Goal: Task Accomplishment & Management: Manage account settings

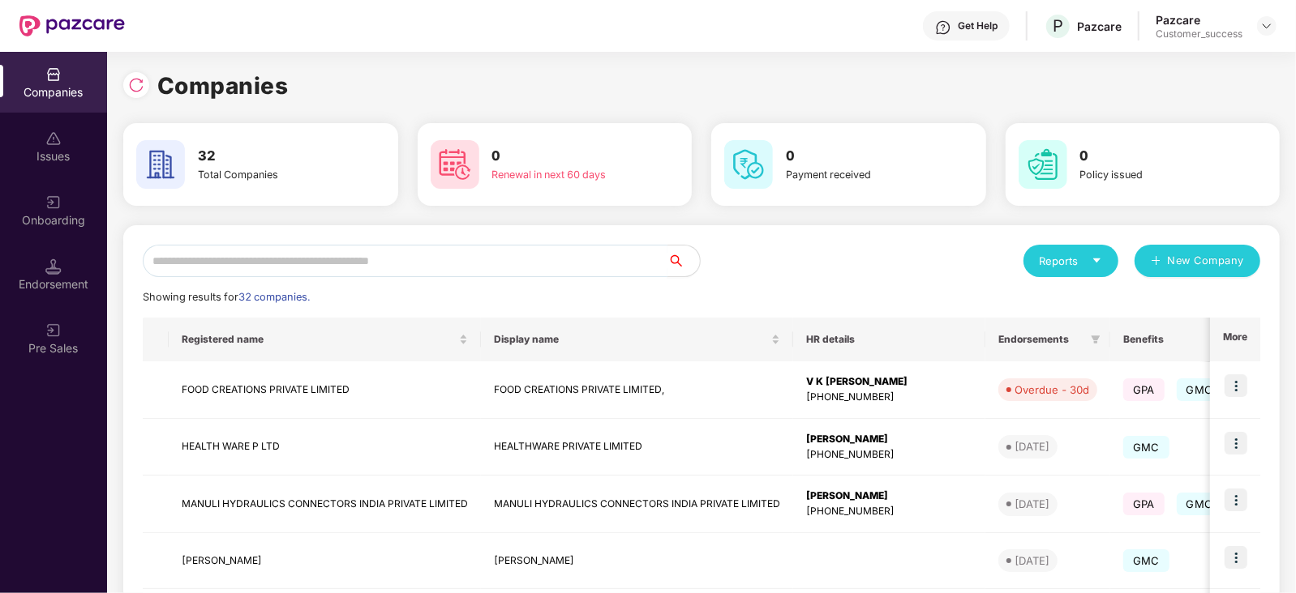
click at [269, 272] on input "text" at bounding box center [405, 261] width 525 height 32
type input "*"
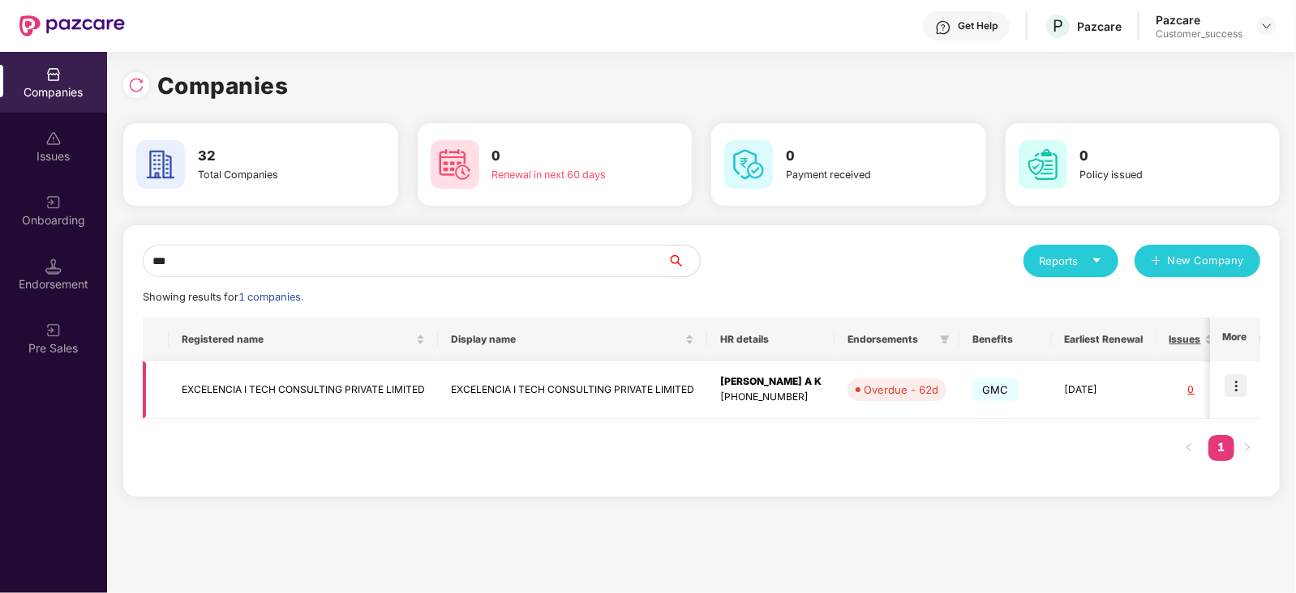
type input "***"
click at [1239, 387] on img at bounding box center [1235, 386] width 23 height 23
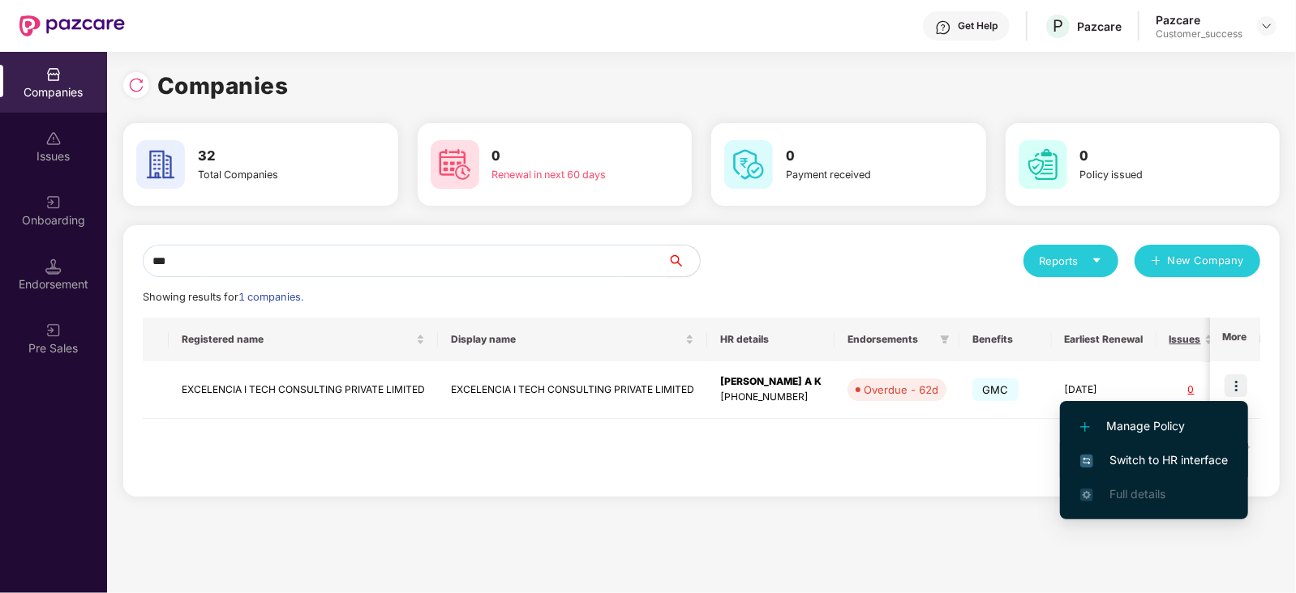
click at [1153, 456] on span "Switch to HR interface" at bounding box center [1154, 461] width 148 height 18
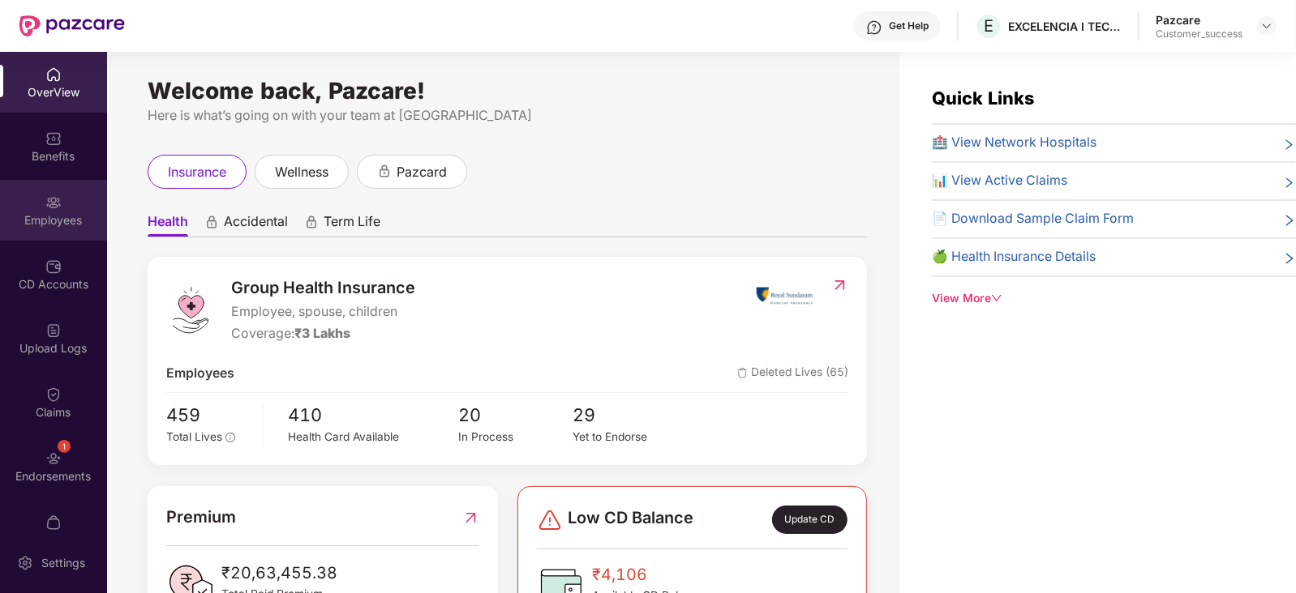
click at [57, 203] on img at bounding box center [53, 203] width 16 height 16
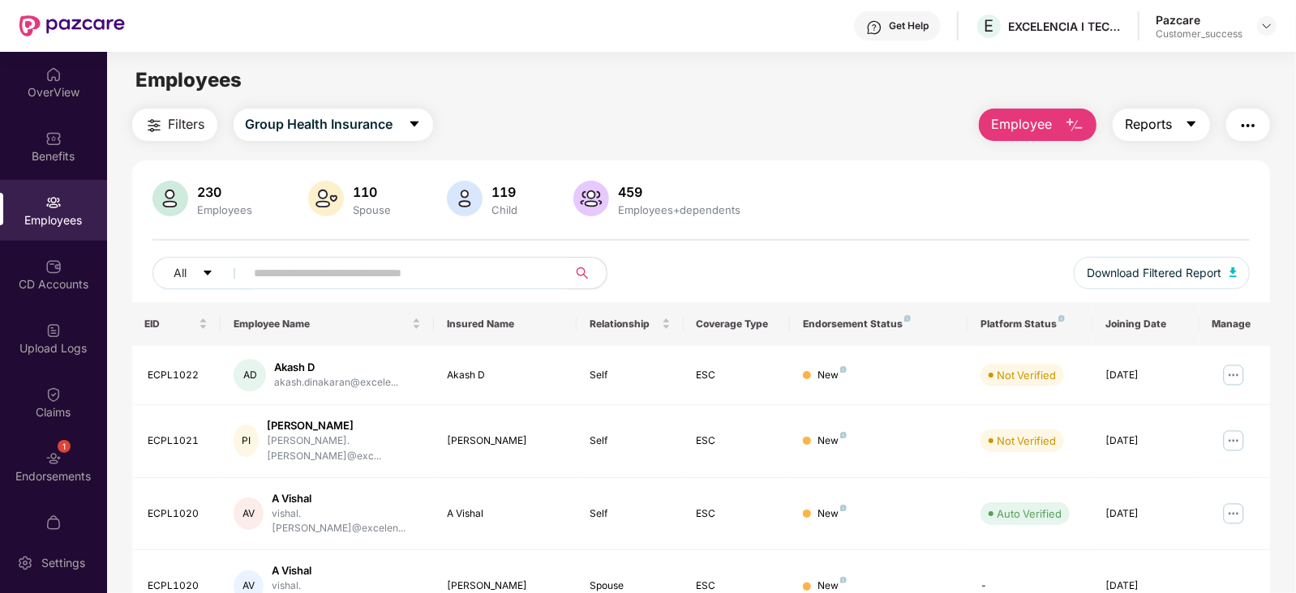
click at [1189, 117] on button "Reports" at bounding box center [1160, 125] width 97 height 32
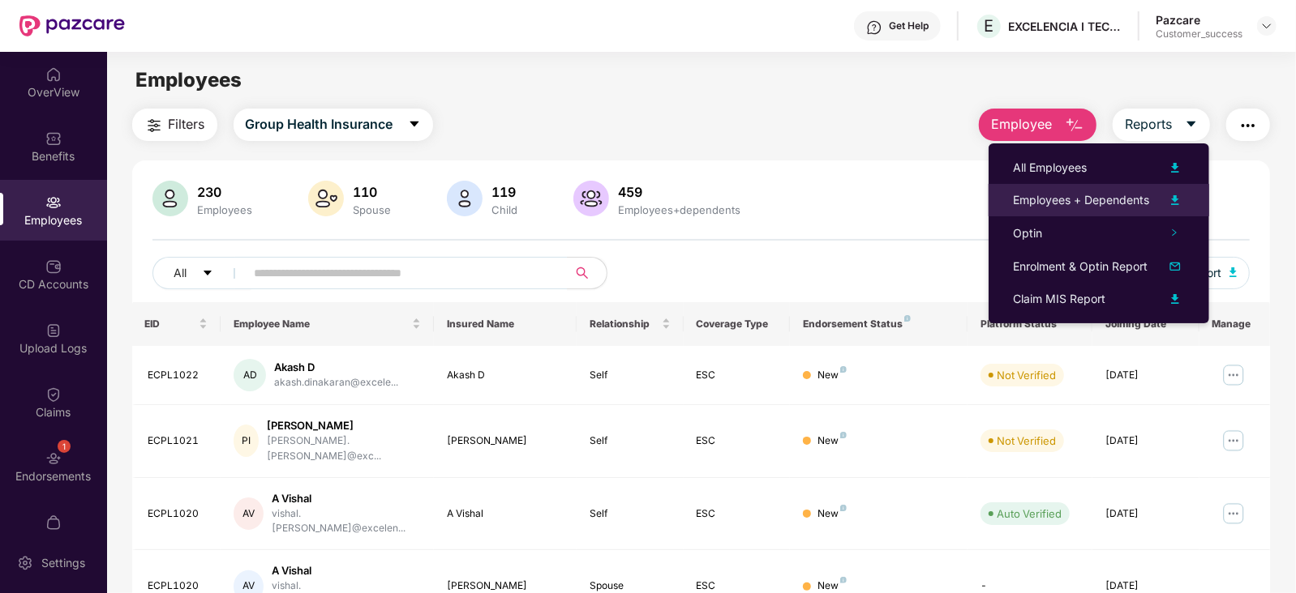
click at [1176, 197] on img at bounding box center [1174, 200] width 19 height 19
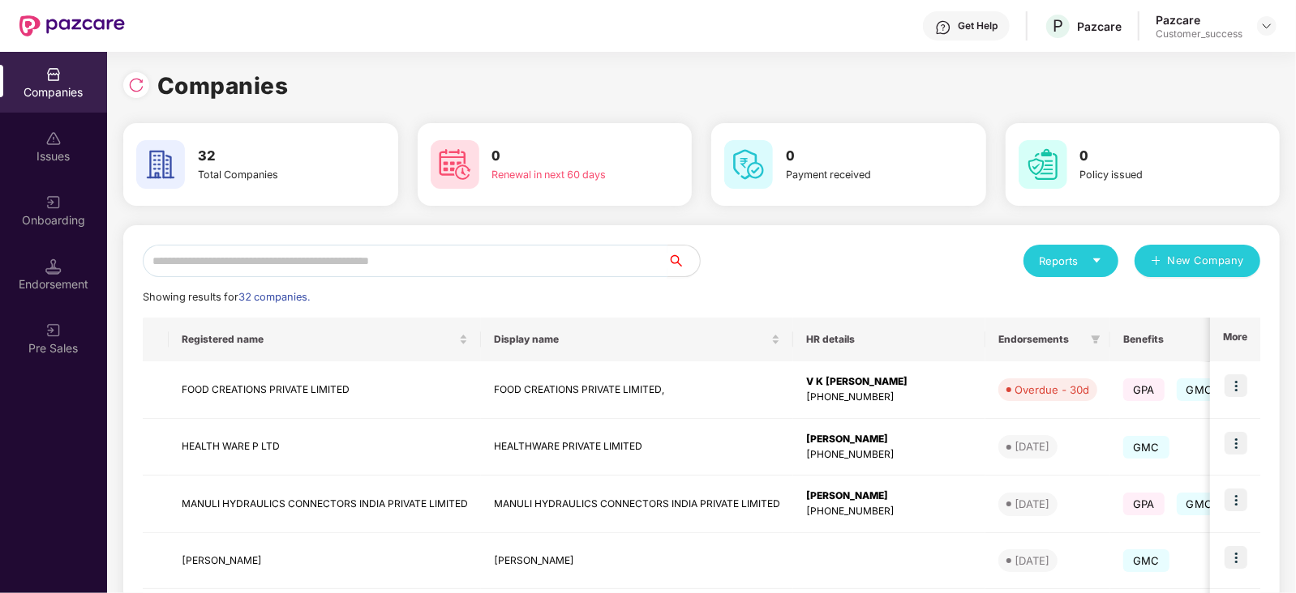
click at [275, 260] on input "text" at bounding box center [405, 261] width 525 height 32
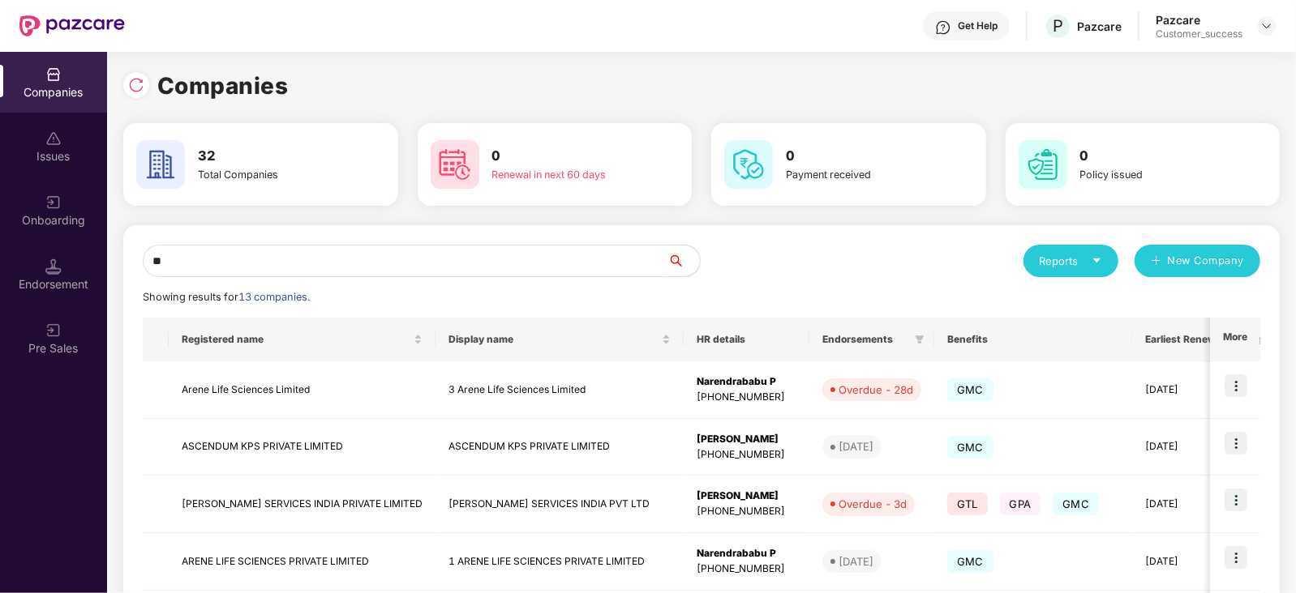
type input "*"
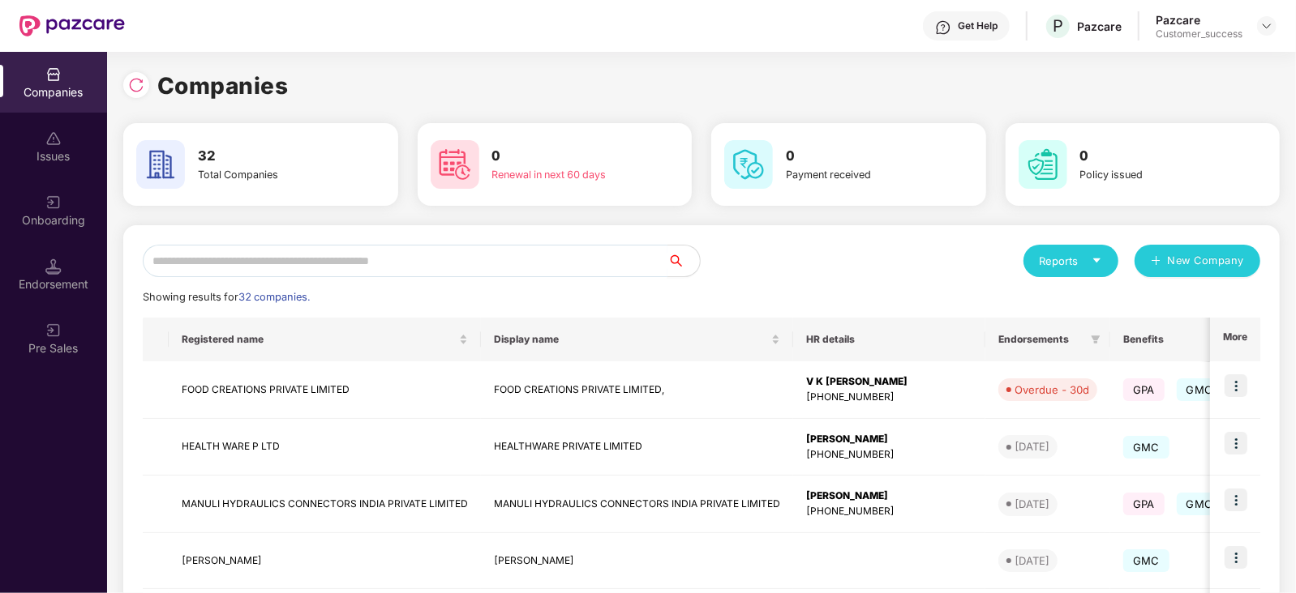
click at [225, 262] on input "text" at bounding box center [405, 261] width 525 height 32
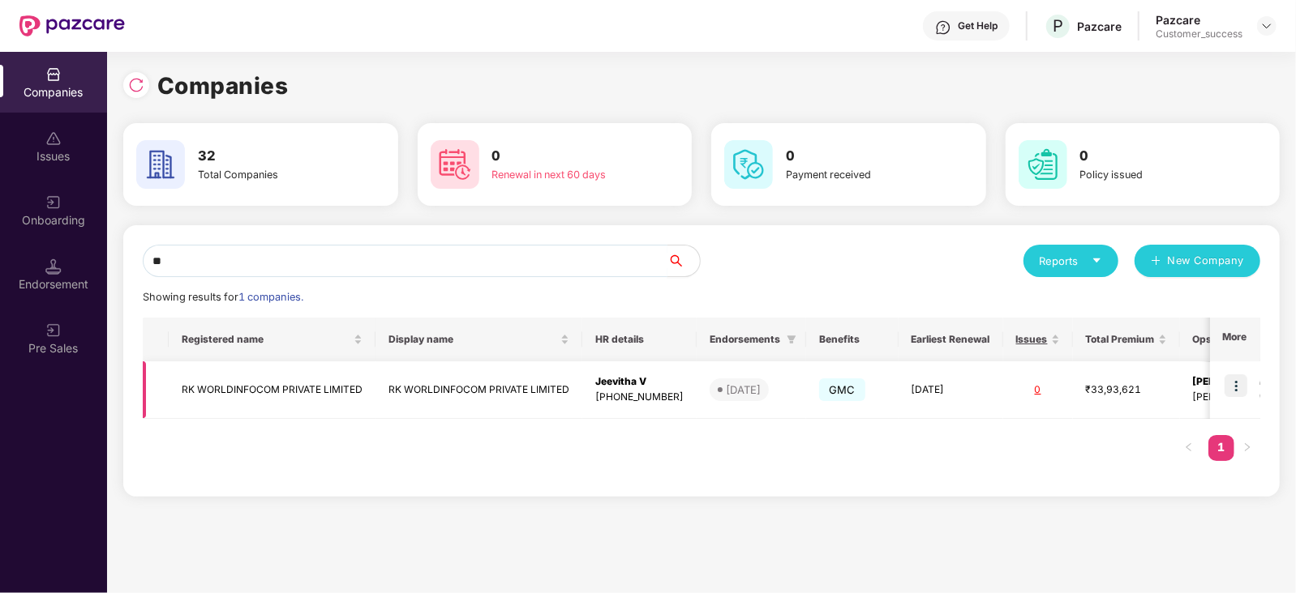
type input "**"
click at [1236, 382] on img at bounding box center [1235, 386] width 23 height 23
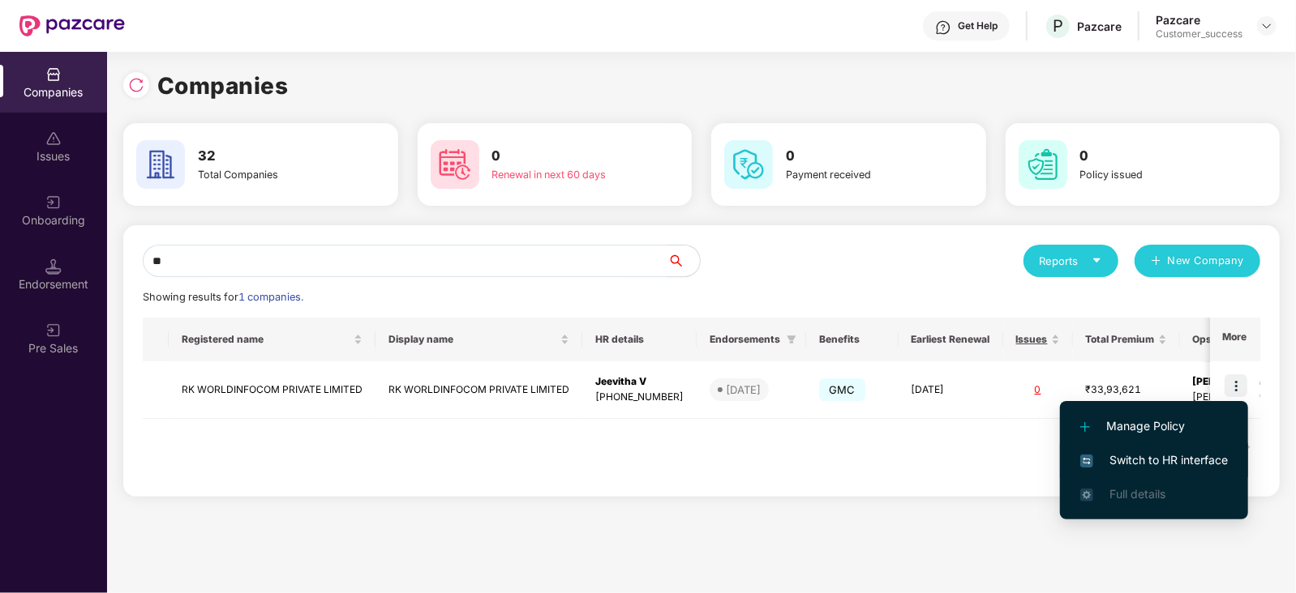
click at [1189, 449] on li "Switch to HR interface" at bounding box center [1154, 460] width 188 height 34
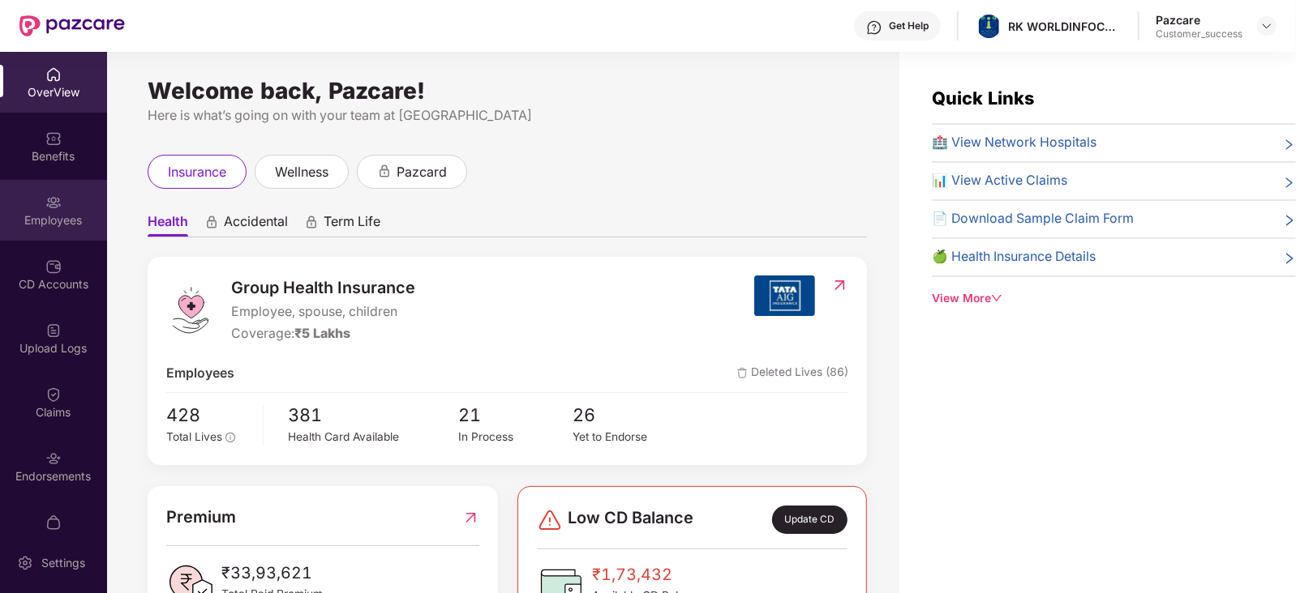
click at [33, 209] on div "Employees" at bounding box center [53, 210] width 107 height 61
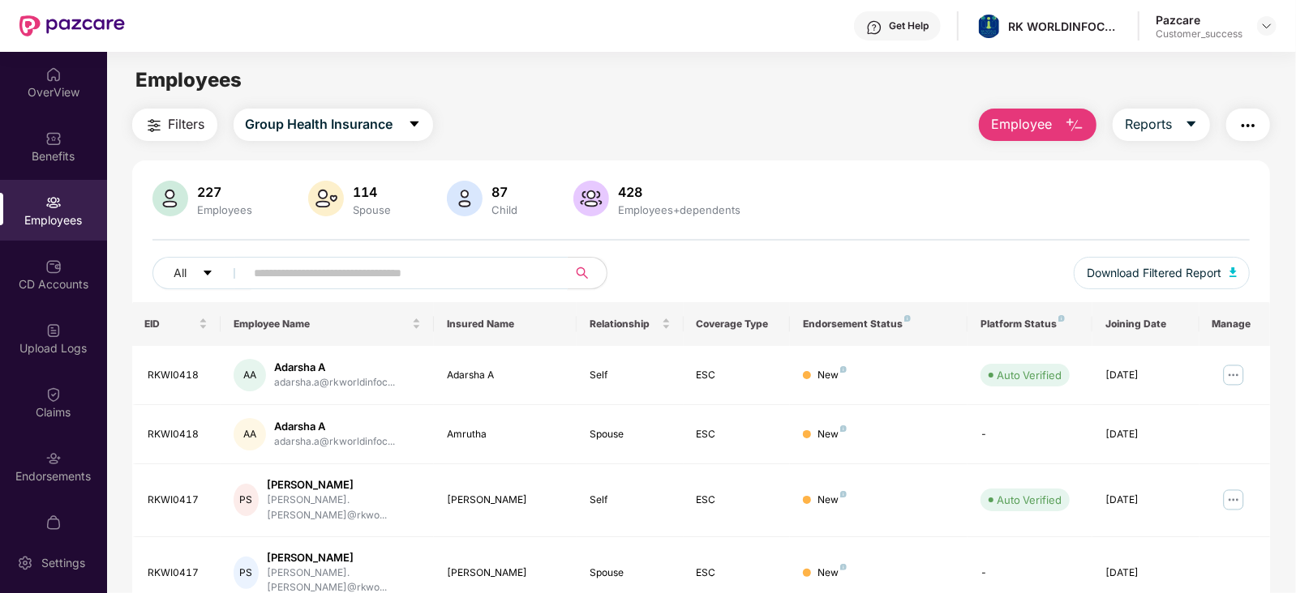
click at [292, 276] on input "text" at bounding box center [400, 273] width 291 height 24
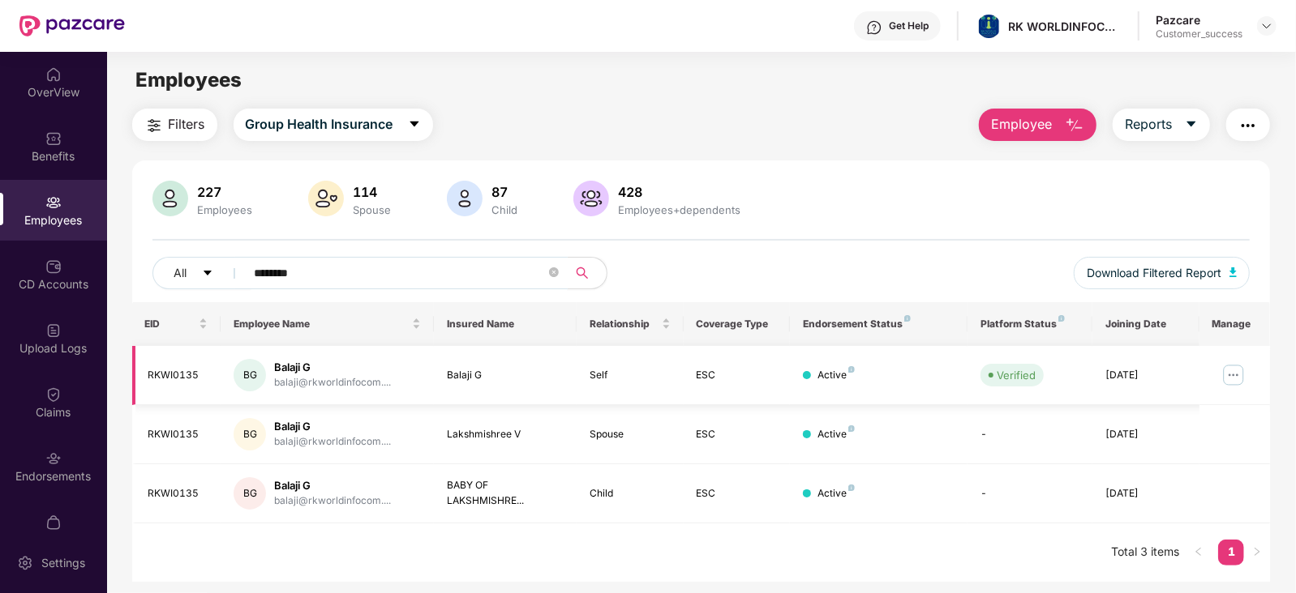
type input "********"
click at [1224, 378] on img at bounding box center [1233, 375] width 26 height 26
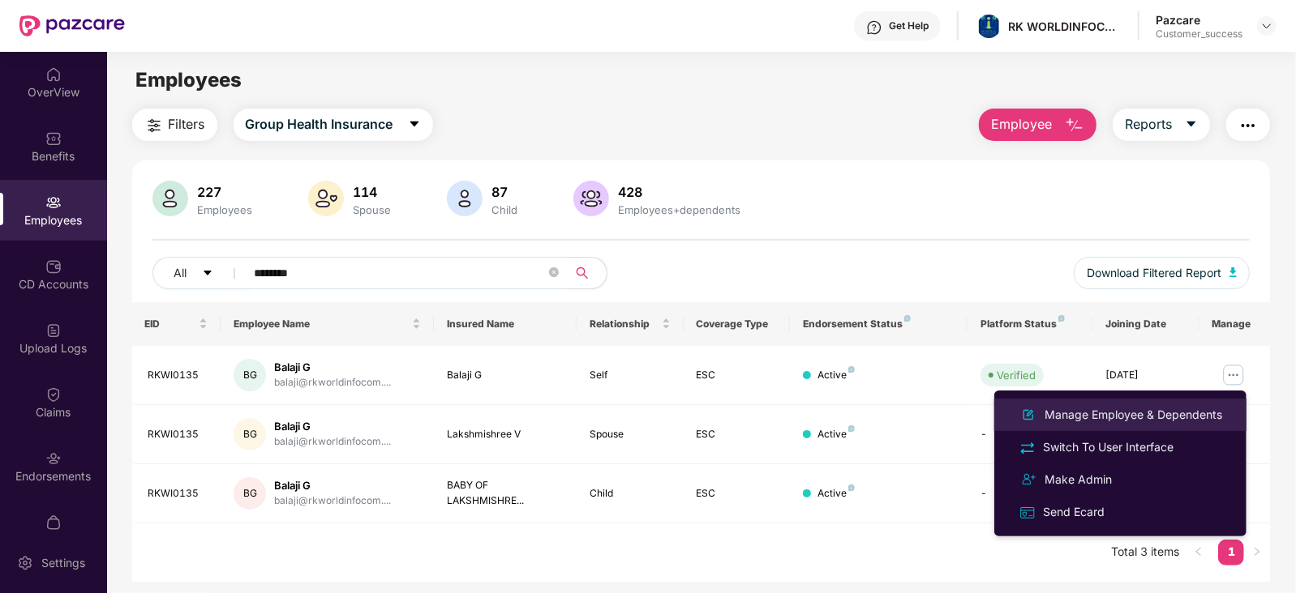
click at [1161, 411] on div "Manage Employee & Dependents" at bounding box center [1133, 415] width 184 height 18
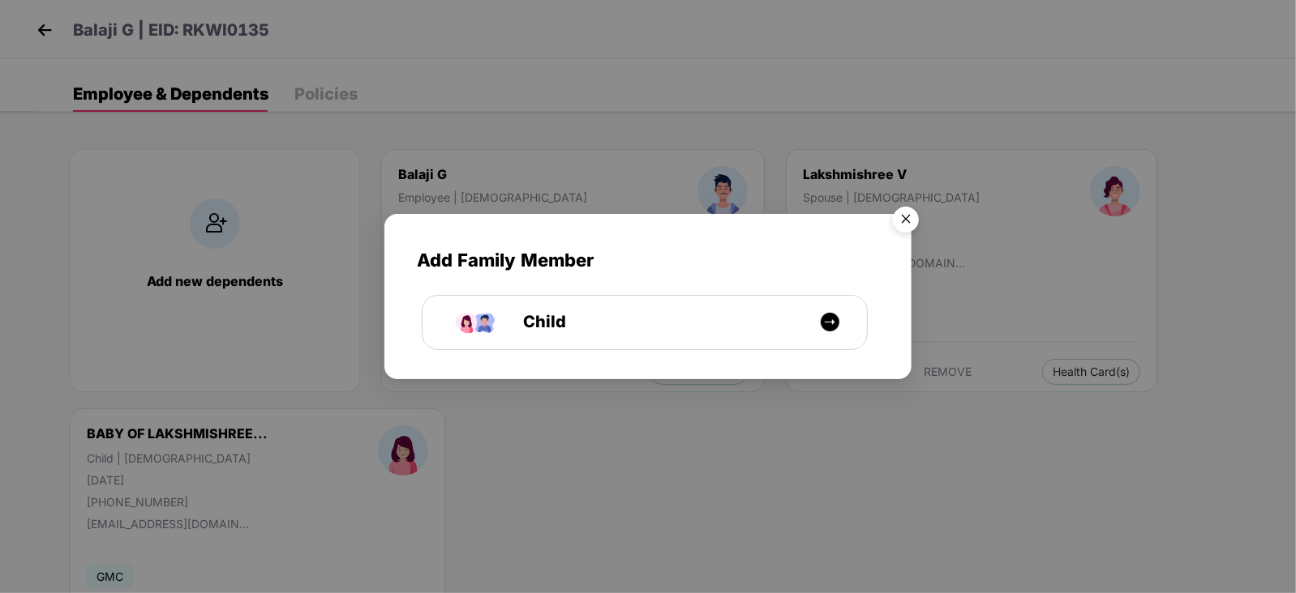
click at [906, 228] on img "Close" at bounding box center [905, 221] width 45 height 45
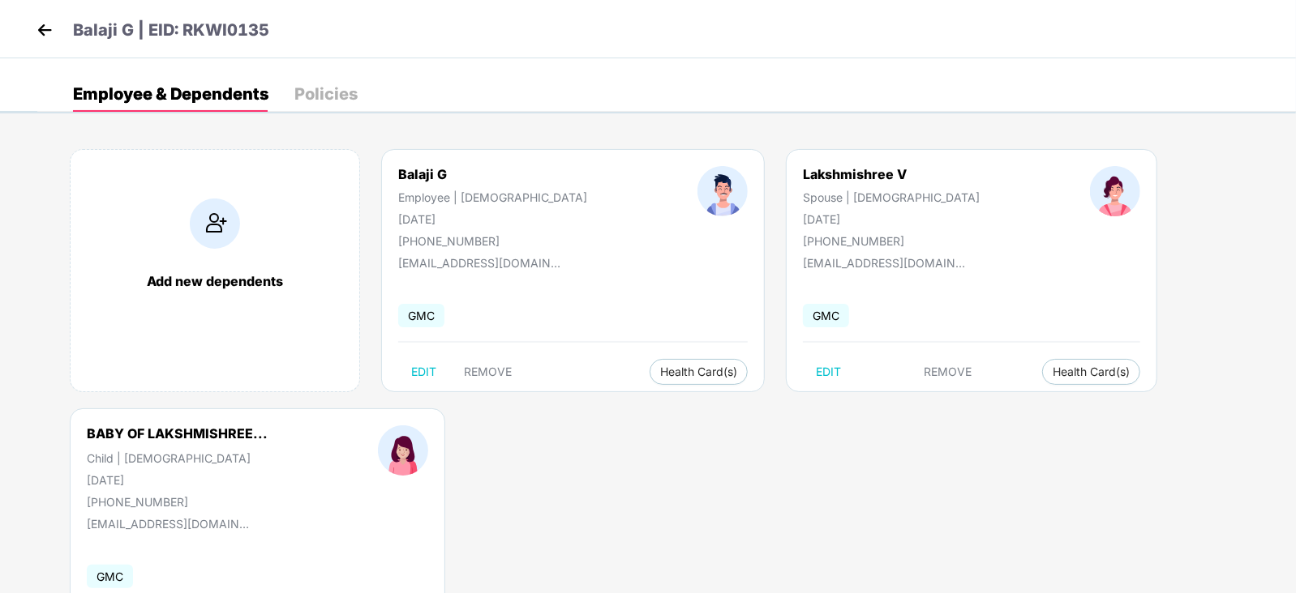
scroll to position [99, 0]
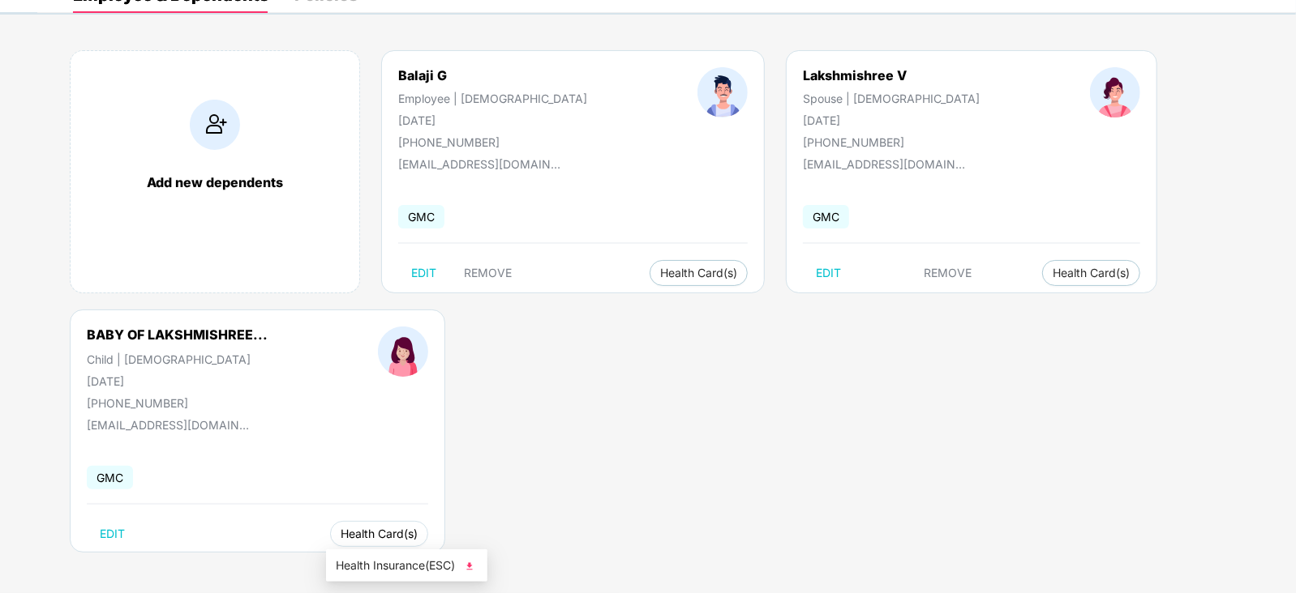
click at [389, 530] on span "Health Card(s)" at bounding box center [379, 534] width 77 height 8
click at [474, 563] on img at bounding box center [469, 567] width 16 height 16
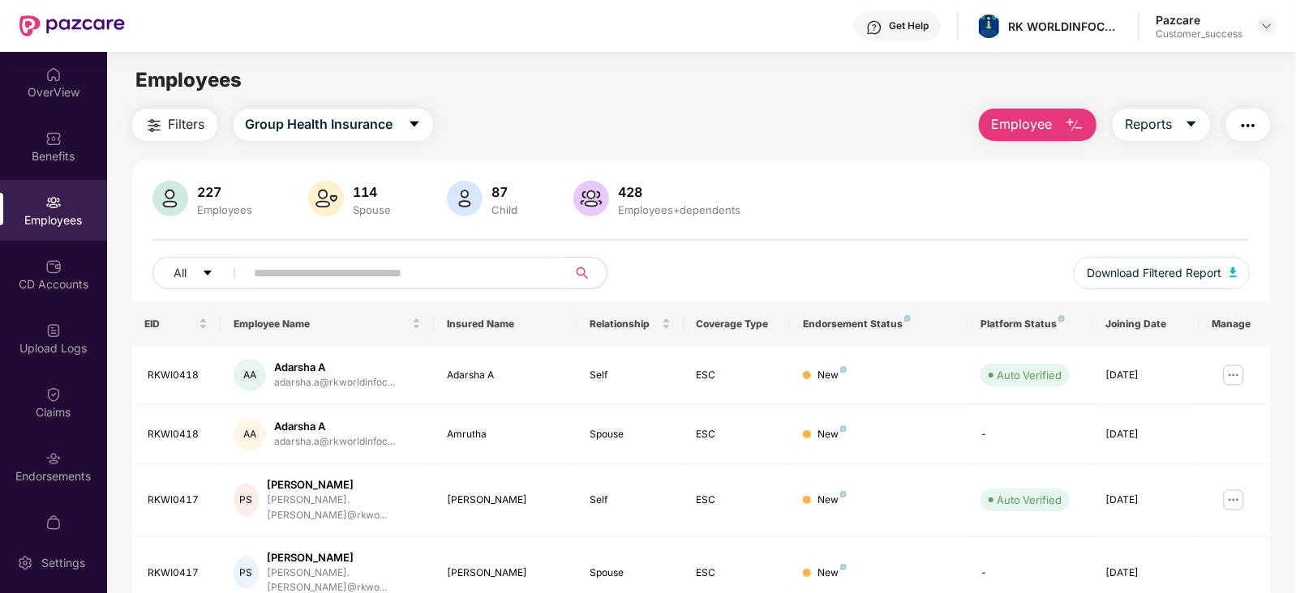
click at [381, 258] on span at bounding box center [401, 273] width 332 height 32
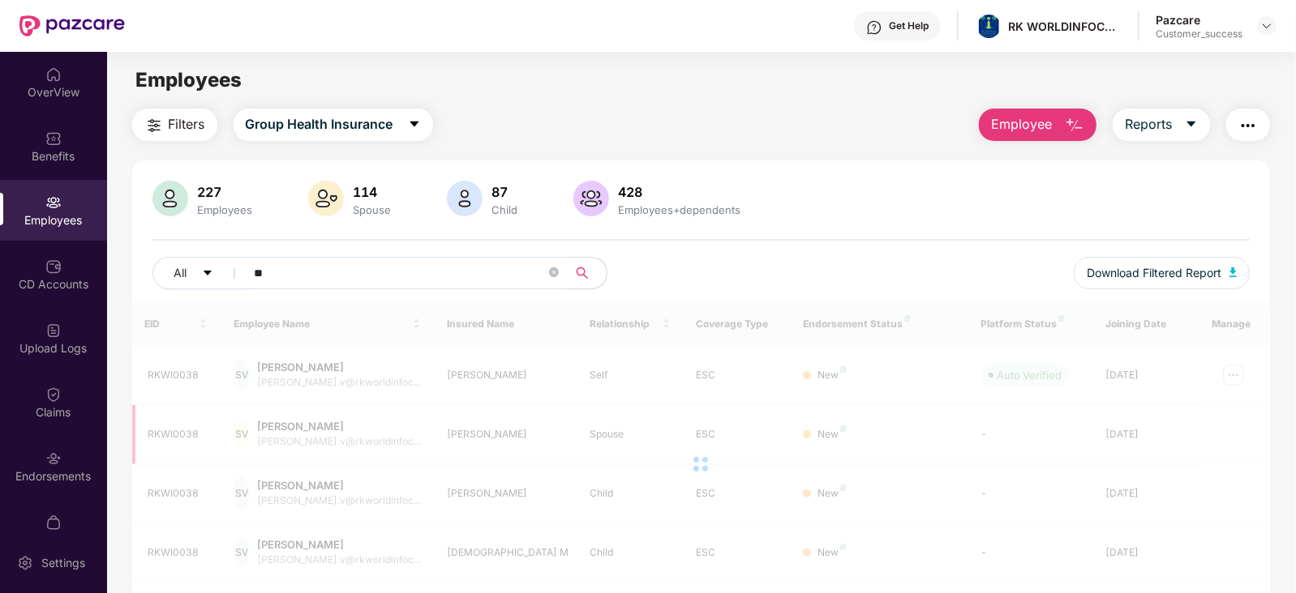
type input "*"
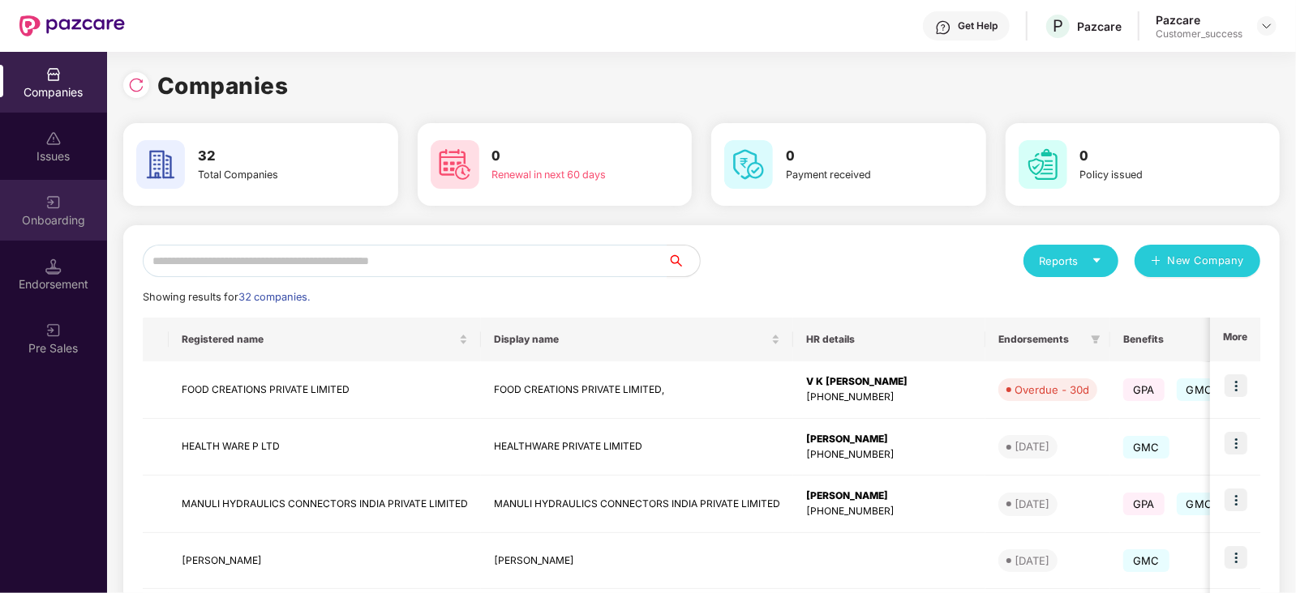
click at [53, 216] on div "Onboarding" at bounding box center [53, 220] width 107 height 16
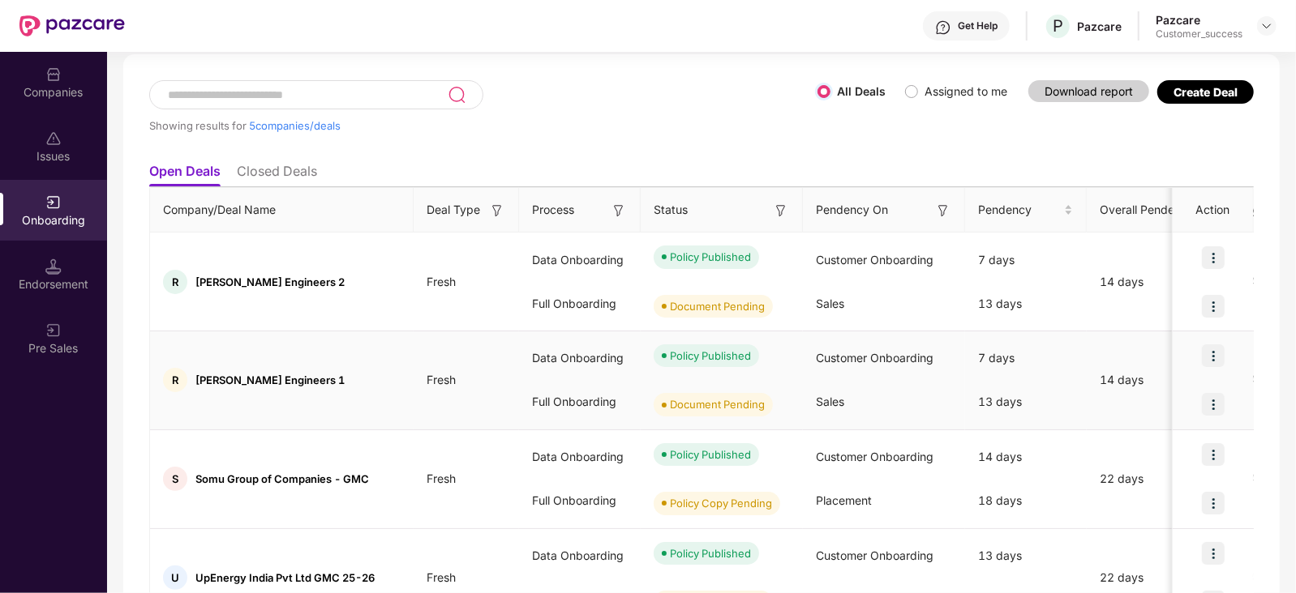
scroll to position [80, 0]
click at [1215, 253] on img at bounding box center [1213, 256] width 23 height 23
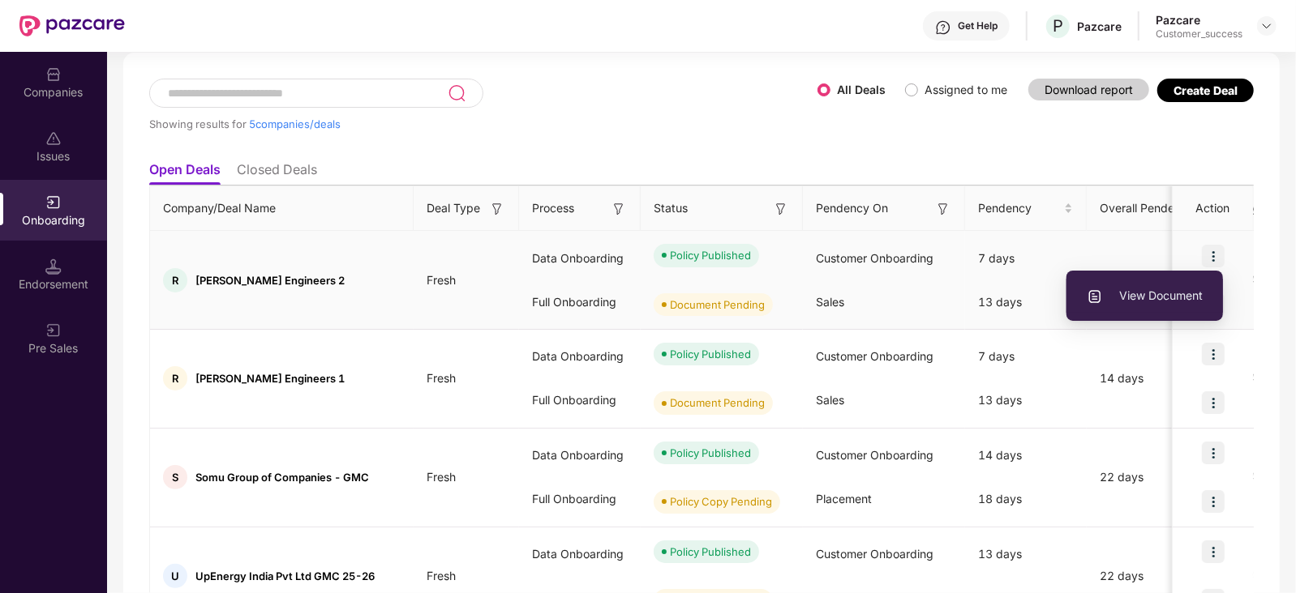
click at [1159, 293] on span "View Document" at bounding box center [1144, 296] width 116 height 18
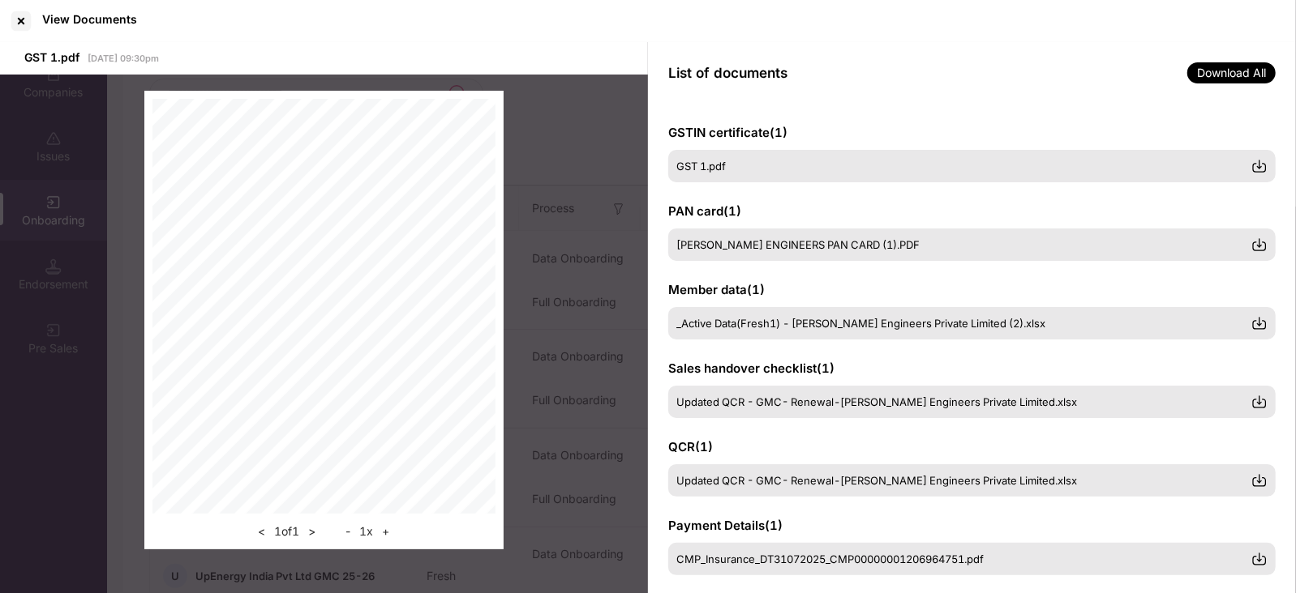
scroll to position [376, 0]
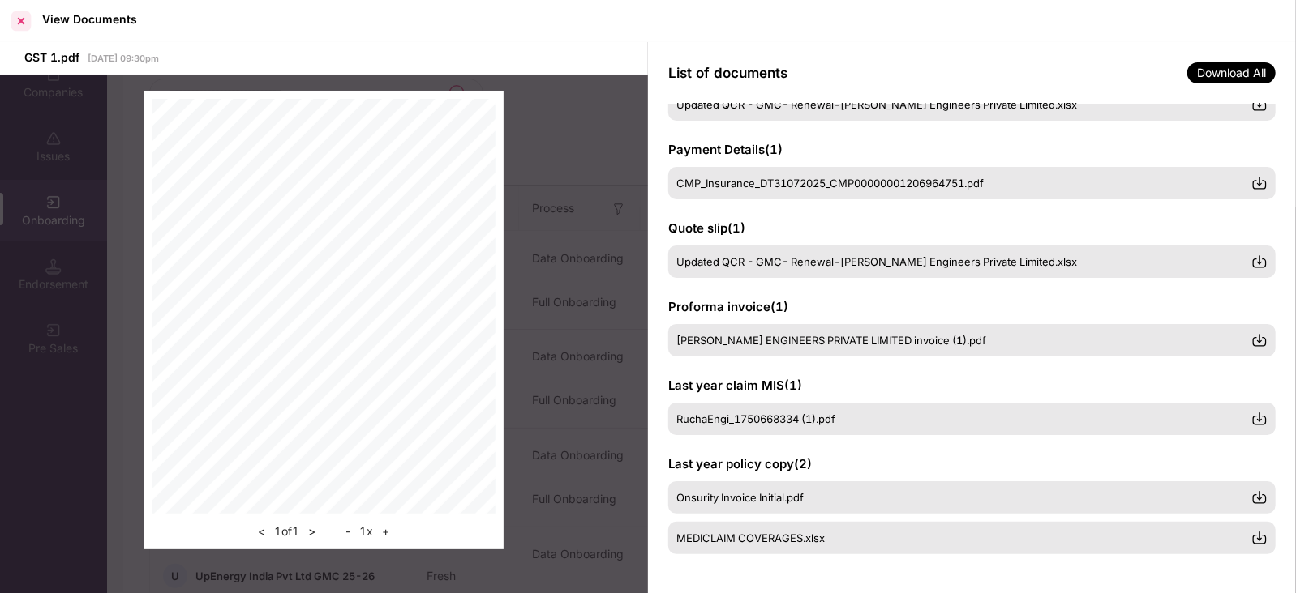
click at [19, 20] on div at bounding box center [21, 21] width 26 height 26
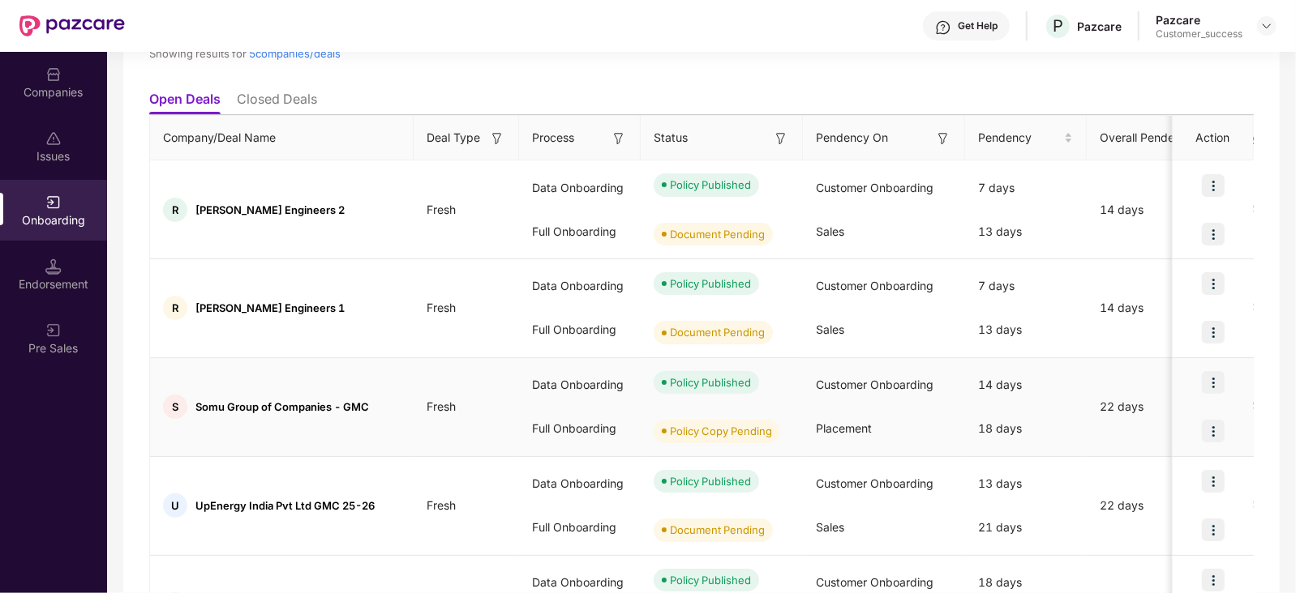
scroll to position [0, 0]
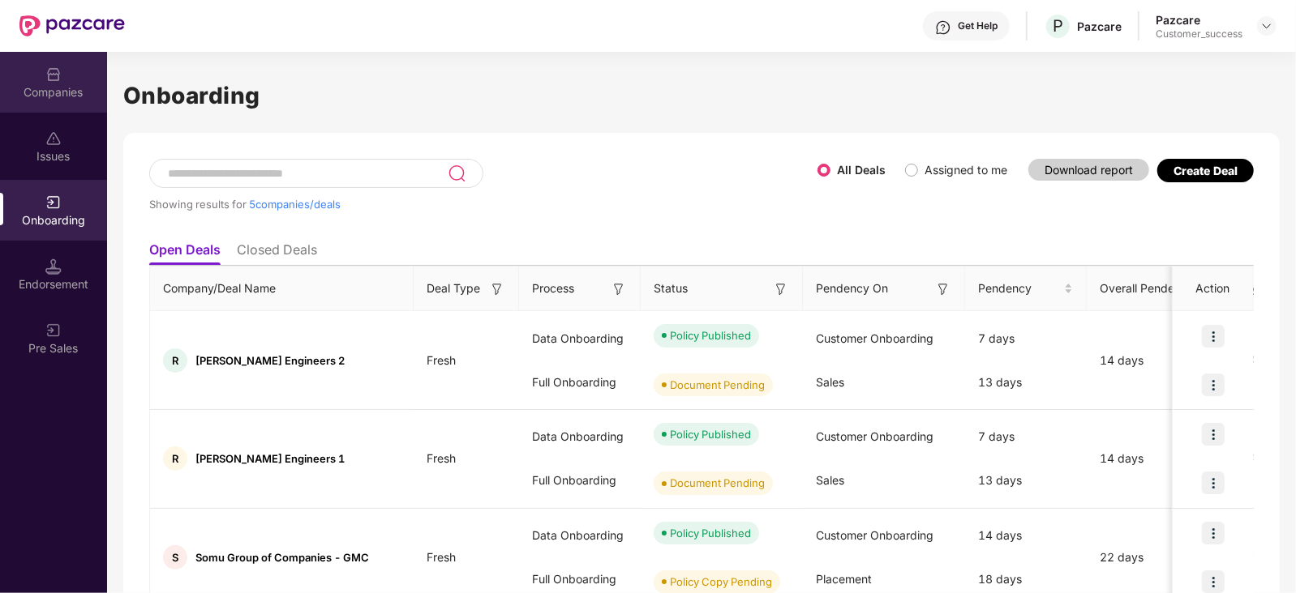
click at [45, 83] on div "Companies" at bounding box center [53, 82] width 107 height 61
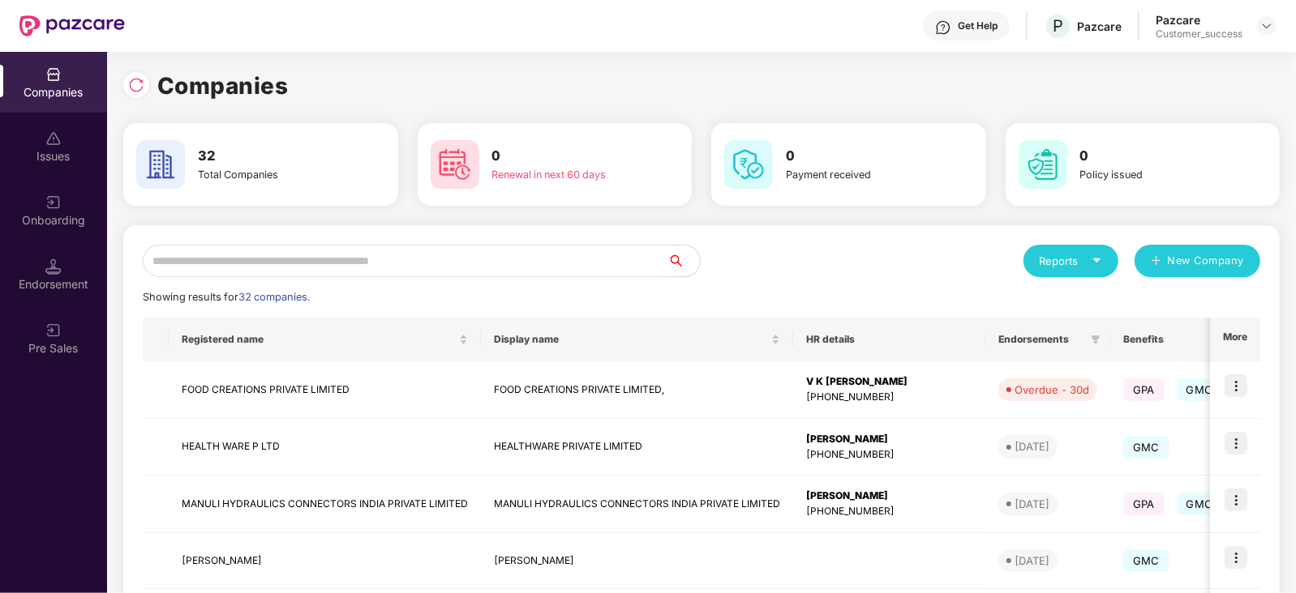
click at [208, 257] on input "text" at bounding box center [405, 261] width 525 height 32
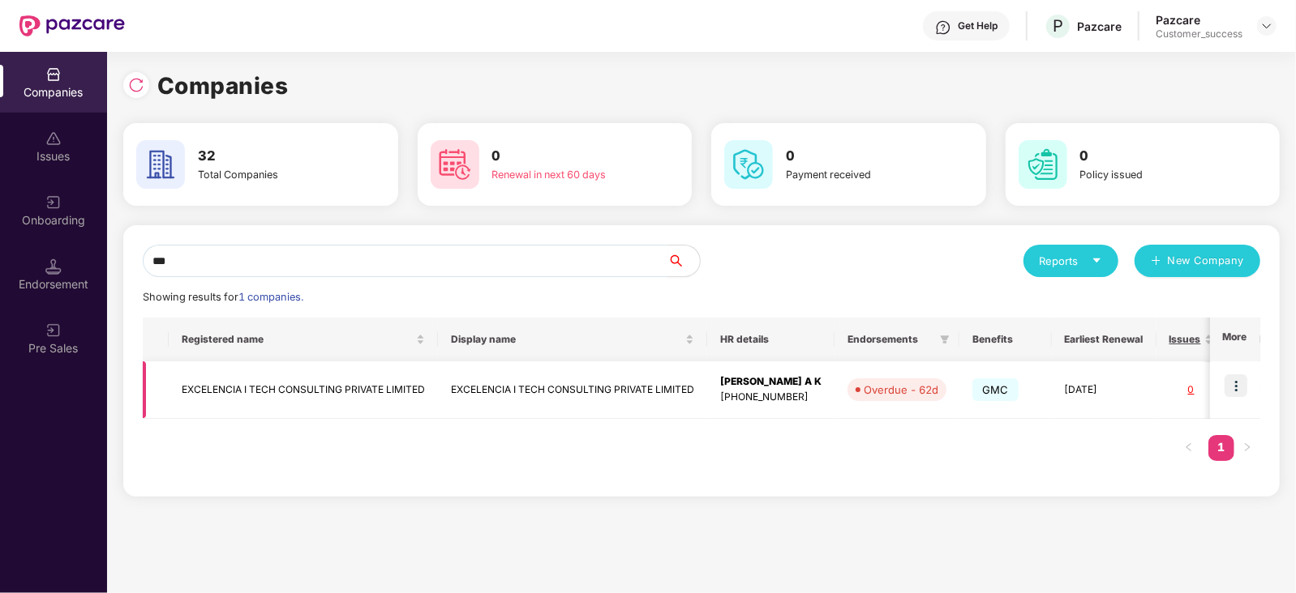
type input "***"
click at [1228, 387] on img at bounding box center [1235, 386] width 23 height 23
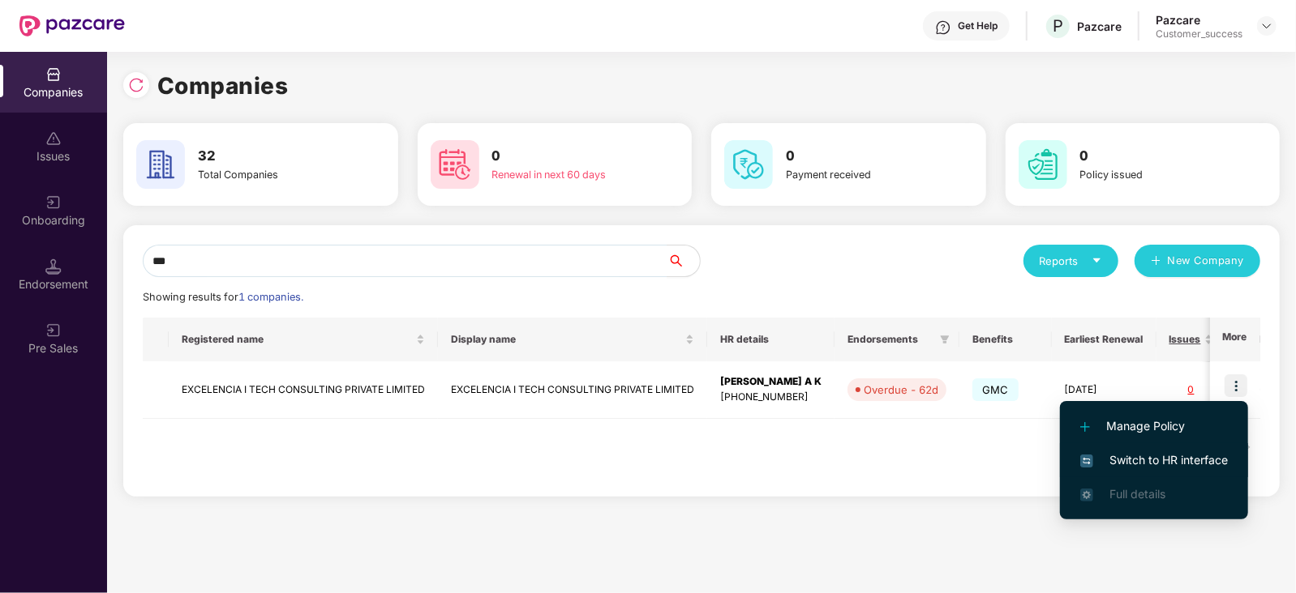
click at [1200, 458] on span "Switch to HR interface" at bounding box center [1154, 461] width 148 height 18
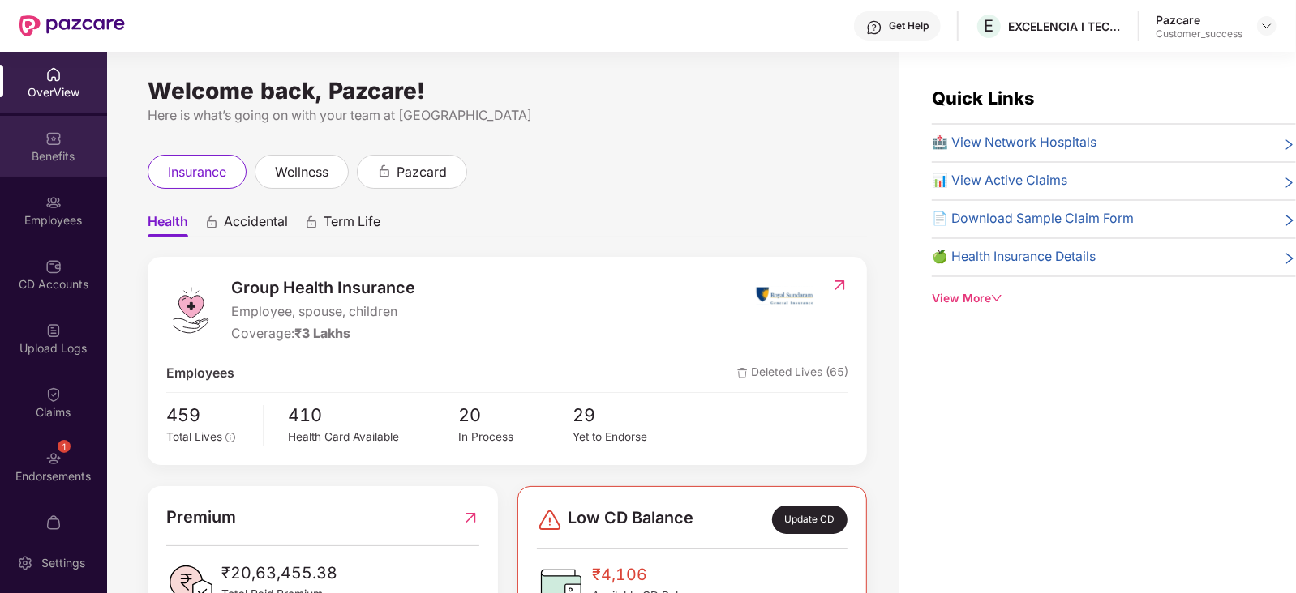
click at [49, 148] on div "Benefits" at bounding box center [53, 156] width 107 height 16
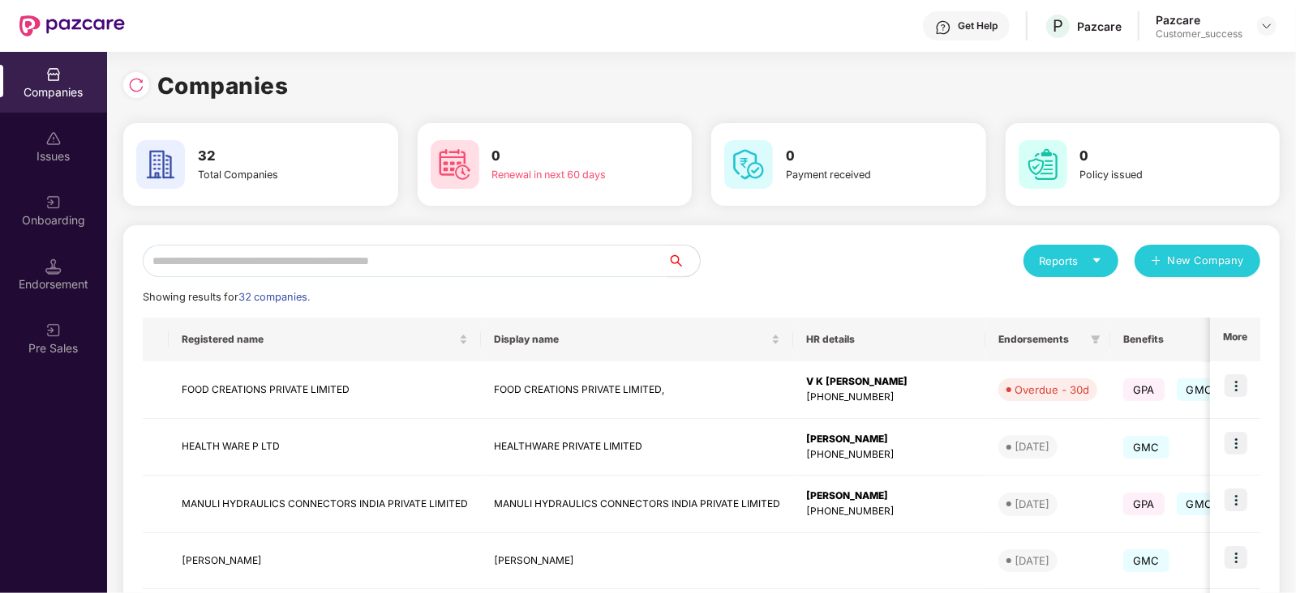
click at [39, 202] on div "Onboarding" at bounding box center [53, 210] width 107 height 61
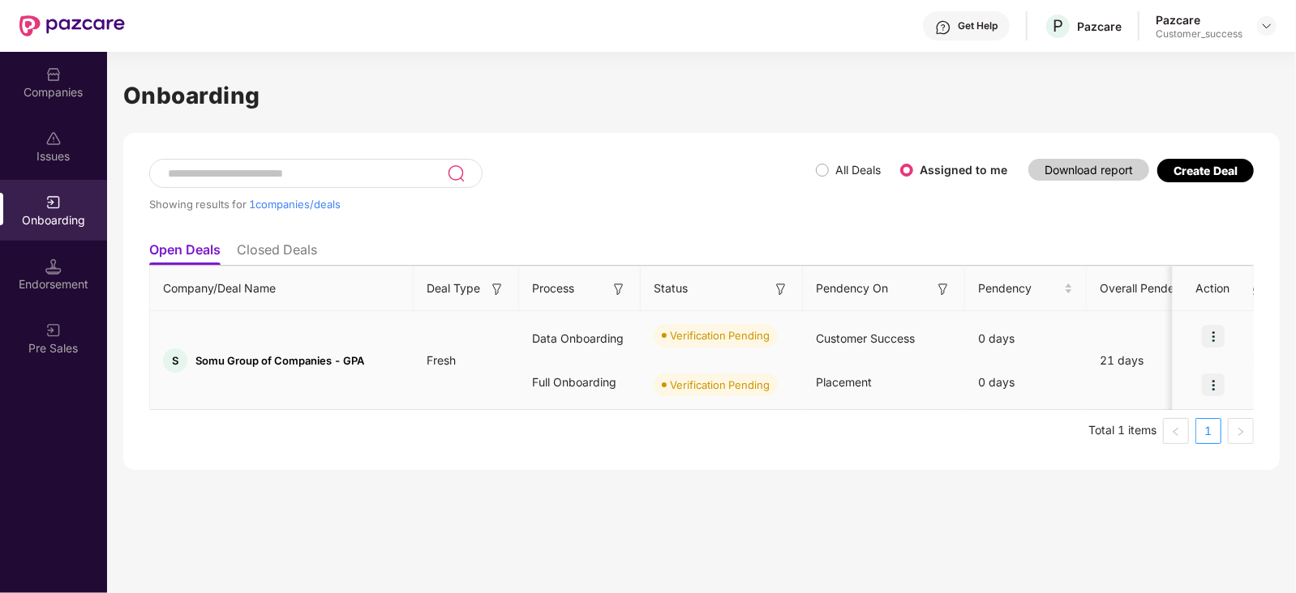
click at [1215, 332] on img at bounding box center [1213, 336] width 23 height 23
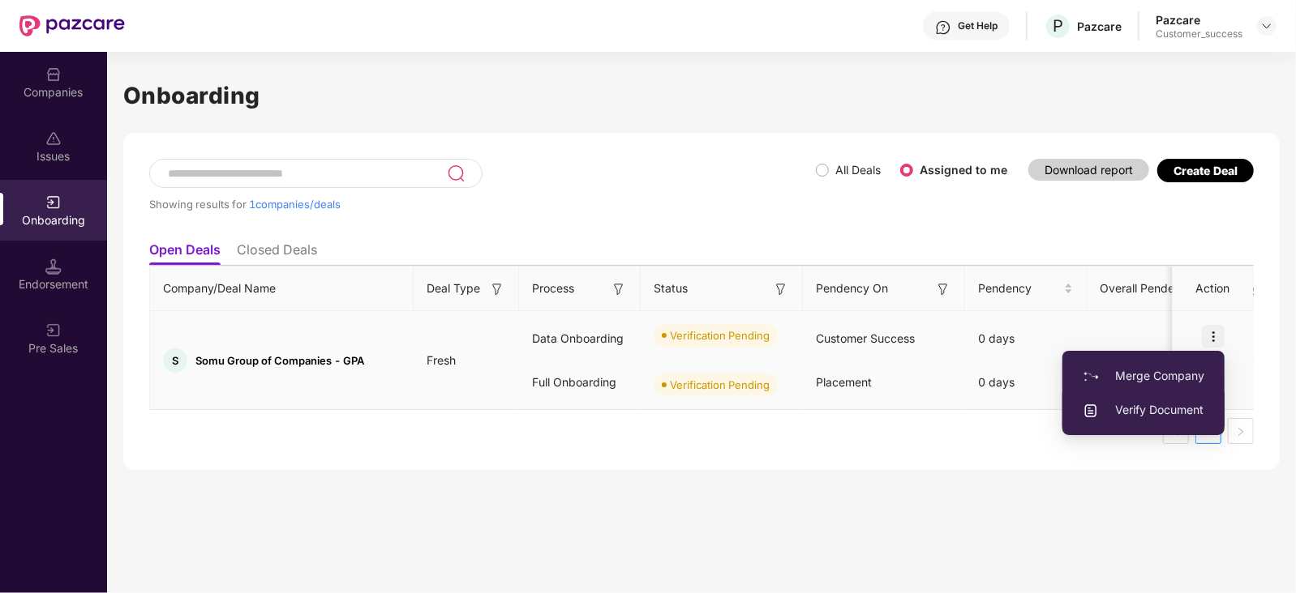
click at [1187, 409] on span "Verify Document" at bounding box center [1143, 410] width 122 height 18
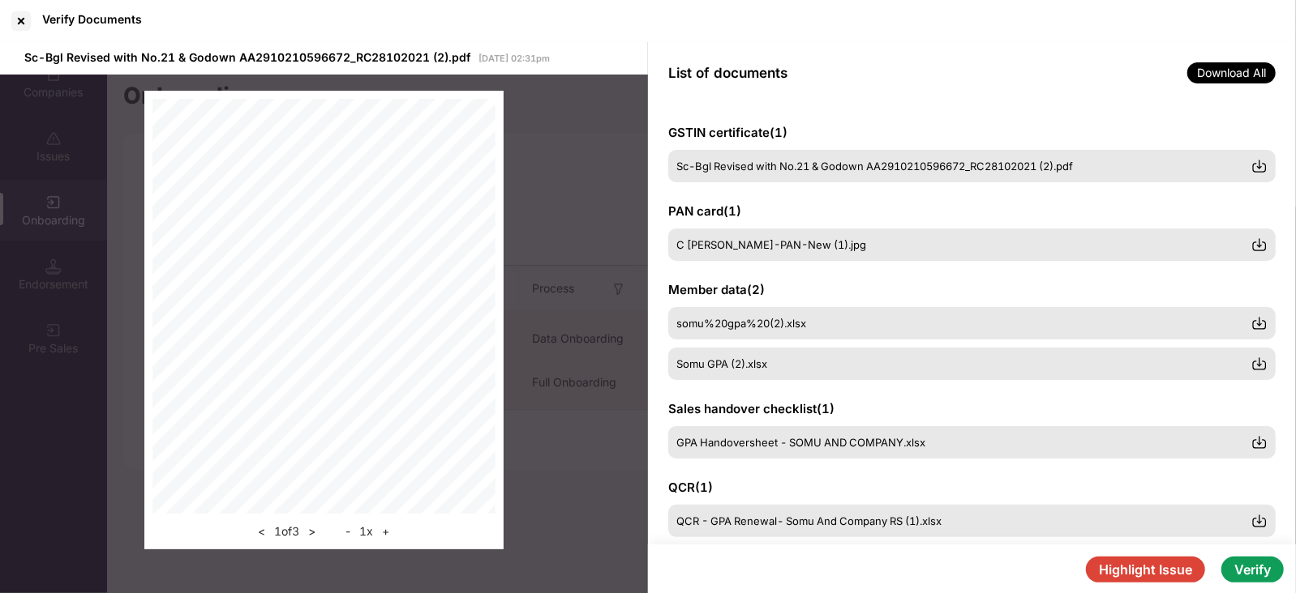
click at [1262, 569] on button "Verify" at bounding box center [1252, 570] width 62 height 26
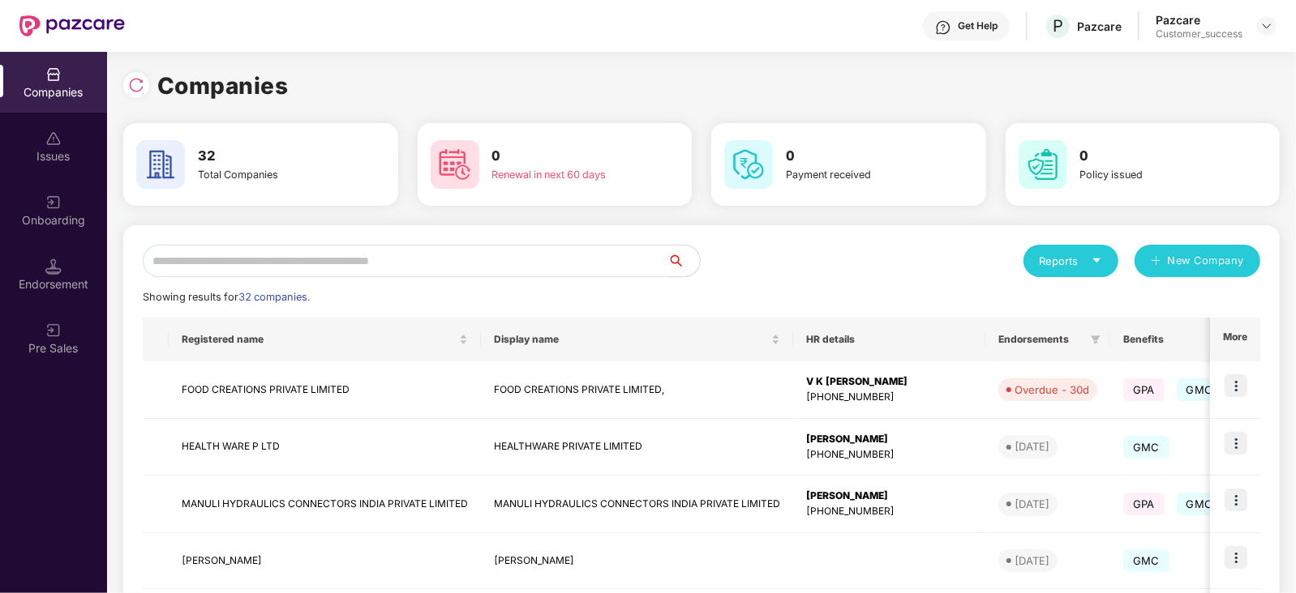
click at [292, 251] on input "text" at bounding box center [405, 261] width 525 height 32
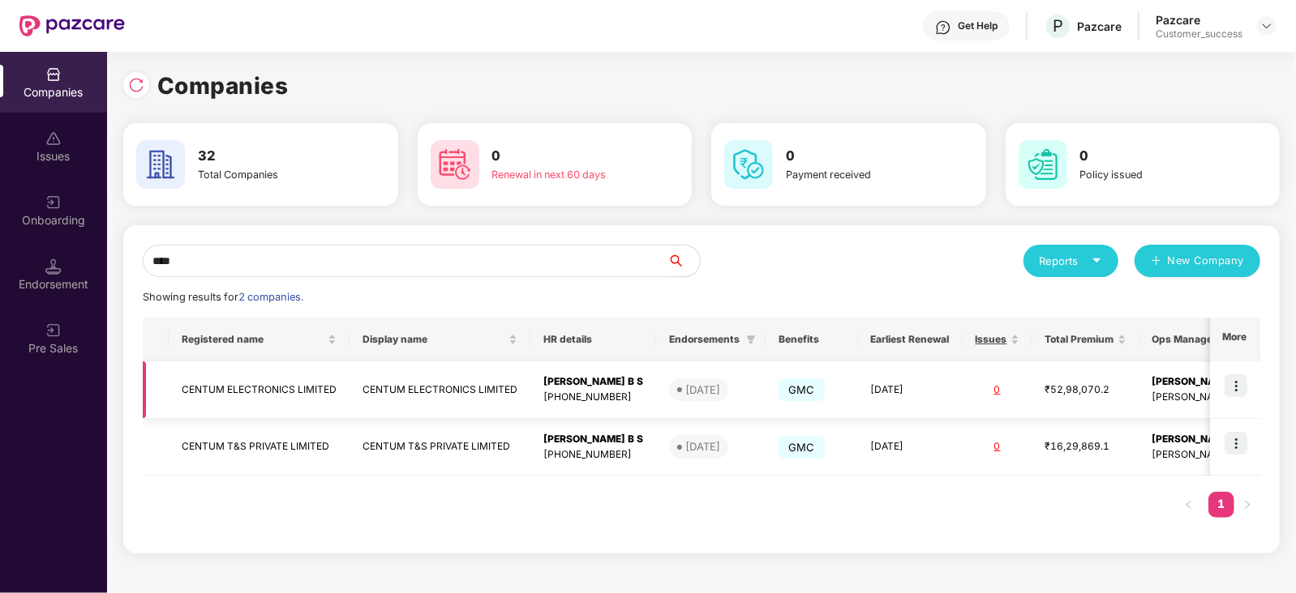
type input "****"
click at [1236, 383] on img at bounding box center [1235, 386] width 23 height 23
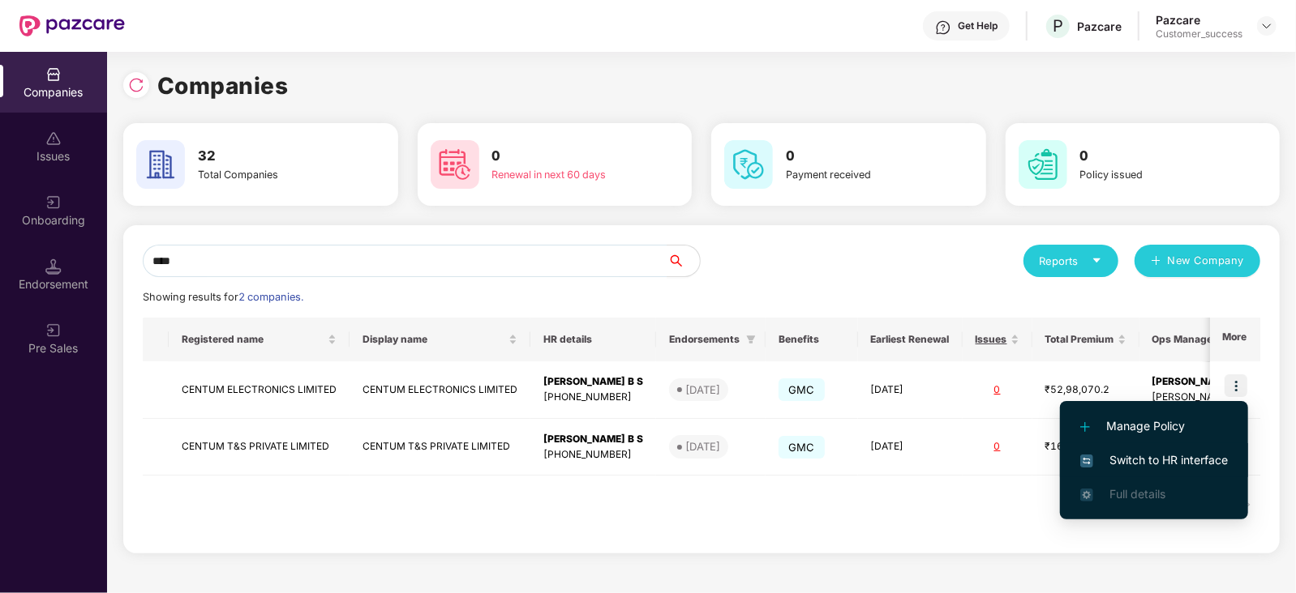
click at [1160, 459] on span "Switch to HR interface" at bounding box center [1154, 461] width 148 height 18
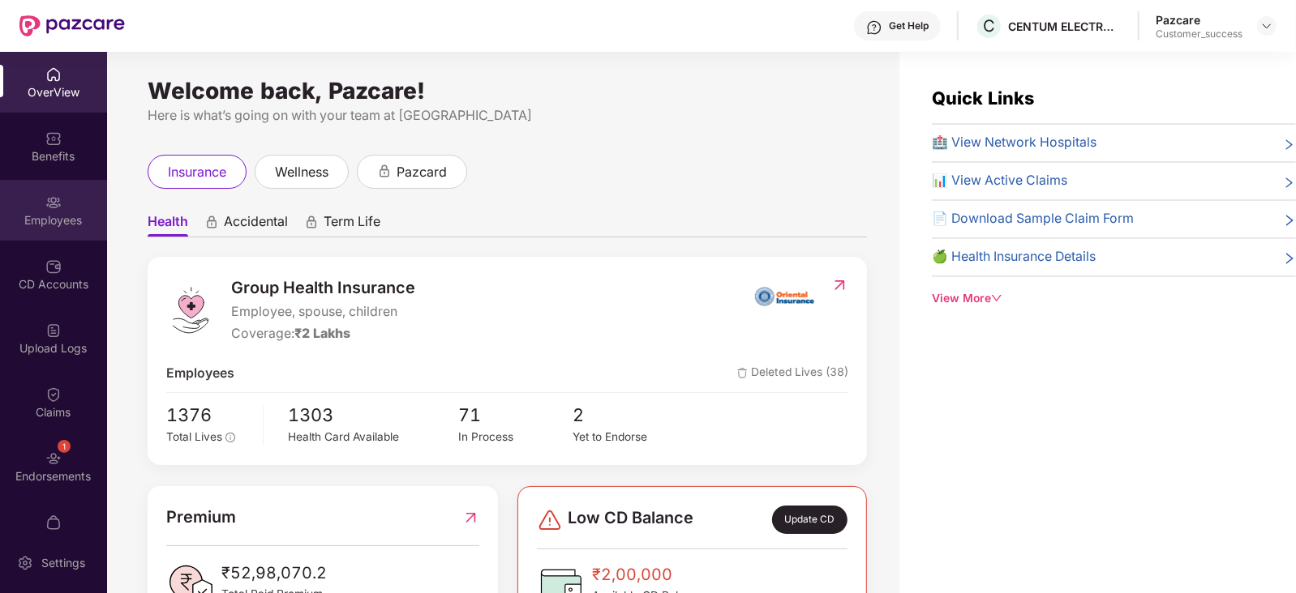
click at [51, 208] on img at bounding box center [53, 203] width 16 height 16
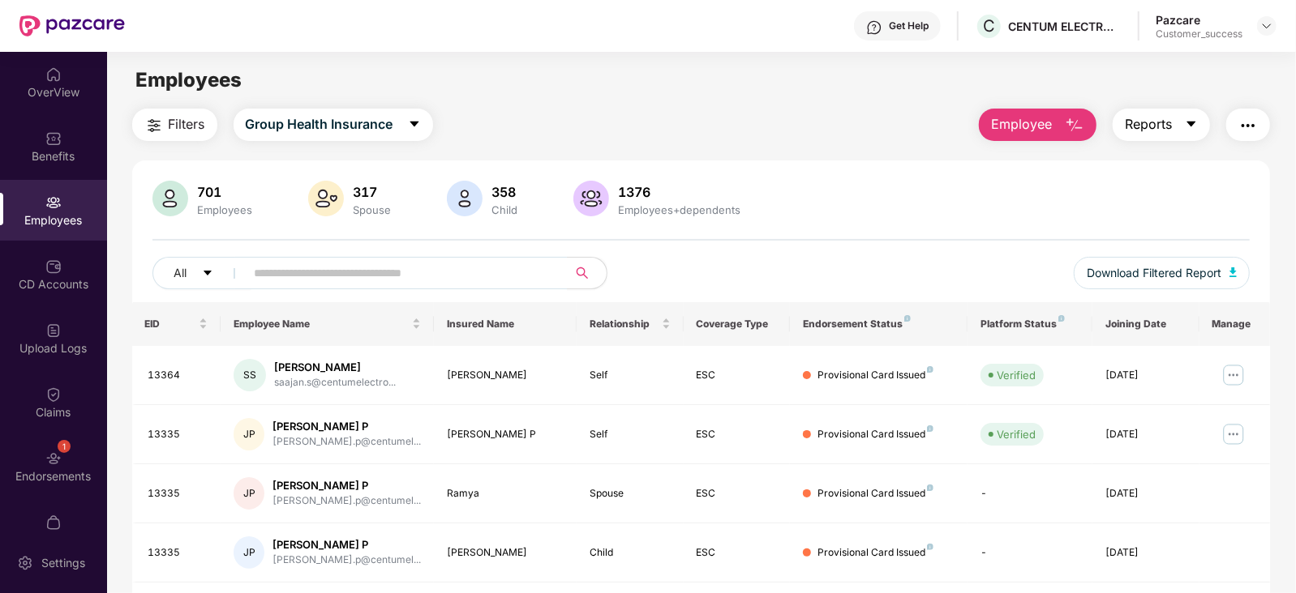
click at [1193, 122] on icon "caret-down" at bounding box center [1191, 125] width 9 height 6
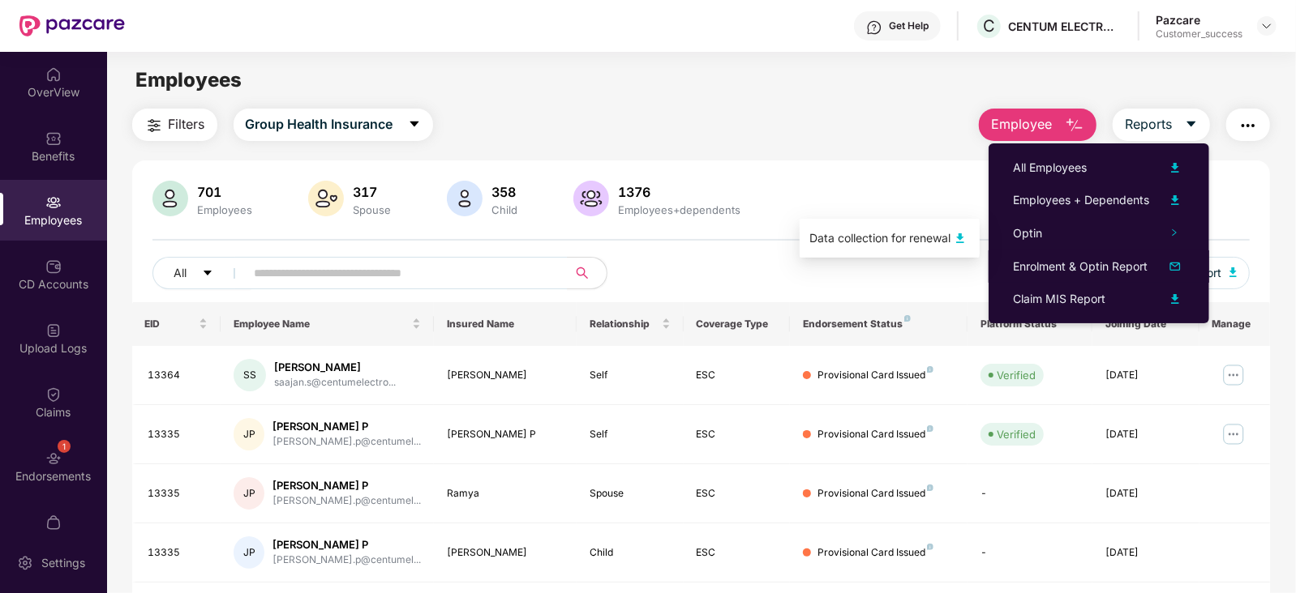
click at [961, 233] on img at bounding box center [959, 238] width 19 height 19
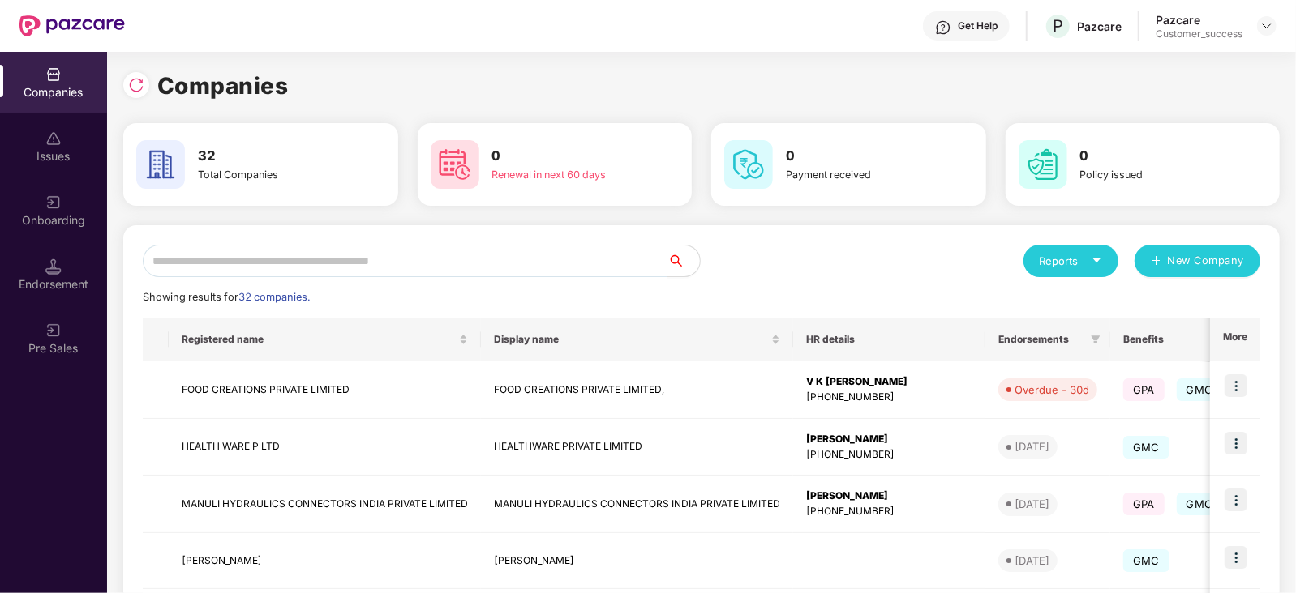
click at [259, 265] on input "text" at bounding box center [405, 261] width 525 height 32
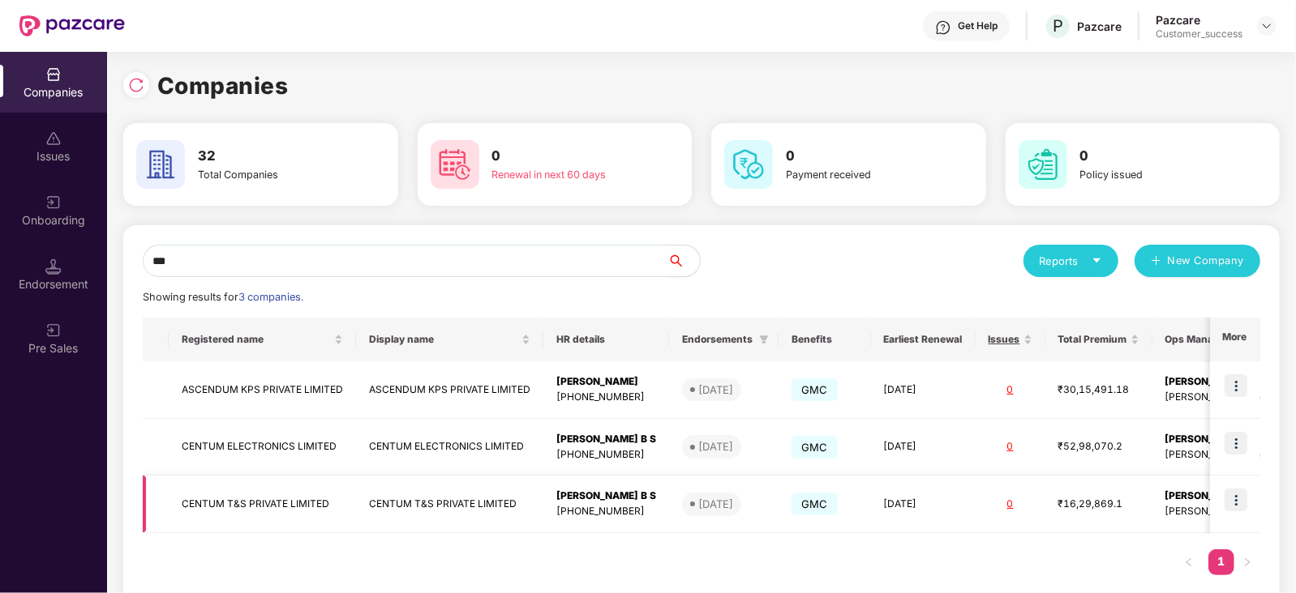
type input "***"
click at [1236, 503] on img at bounding box center [1235, 500] width 23 height 23
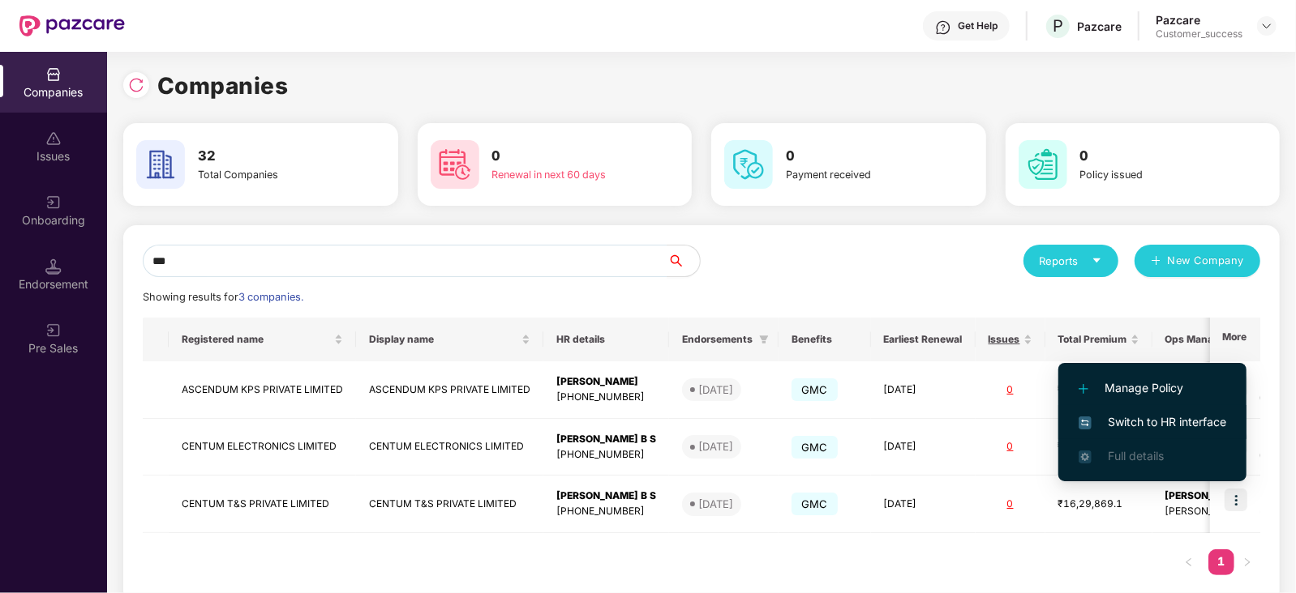
click at [1163, 422] on span "Switch to HR interface" at bounding box center [1152, 422] width 148 height 18
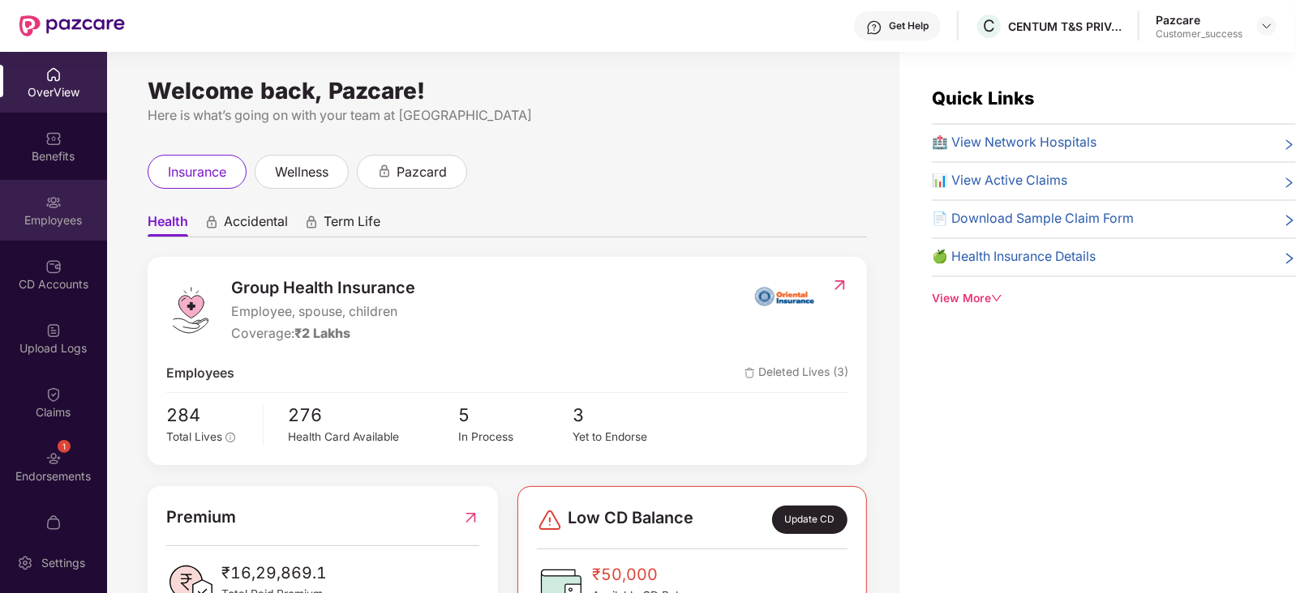
click at [64, 218] on div "Employees" at bounding box center [53, 220] width 107 height 16
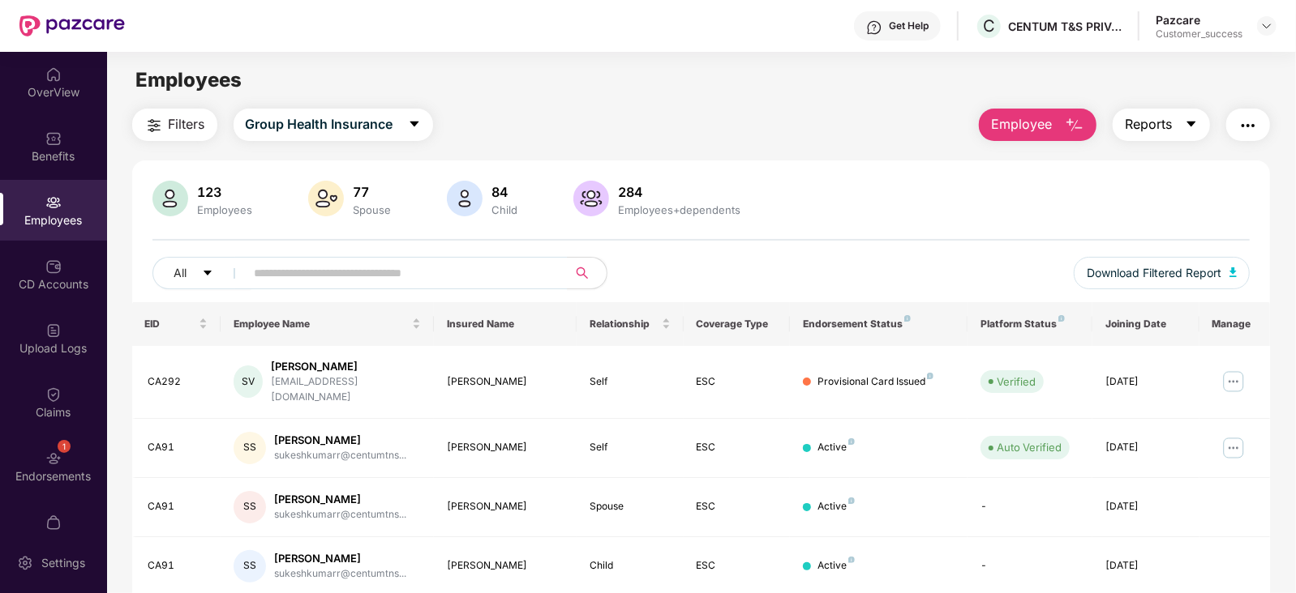
click at [1188, 124] on icon "caret-down" at bounding box center [1191, 124] width 13 height 13
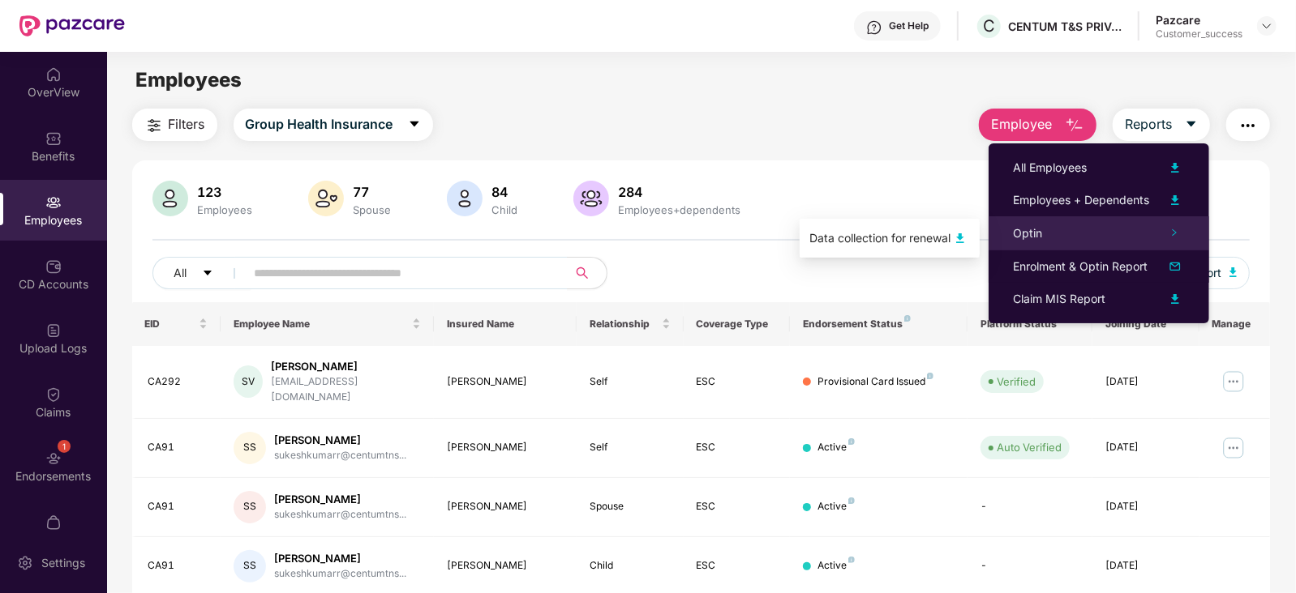
click at [1027, 233] on span "Optin" at bounding box center [1027, 233] width 29 height 14
click at [962, 239] on img at bounding box center [959, 238] width 19 height 19
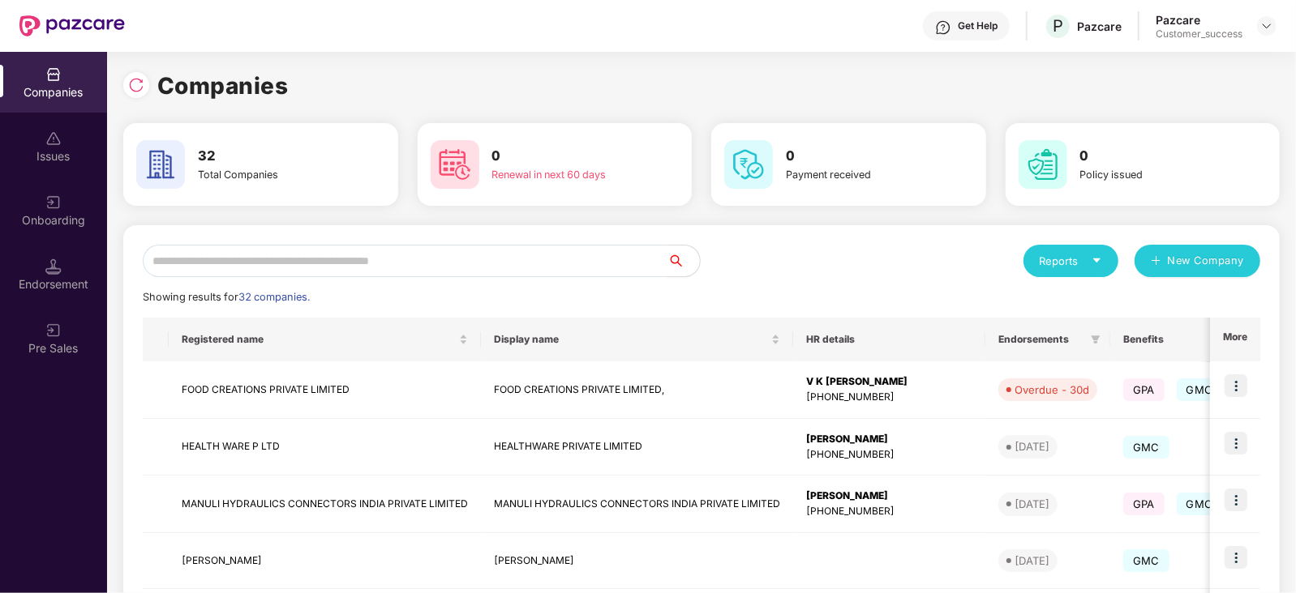
click at [259, 266] on input "text" at bounding box center [405, 261] width 525 height 32
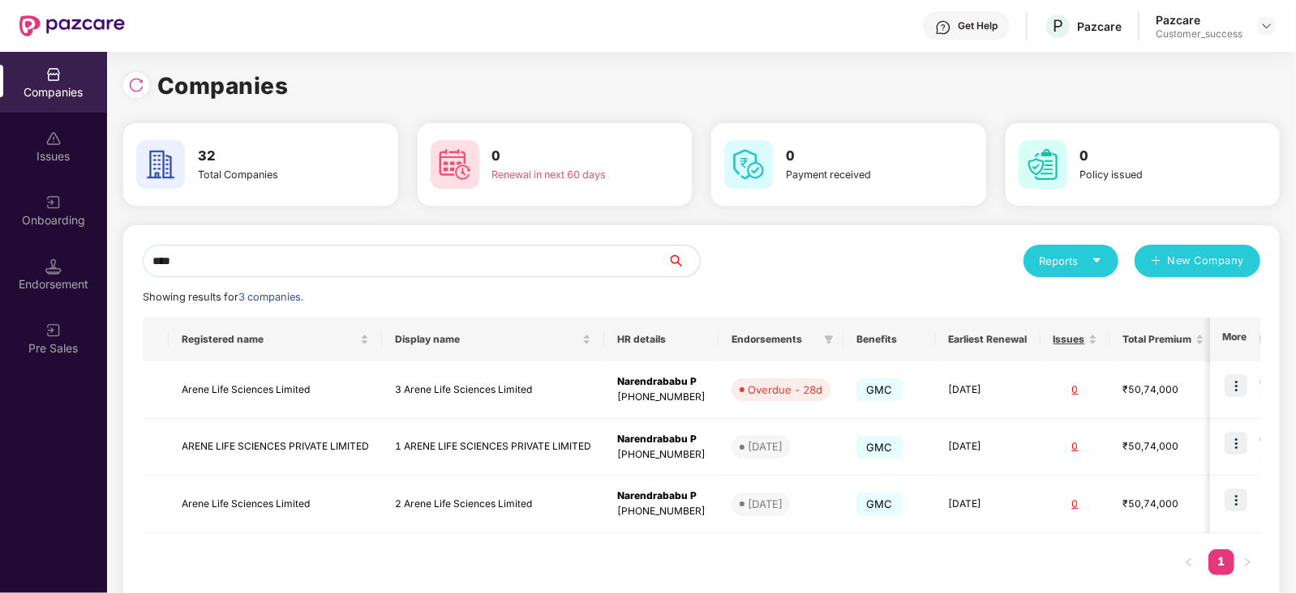
type input "*****"
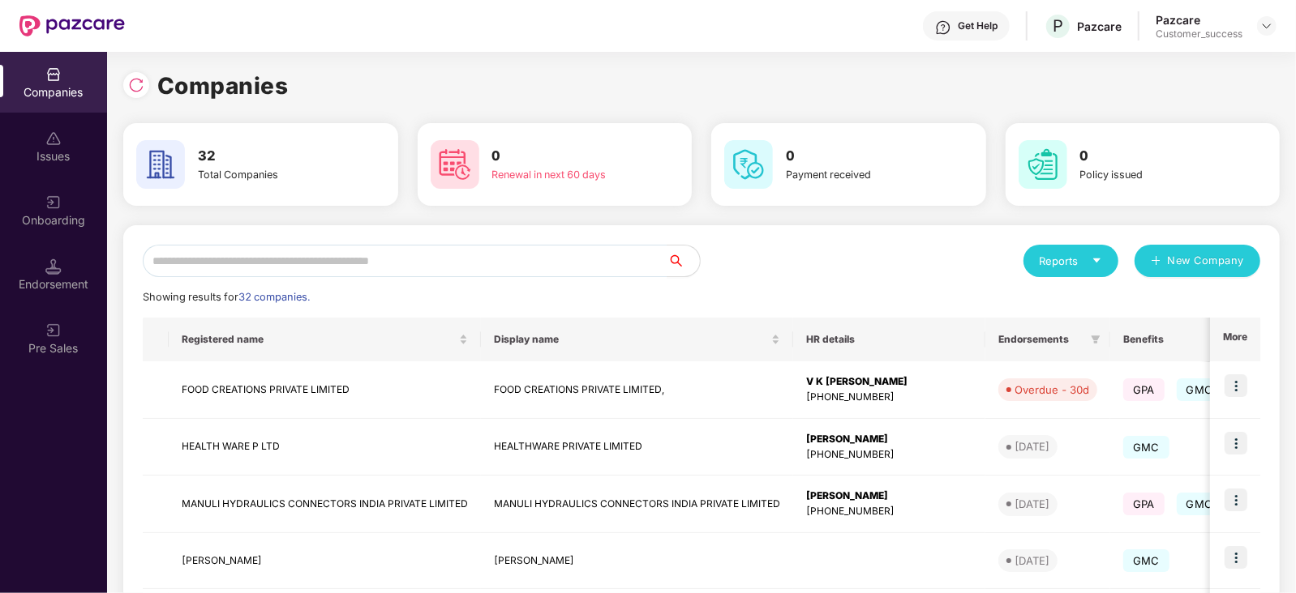
click at [790, 253] on div "Reports New Company" at bounding box center [980, 261] width 559 height 32
click at [258, 268] on input "text" at bounding box center [405, 261] width 525 height 32
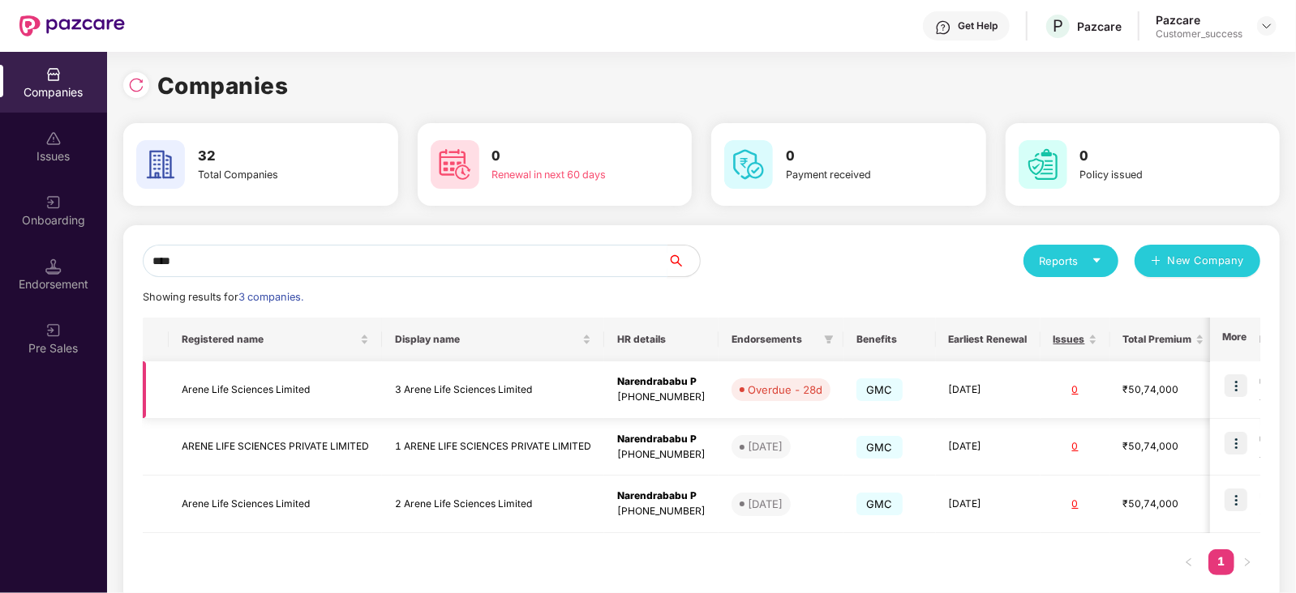
type input "****"
click at [1240, 380] on img at bounding box center [1235, 386] width 23 height 23
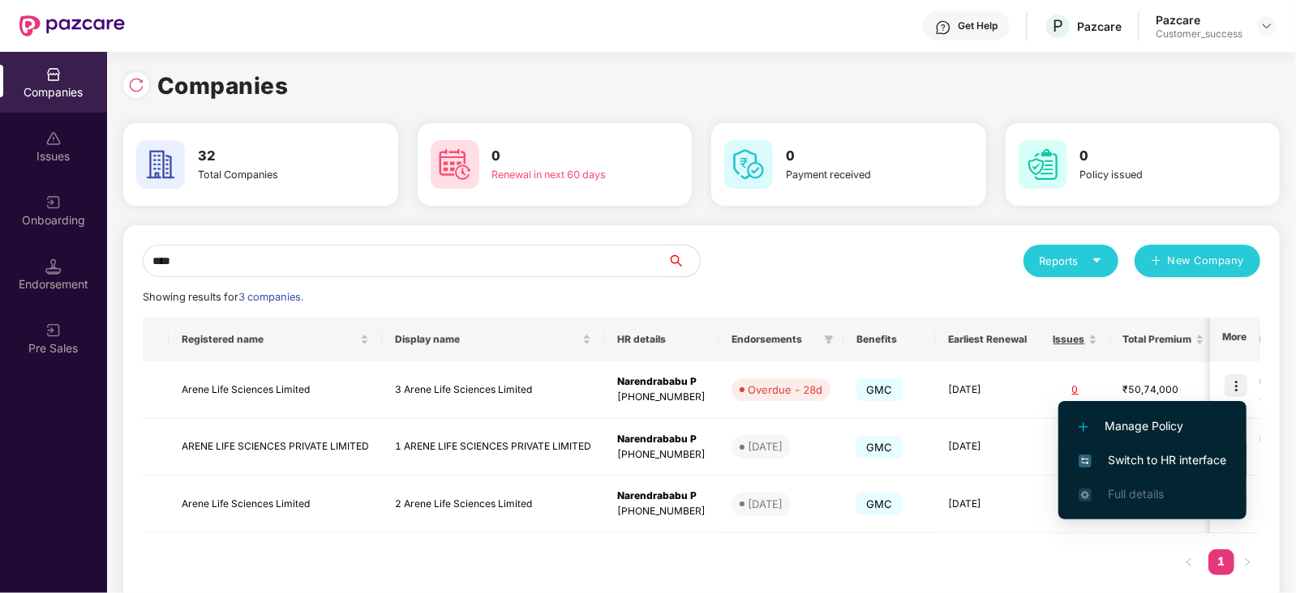
click at [1190, 452] on span "Switch to HR interface" at bounding box center [1152, 461] width 148 height 18
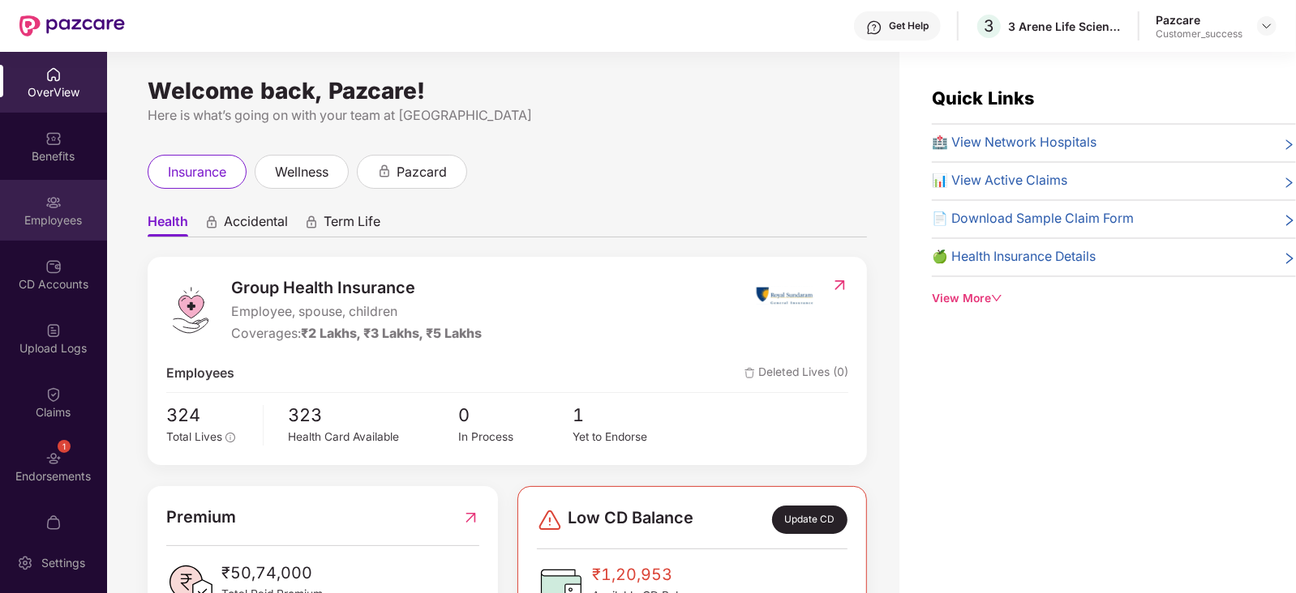
click at [49, 209] on img at bounding box center [53, 203] width 16 height 16
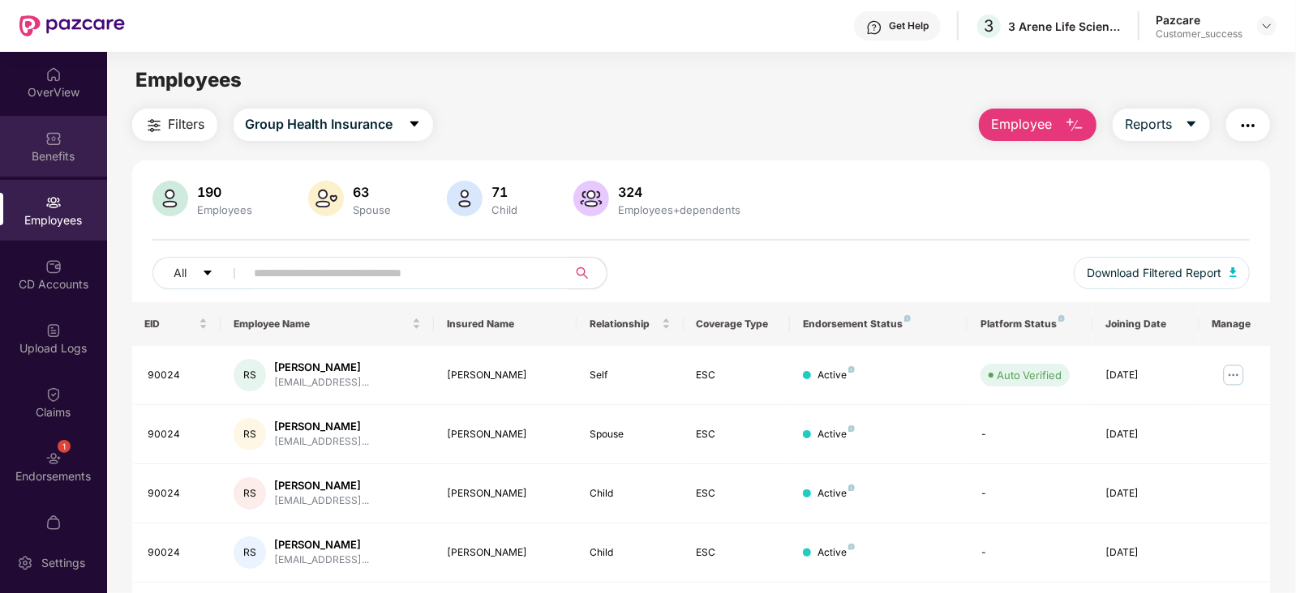
click at [51, 148] on div "Benefits" at bounding box center [53, 156] width 107 height 16
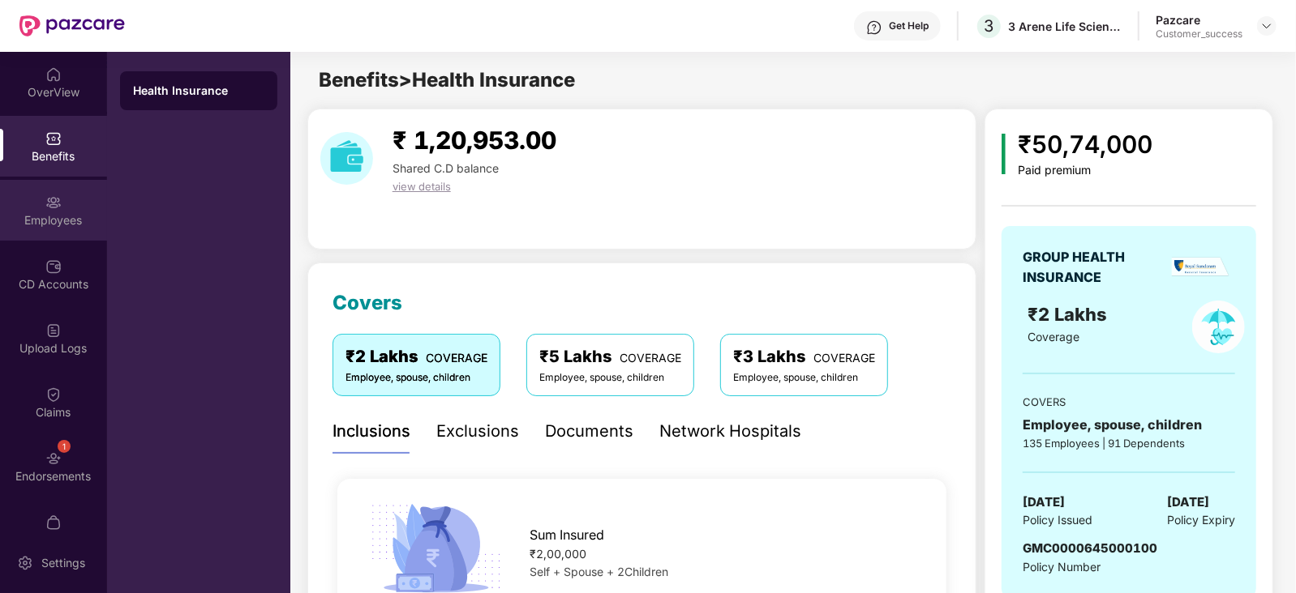
click at [66, 203] on div "Employees" at bounding box center [53, 210] width 107 height 61
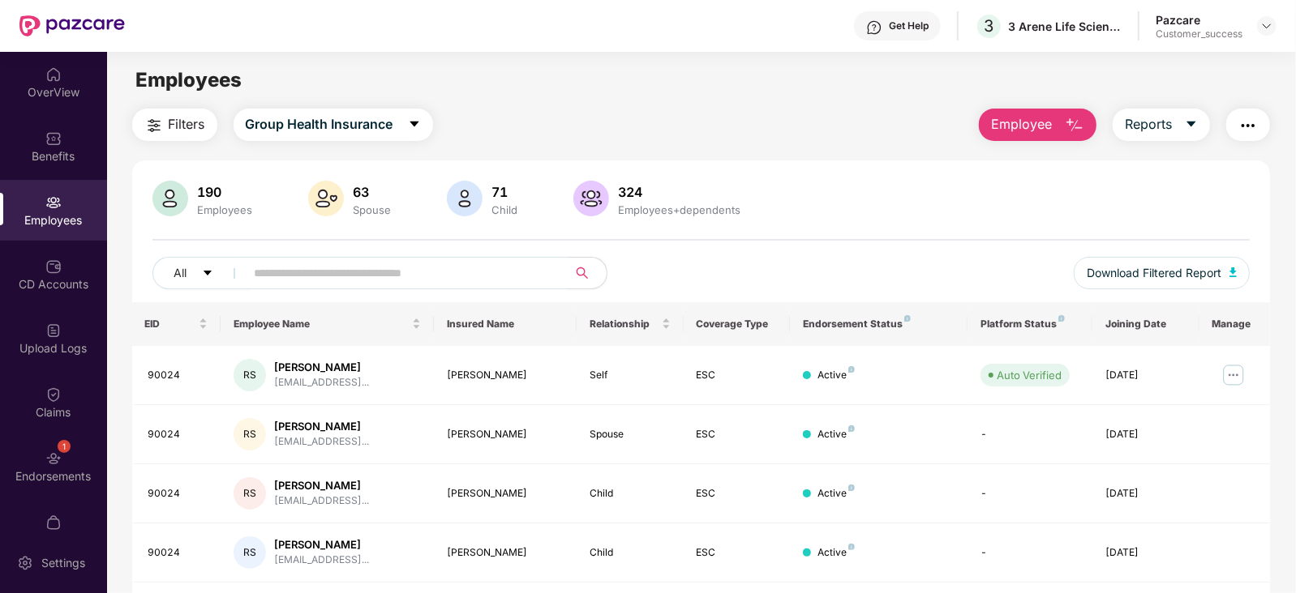
click at [1046, 120] on span "Employee" at bounding box center [1021, 124] width 61 height 20
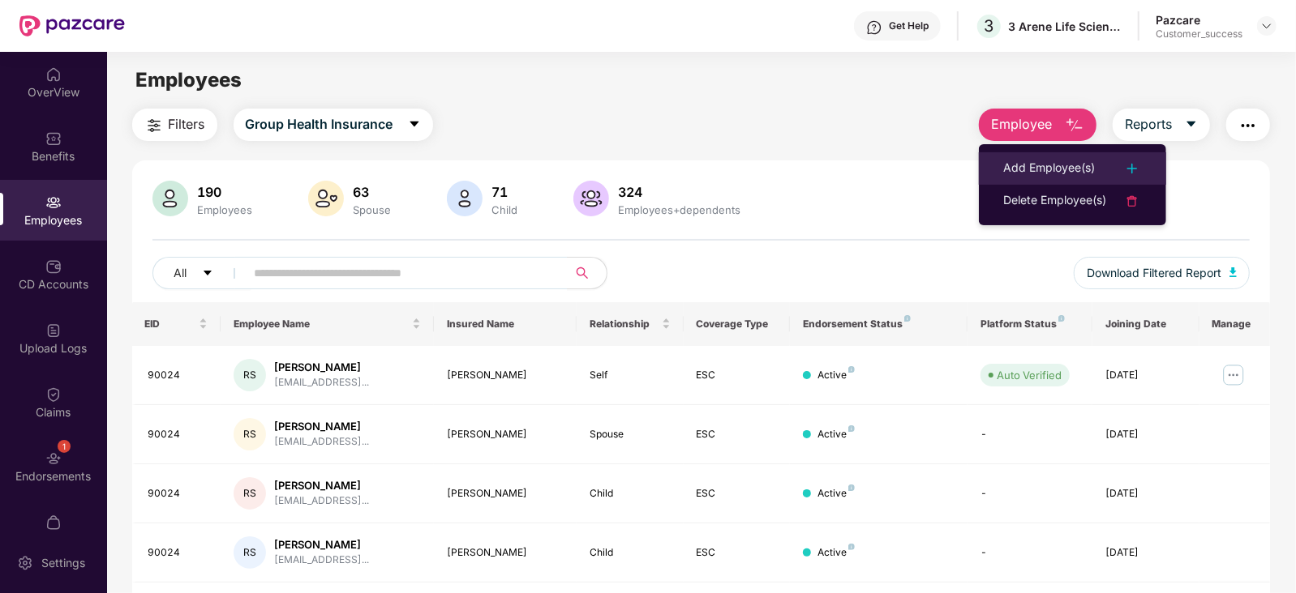
click at [1077, 169] on div "Add Employee(s)" at bounding box center [1049, 168] width 92 height 19
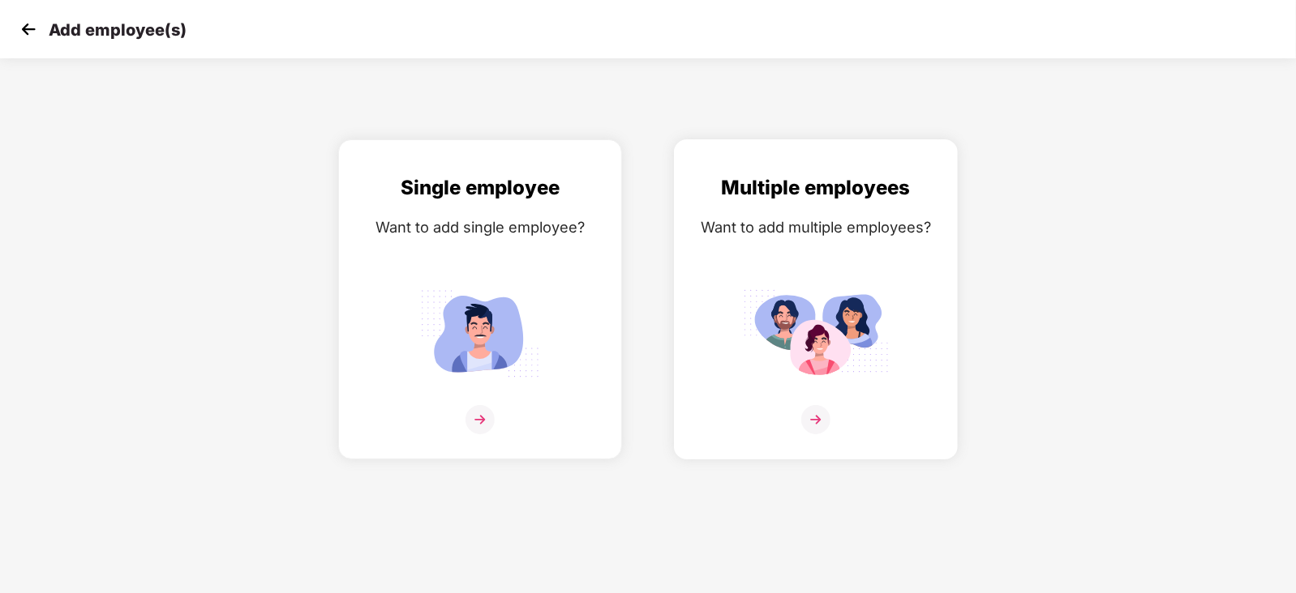
click at [820, 435] on img at bounding box center [815, 419] width 29 height 29
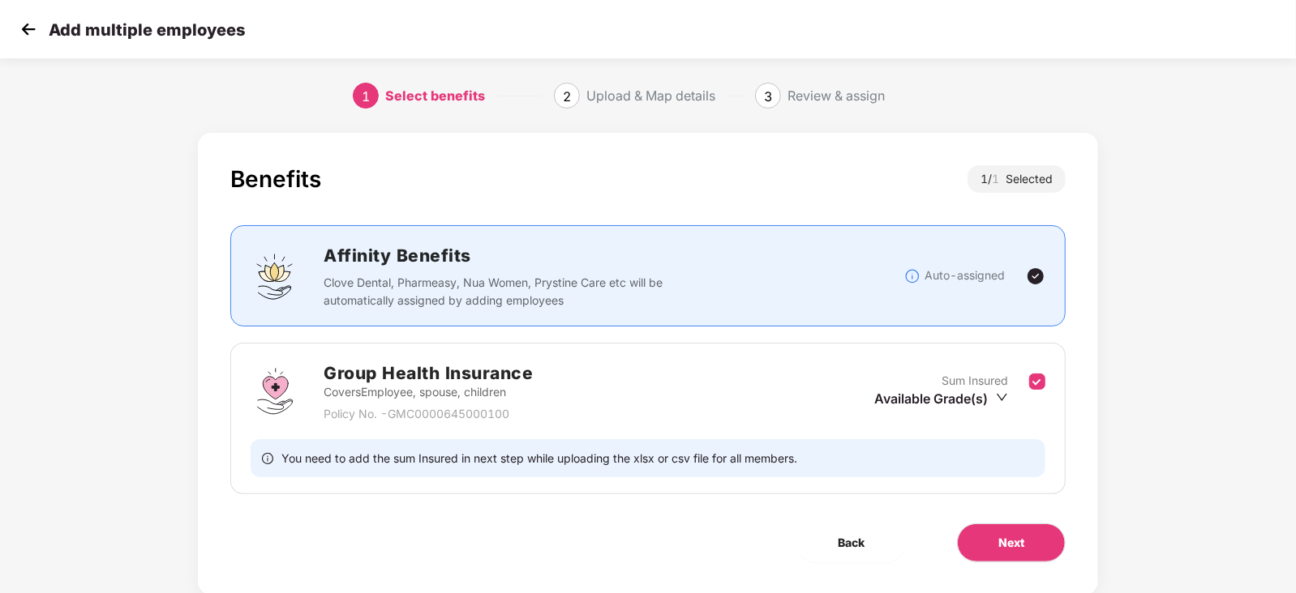
scroll to position [41, 0]
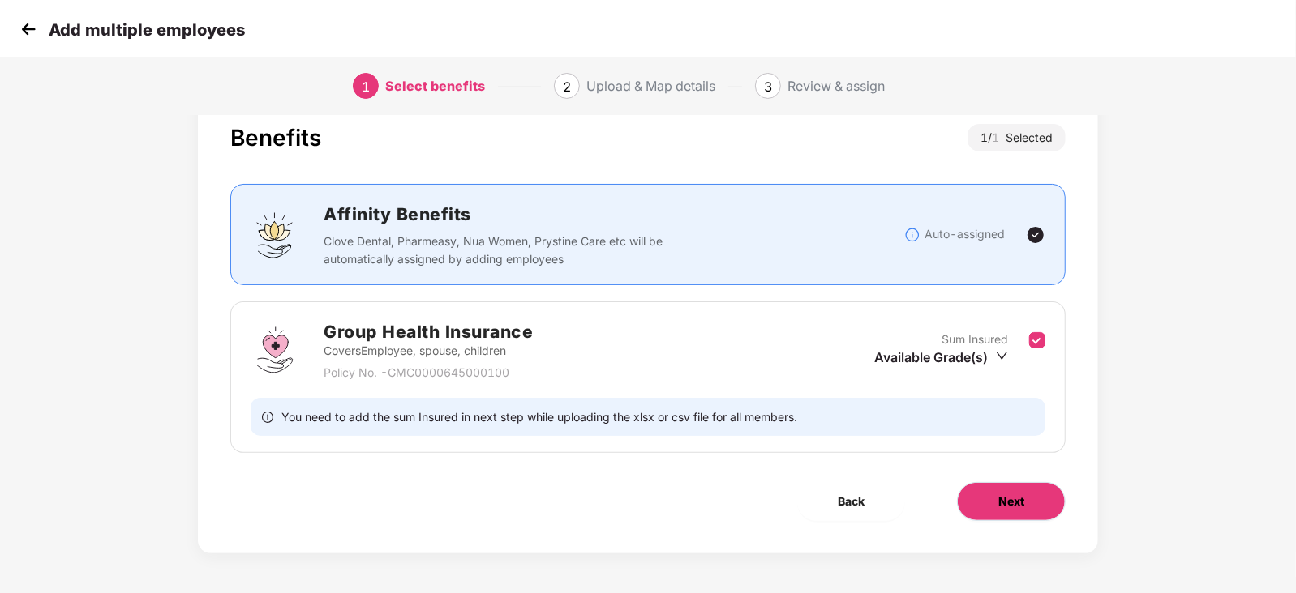
click at [1011, 510] on button "Next" at bounding box center [1011, 501] width 109 height 39
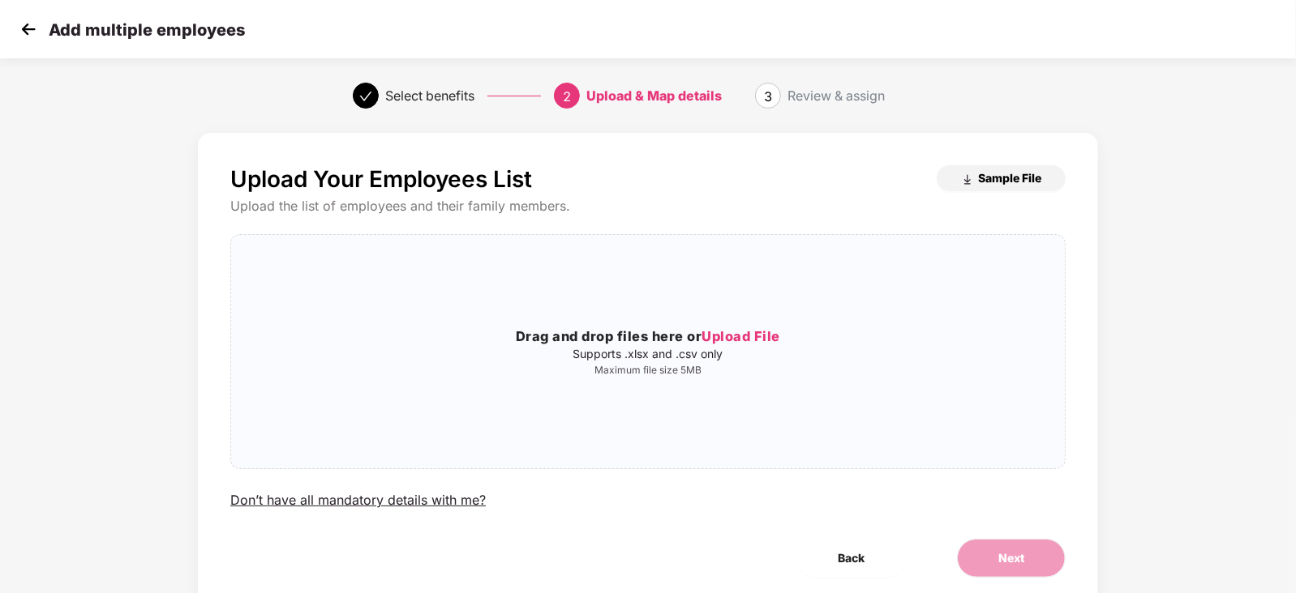
click at [969, 174] on img "button" at bounding box center [967, 180] width 13 height 13
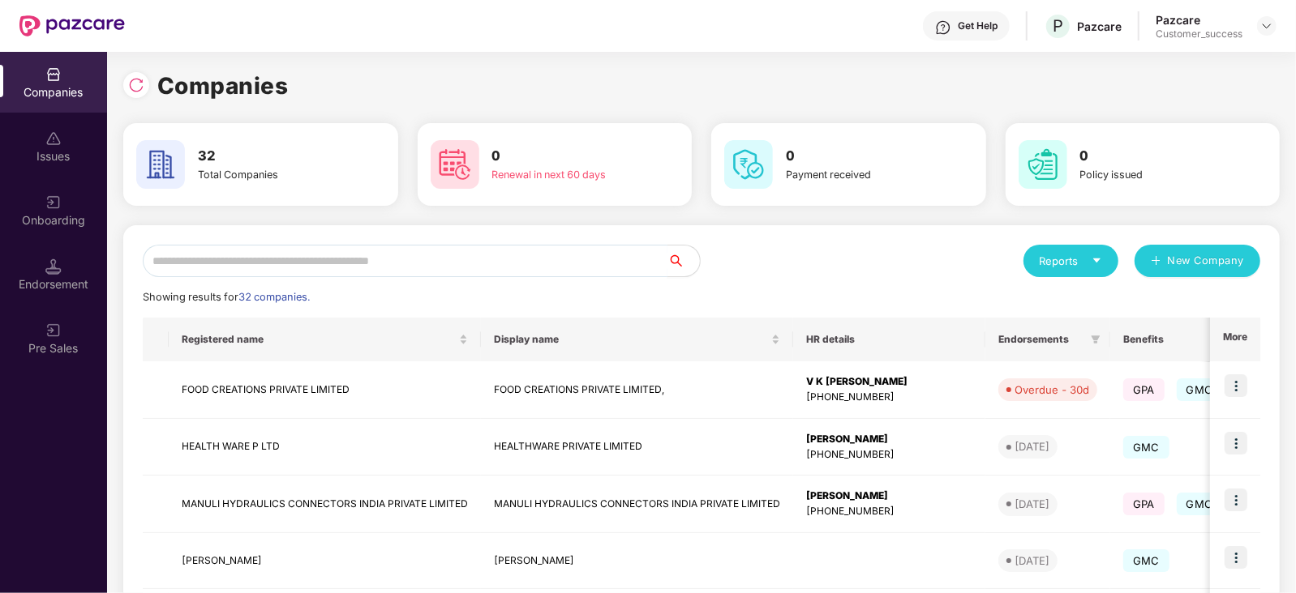
click at [247, 257] on input "text" at bounding box center [405, 261] width 525 height 32
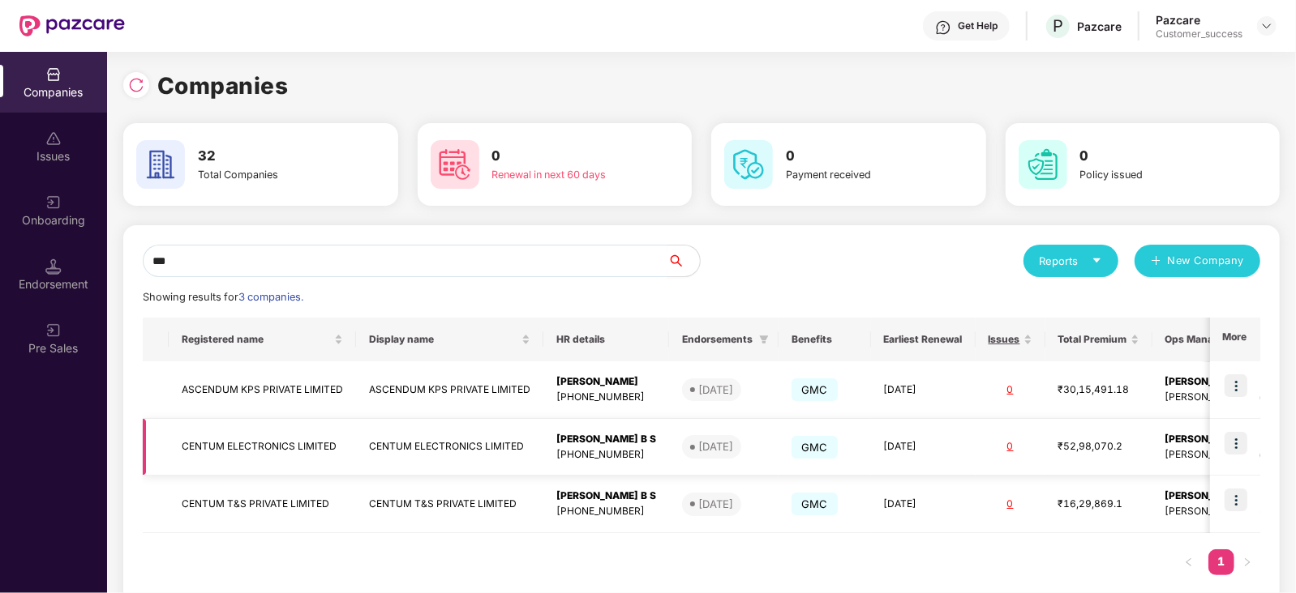
type input "***"
click at [1240, 443] on img at bounding box center [1235, 443] width 23 height 23
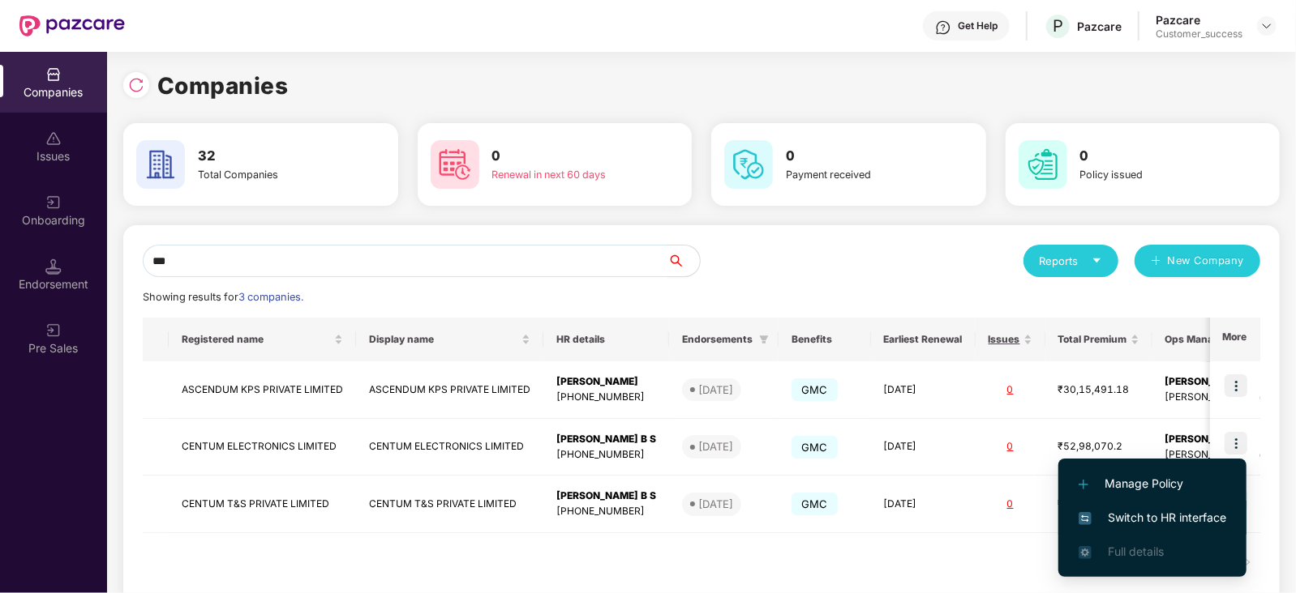
click at [1202, 521] on span "Switch to HR interface" at bounding box center [1152, 518] width 148 height 18
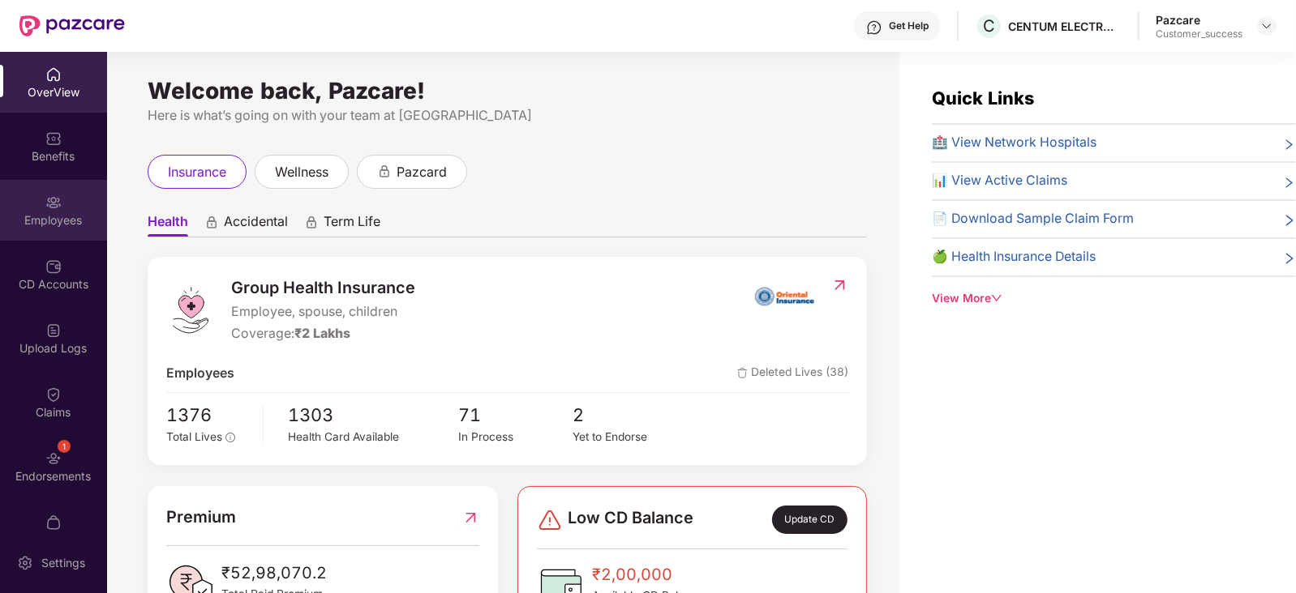
click at [45, 212] on div "Employees" at bounding box center [53, 220] width 107 height 16
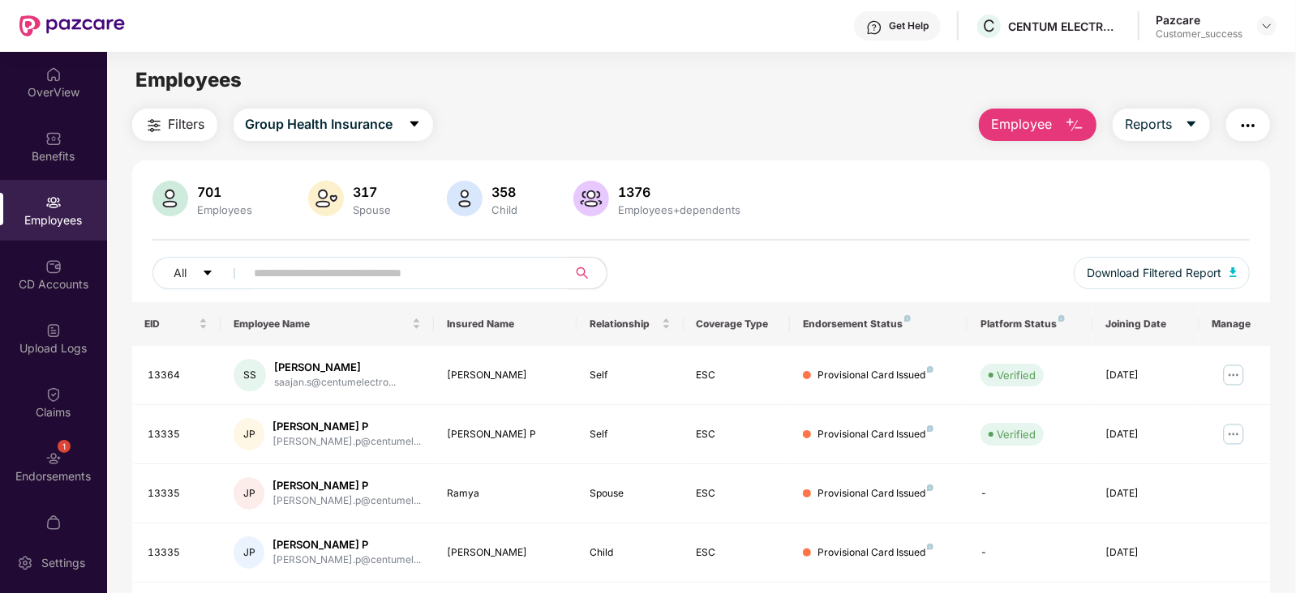
click at [281, 282] on input "text" at bounding box center [400, 273] width 291 height 24
paste input "****"
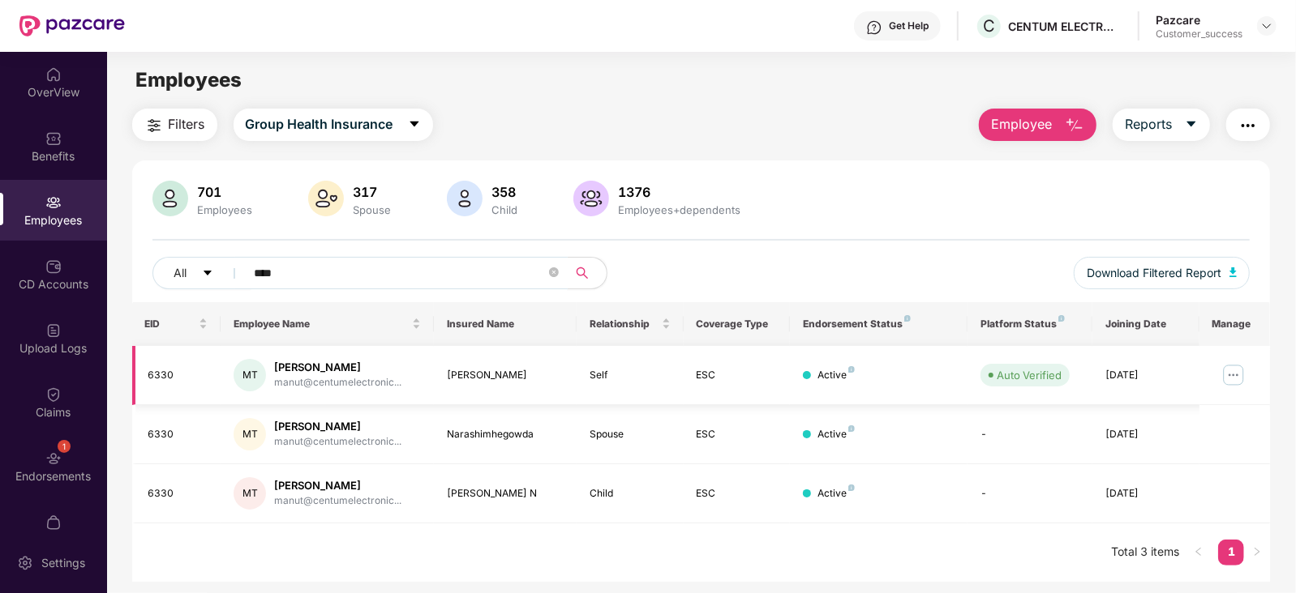
type input "****"
click at [1238, 366] on img at bounding box center [1233, 375] width 26 height 26
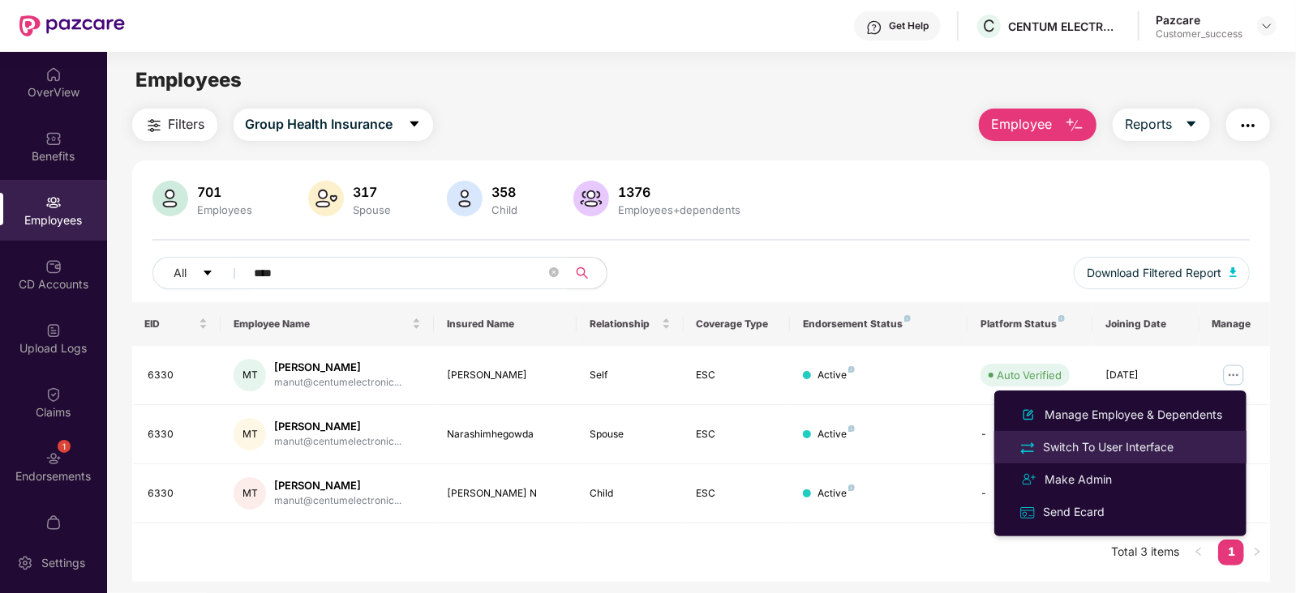
click at [1104, 439] on div "Switch To User Interface" at bounding box center [1107, 448] width 137 height 18
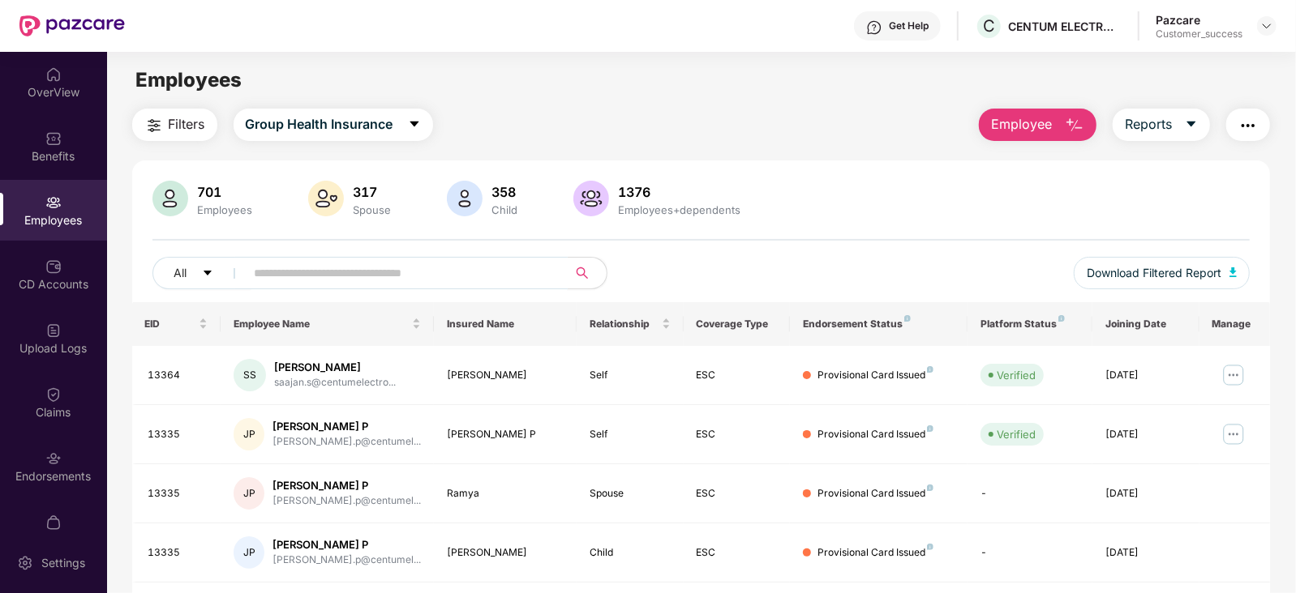
click at [441, 263] on input "text" at bounding box center [400, 273] width 291 height 24
paste input "**********"
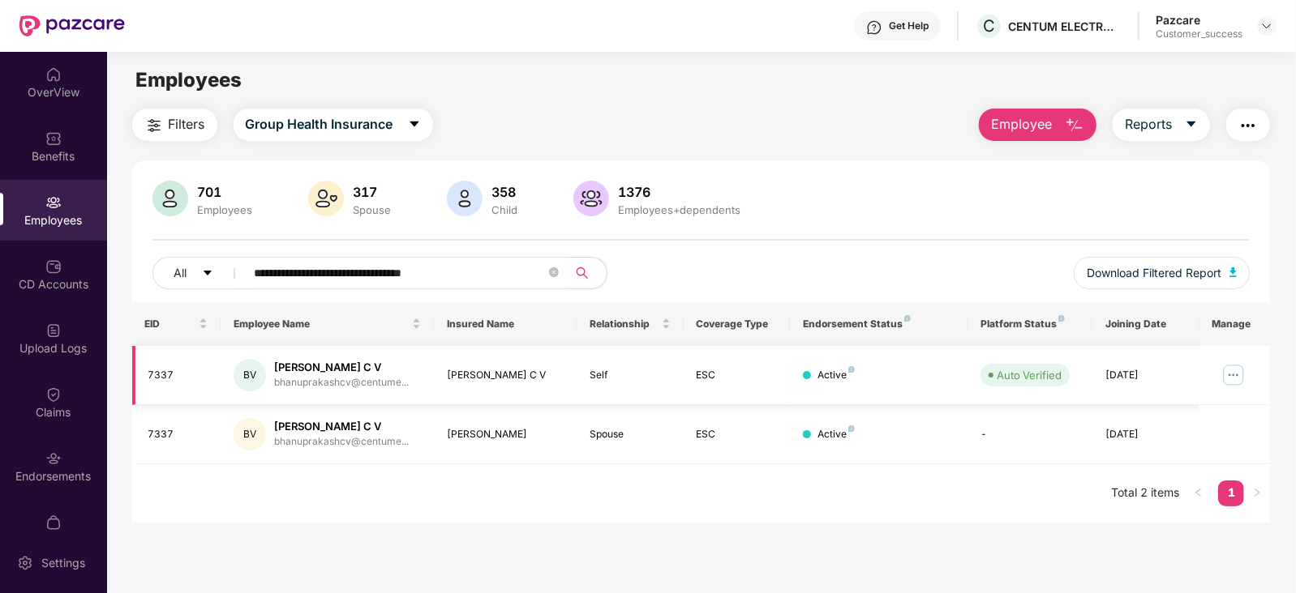
type input "**********"
click at [1233, 371] on img at bounding box center [1233, 375] width 26 height 26
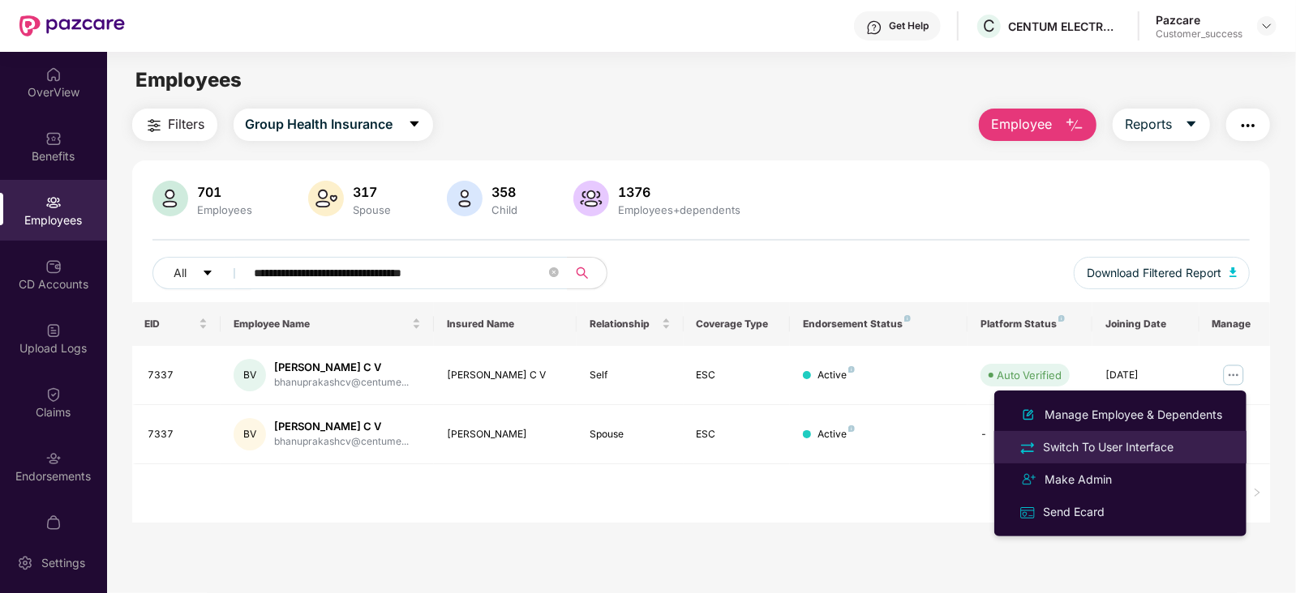
click at [1149, 442] on div "Switch To User Interface" at bounding box center [1107, 448] width 137 height 18
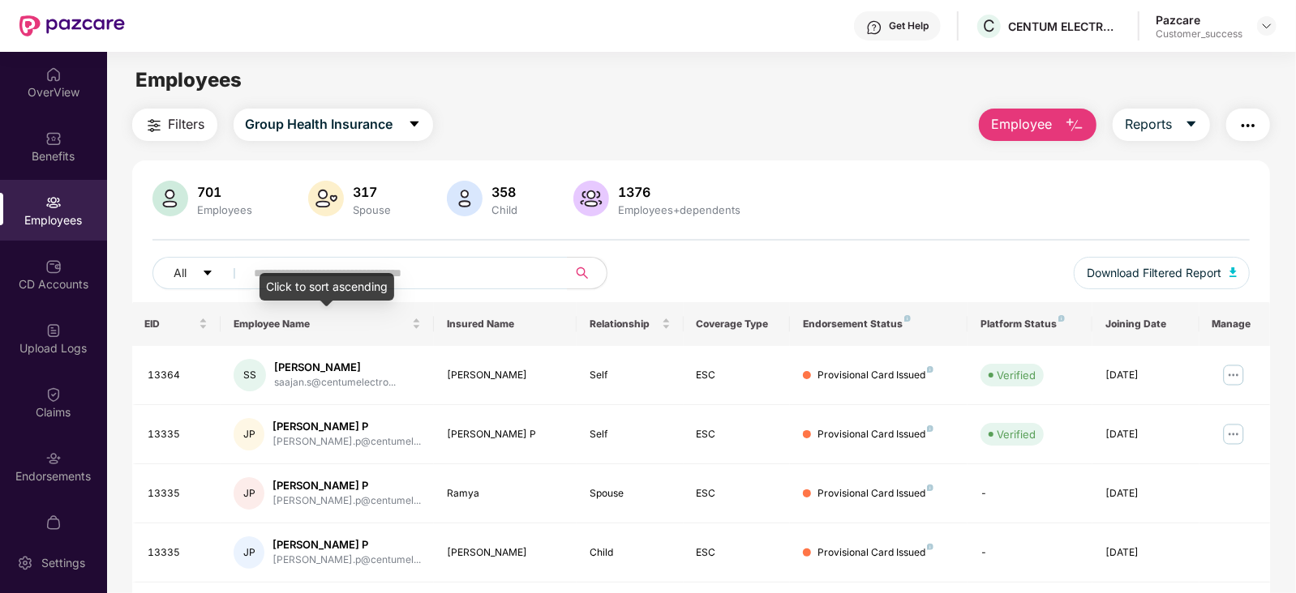
click at [332, 286] on div "Click to sort ascending" at bounding box center [326, 287] width 135 height 28
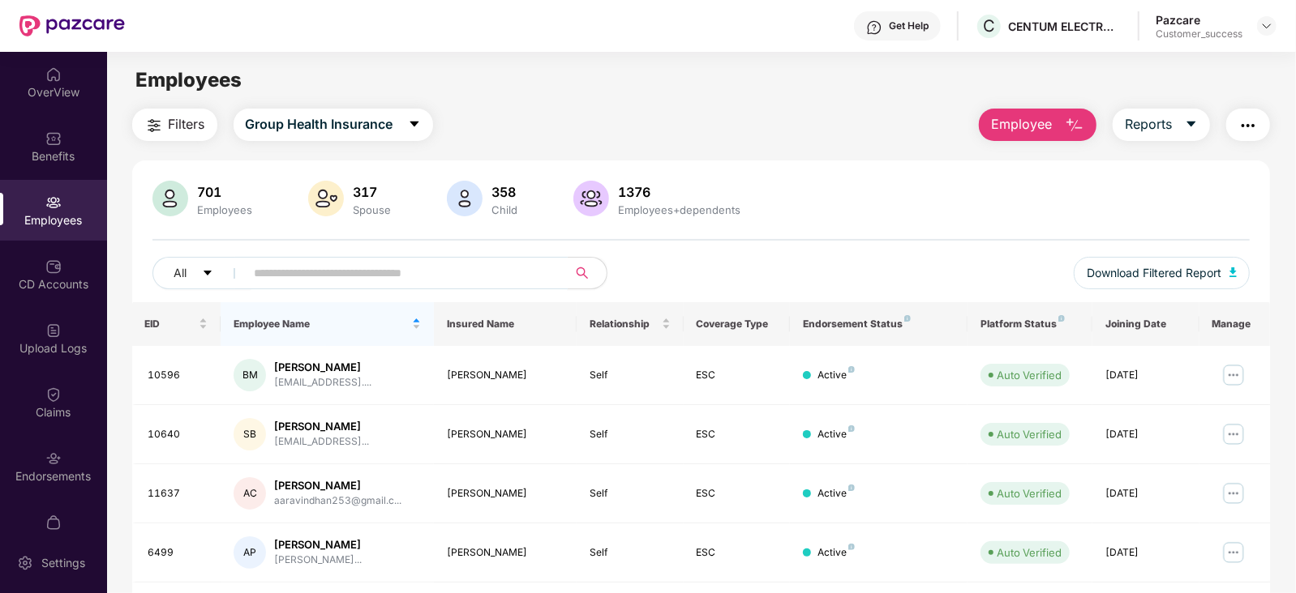
click at [413, 268] on input "text" at bounding box center [400, 273] width 291 height 24
paste input "**********"
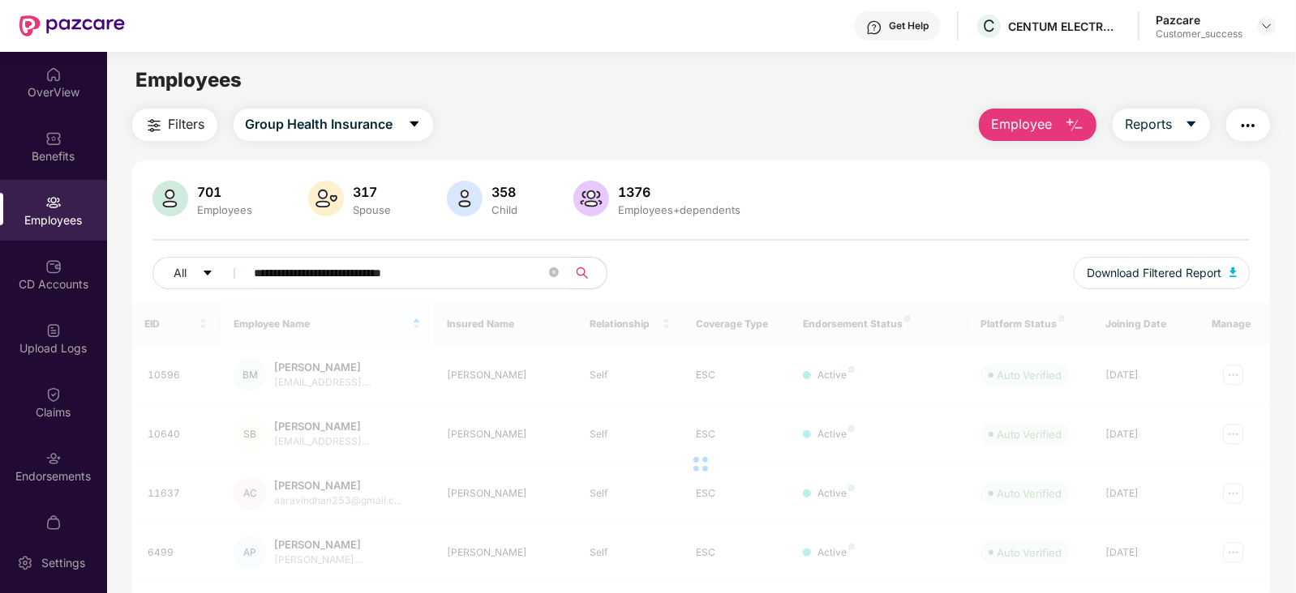
type input "**********"
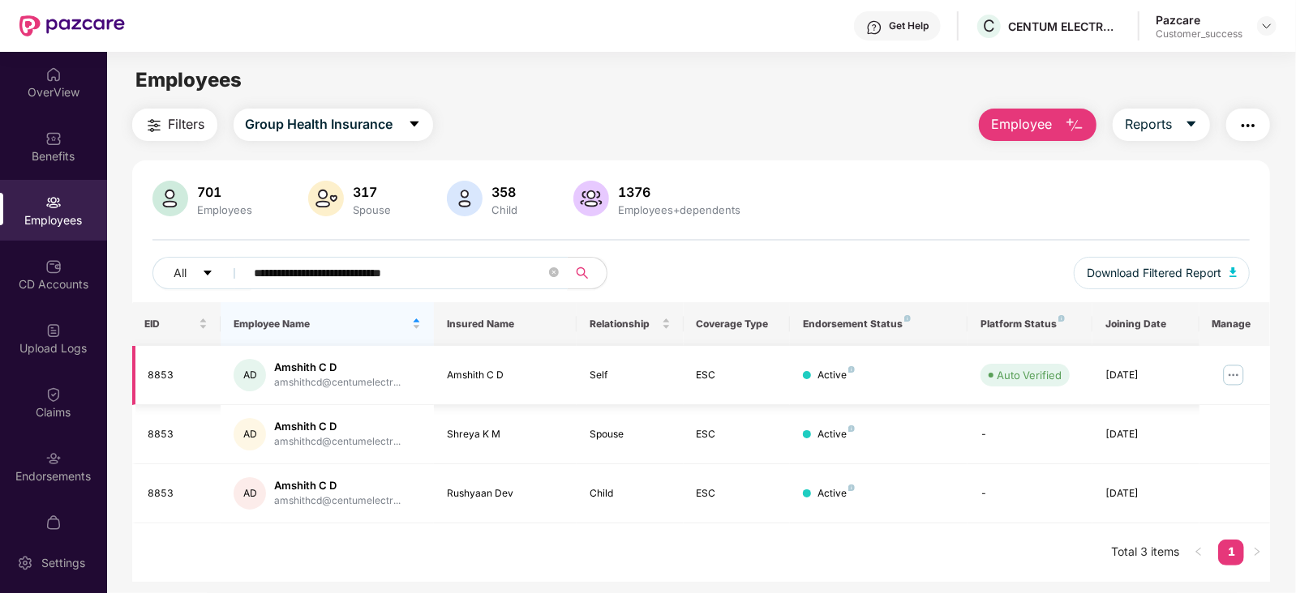
click at [1238, 370] on img at bounding box center [1233, 375] width 26 height 26
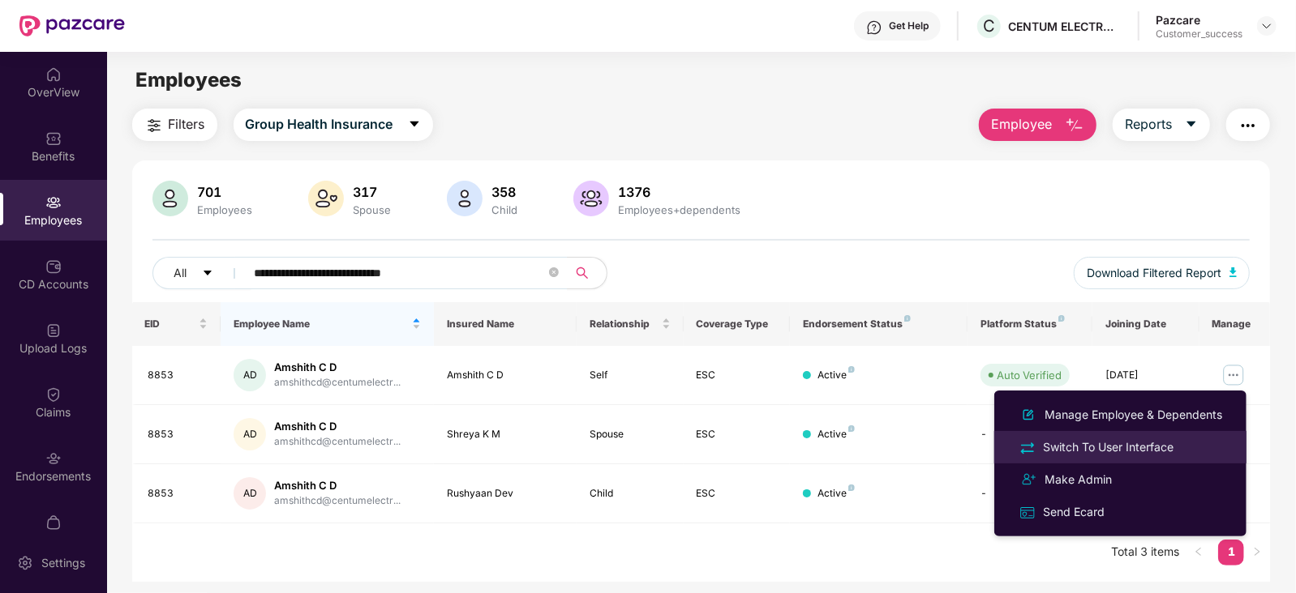
click at [1145, 443] on div "Switch To User Interface" at bounding box center [1107, 448] width 137 height 18
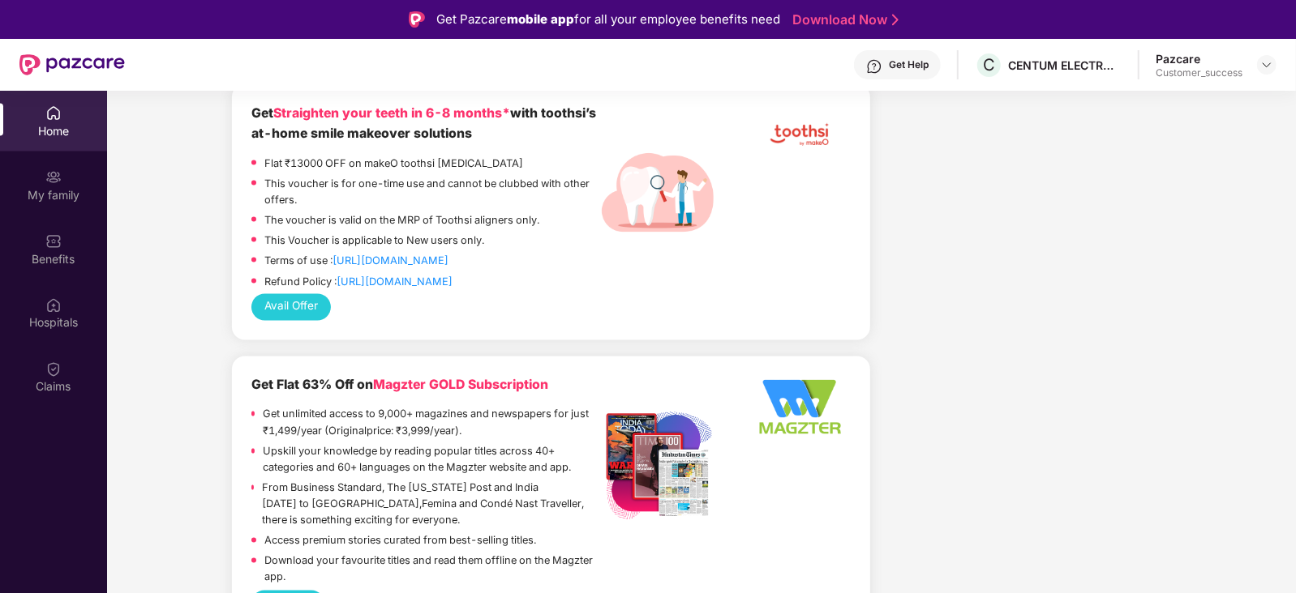
scroll to position [1625, 0]
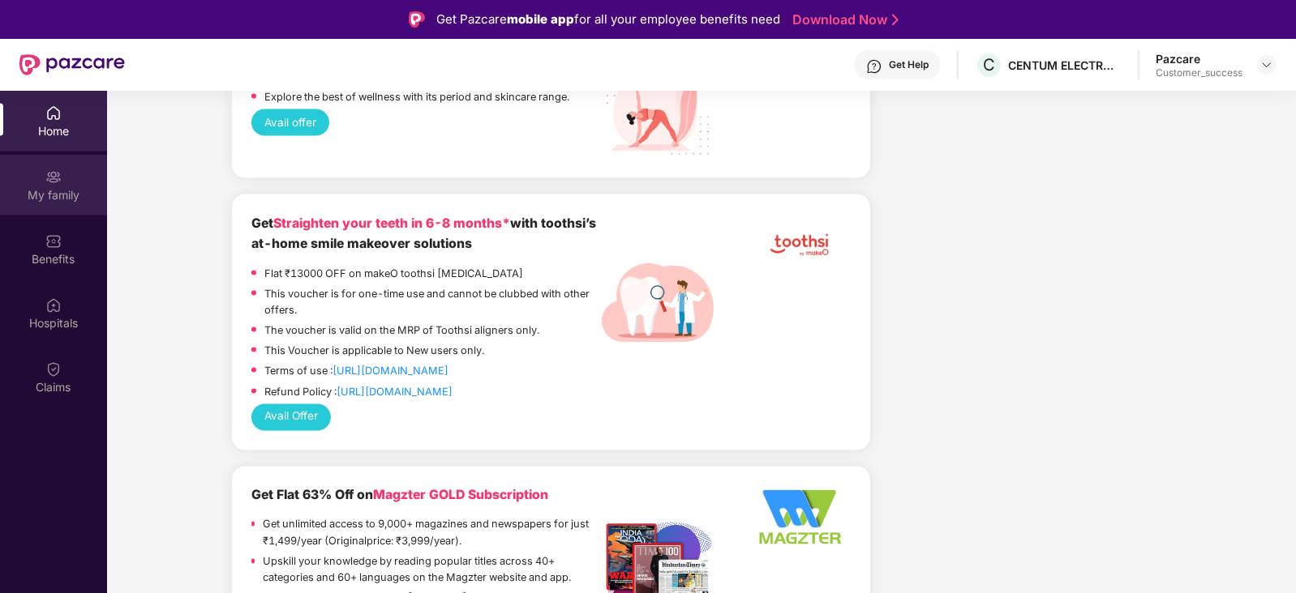
click at [52, 190] on div "My family" at bounding box center [53, 195] width 107 height 16
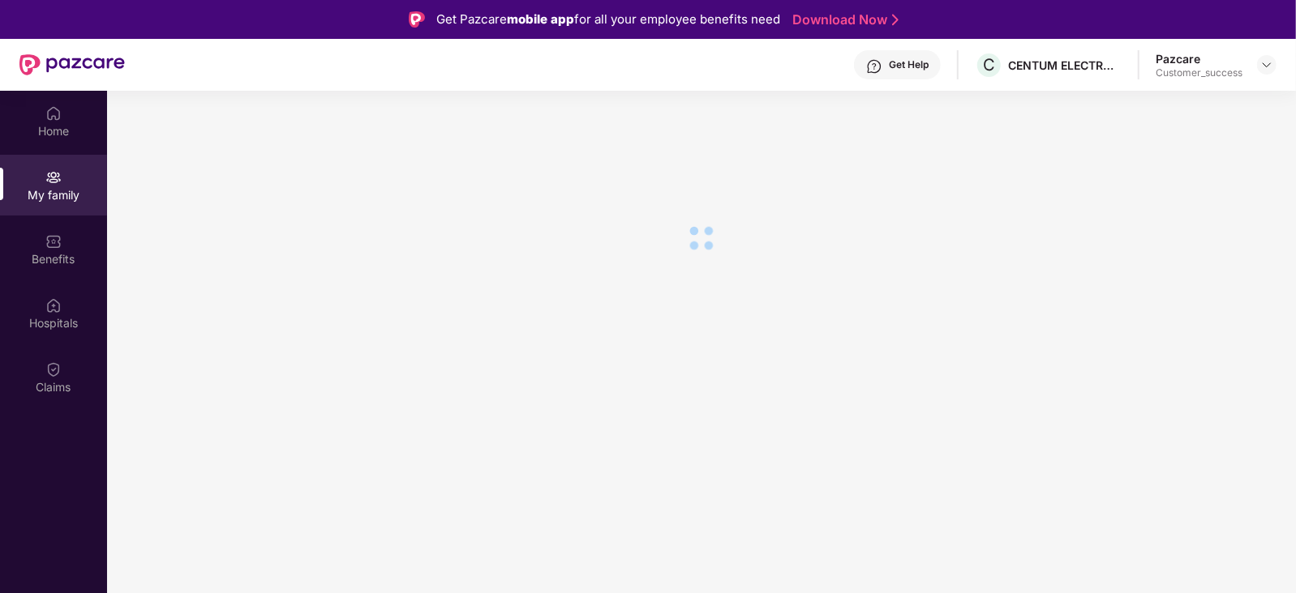
scroll to position [0, 0]
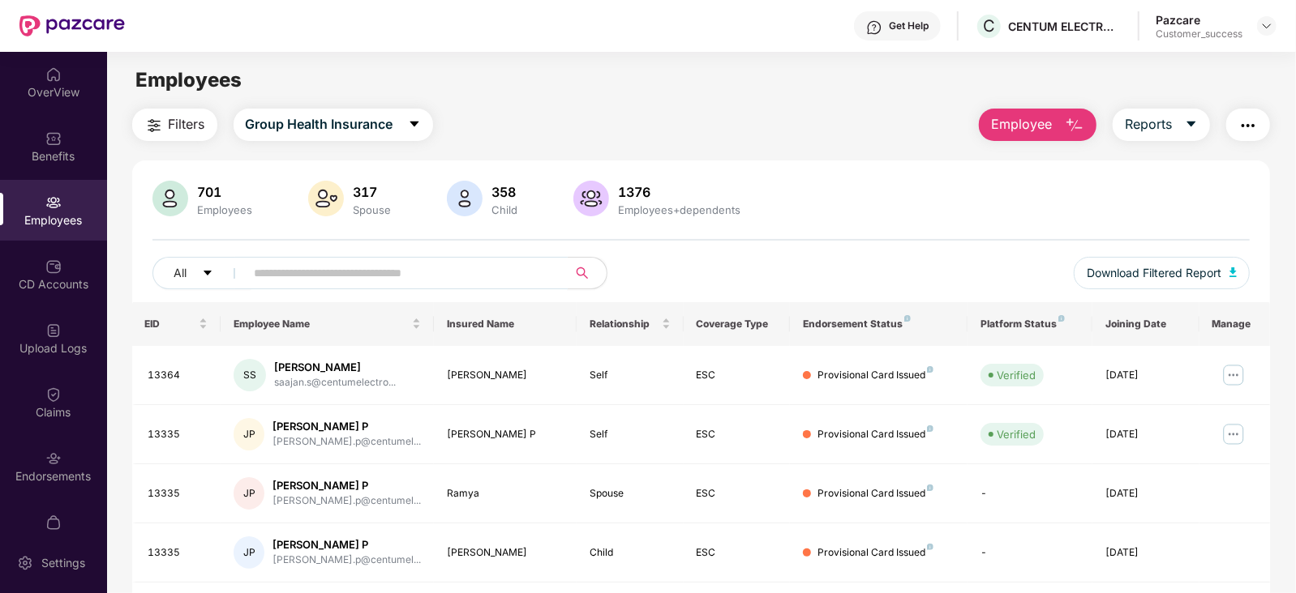
click at [311, 264] on input "text" at bounding box center [400, 273] width 291 height 24
paste input "*****"
type input "*****"
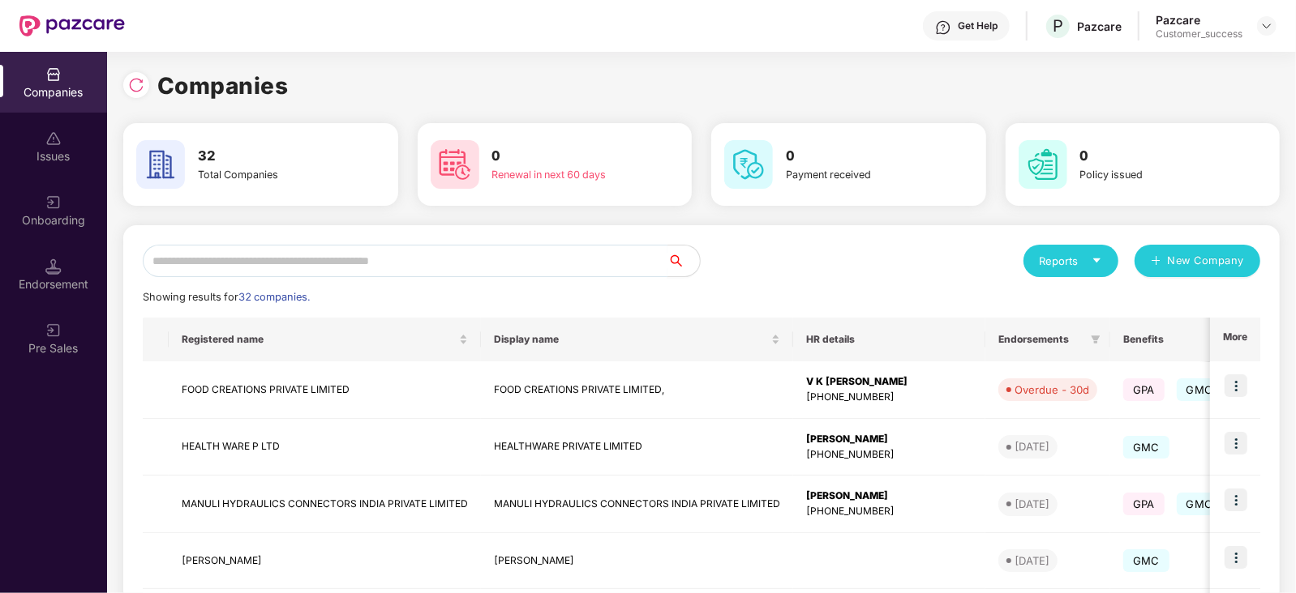
click at [260, 262] on input "text" at bounding box center [405, 261] width 525 height 32
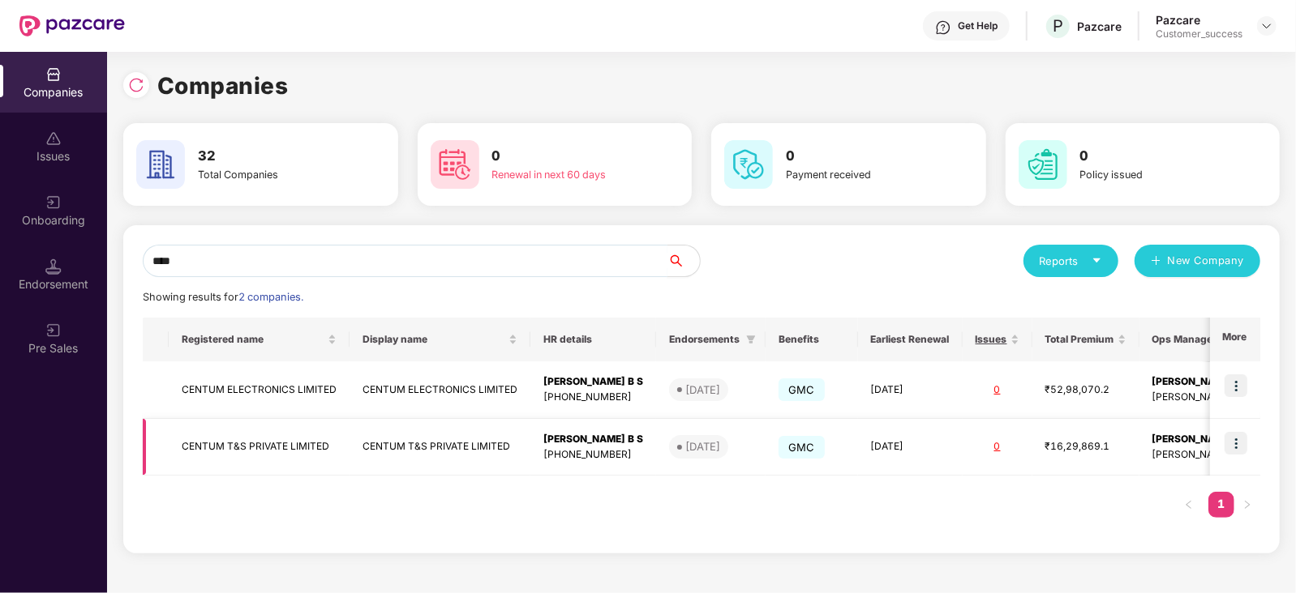
type input "****"
click at [1236, 445] on img at bounding box center [1235, 443] width 23 height 23
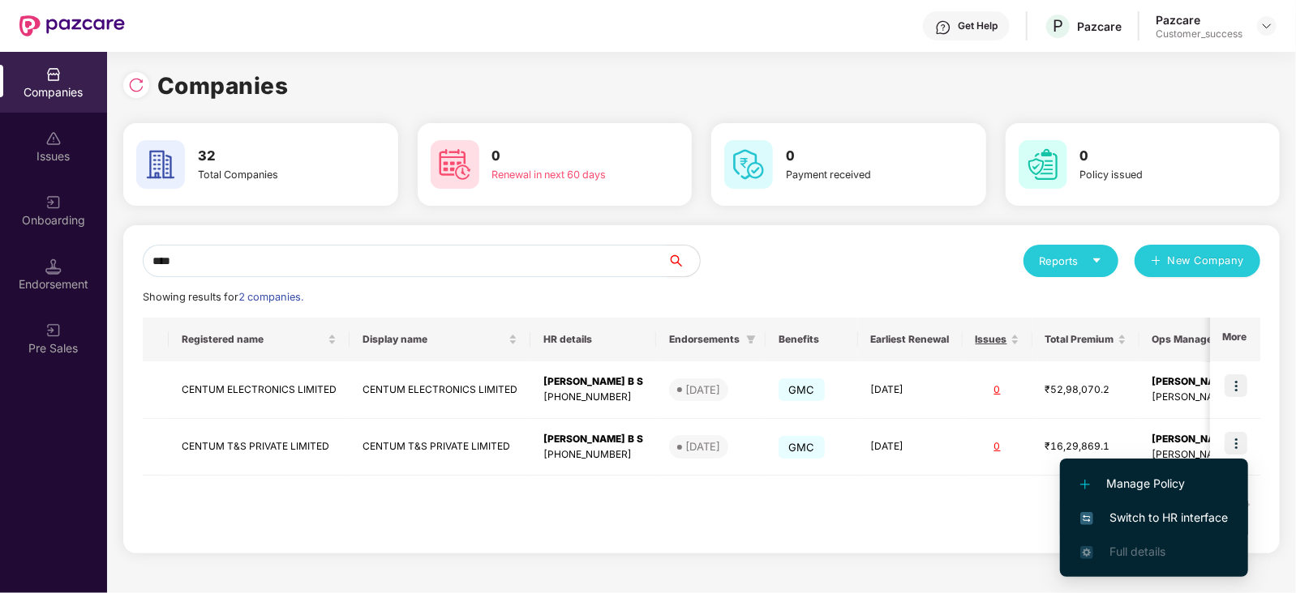
click at [1170, 519] on span "Switch to HR interface" at bounding box center [1154, 518] width 148 height 18
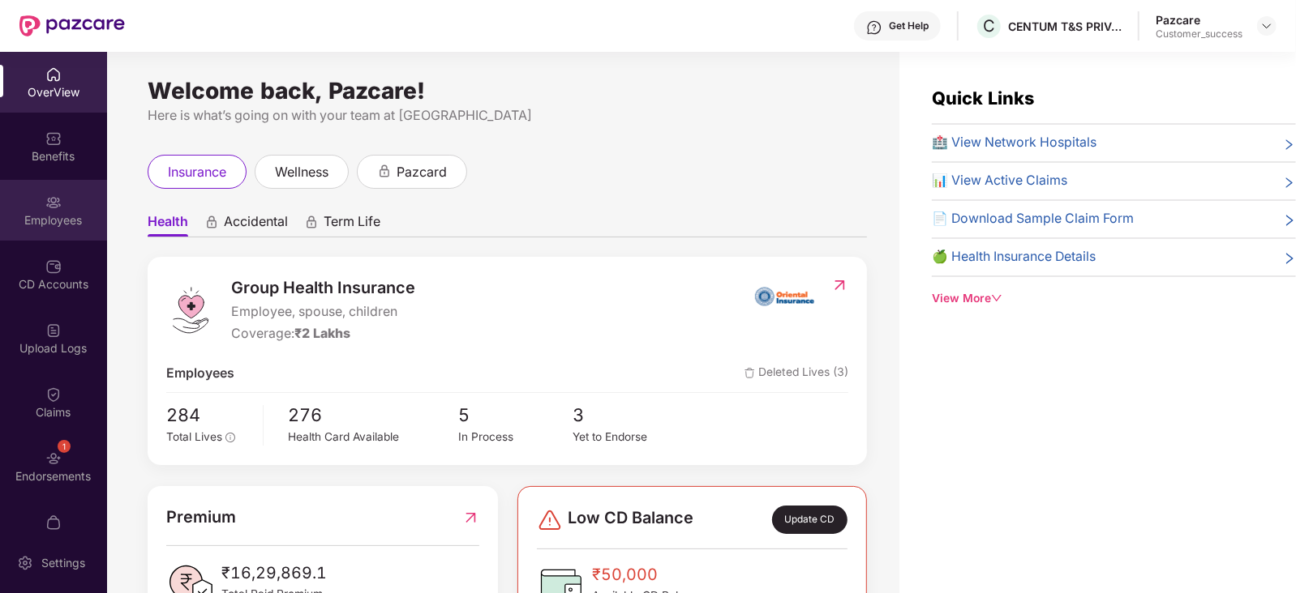
click at [45, 205] on img at bounding box center [53, 203] width 16 height 16
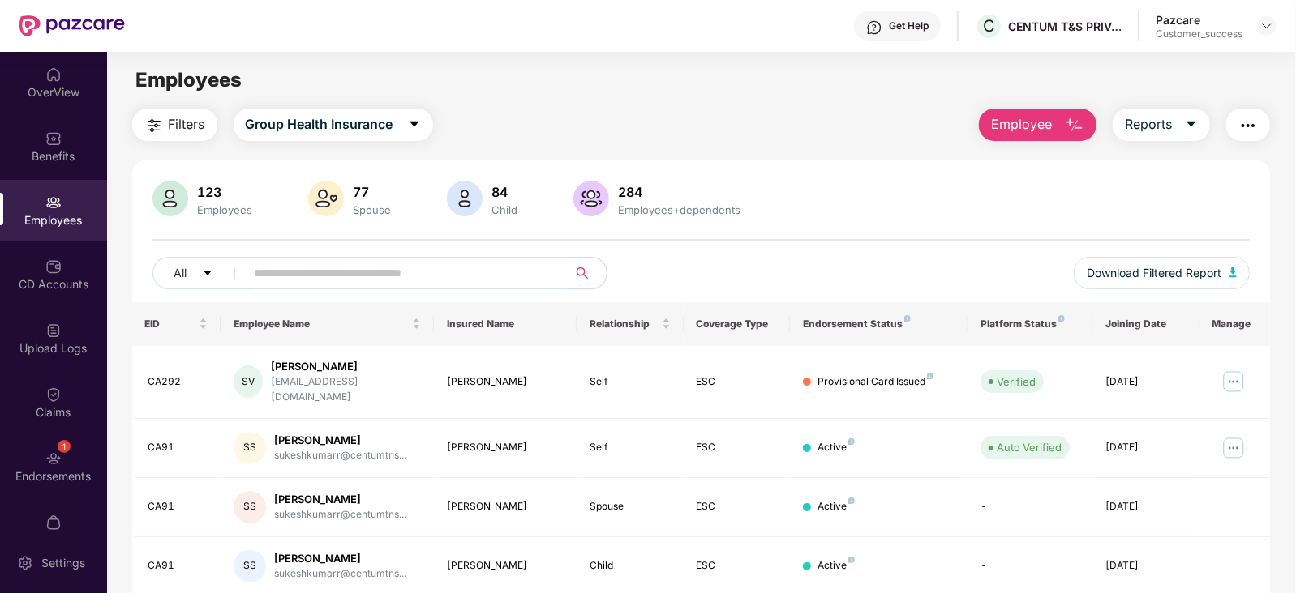
click at [296, 276] on input "text" at bounding box center [400, 273] width 291 height 24
paste input "*****"
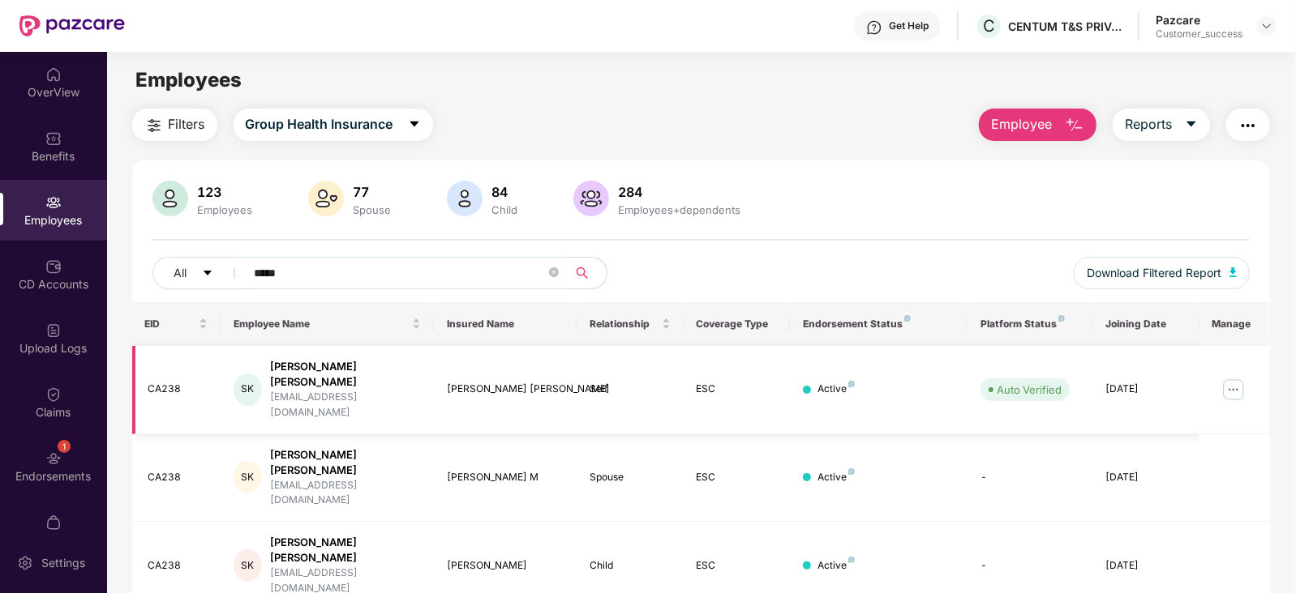
type input "*****"
click at [1232, 377] on img at bounding box center [1233, 390] width 26 height 26
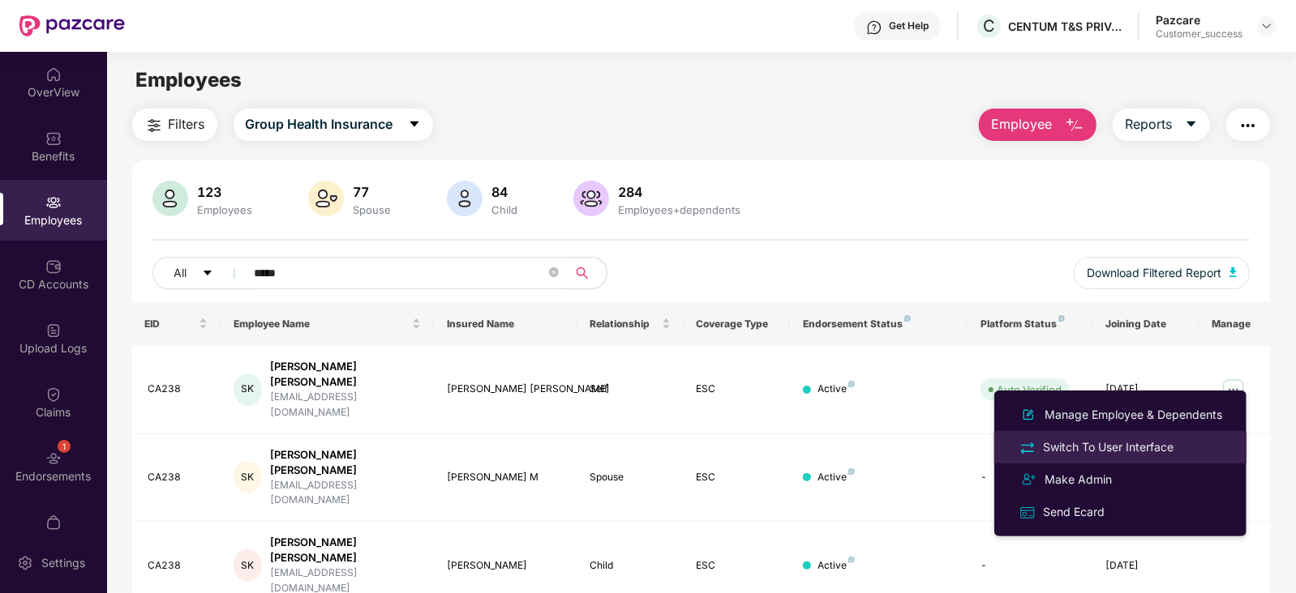
click at [1103, 437] on li "Switch To User Interface" at bounding box center [1120, 447] width 252 height 32
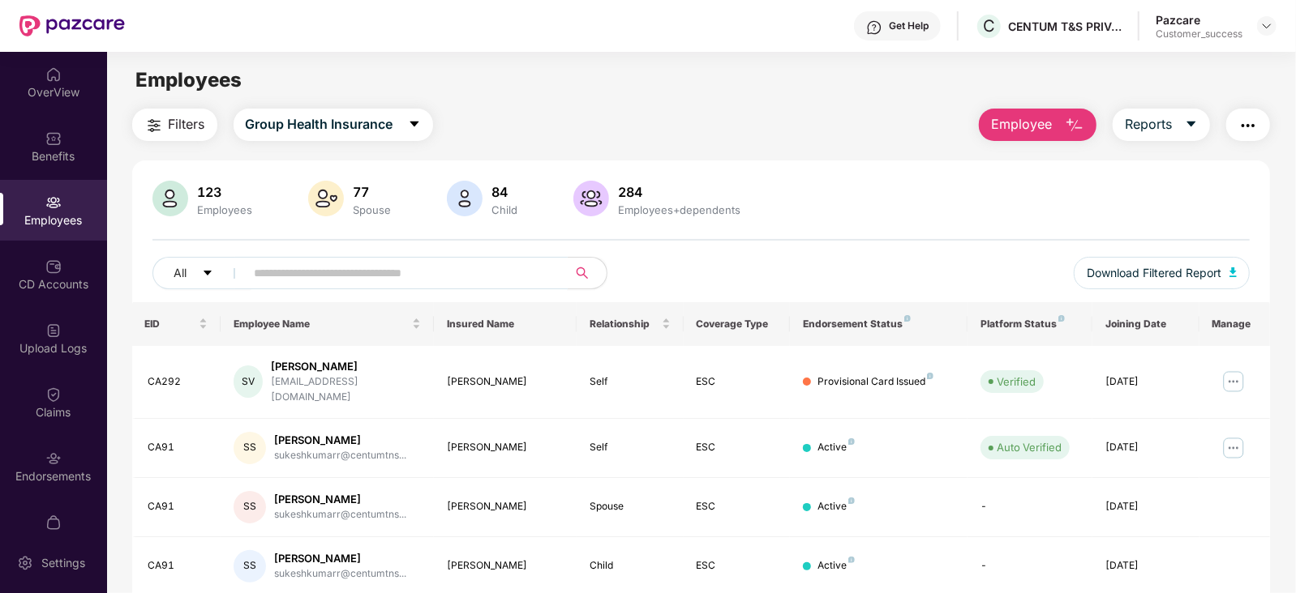
click at [298, 265] on input "text" at bounding box center [400, 273] width 291 height 24
paste input "*****"
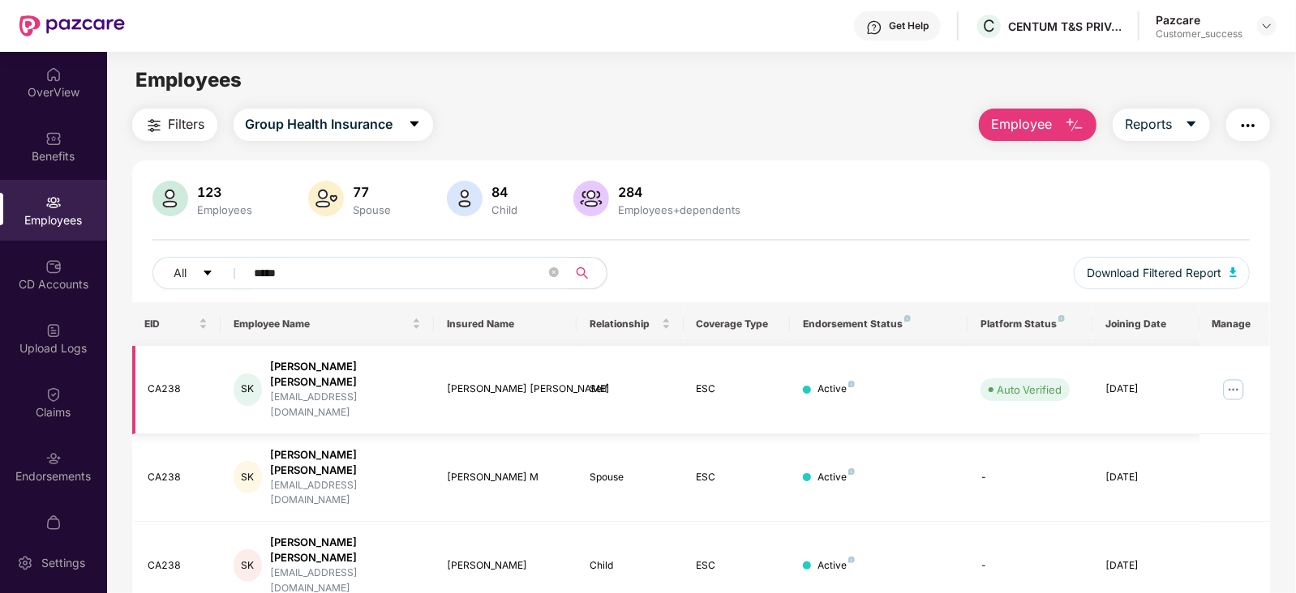
type input "*****"
drag, startPoint x: 393, startPoint y: 379, endPoint x: 268, endPoint y: 383, distance: 125.7
click at [268, 383] on div "SK Shirin Mirzi M K shirinm@centumtns.com" at bounding box center [326, 390] width 187 height 62
click at [347, 435] on td "SK Shirin Mirzi M K shirinm@centumtns.com" at bounding box center [327, 479] width 213 height 88
drag, startPoint x: 272, startPoint y: 381, endPoint x: 413, endPoint y: 375, distance: 140.4
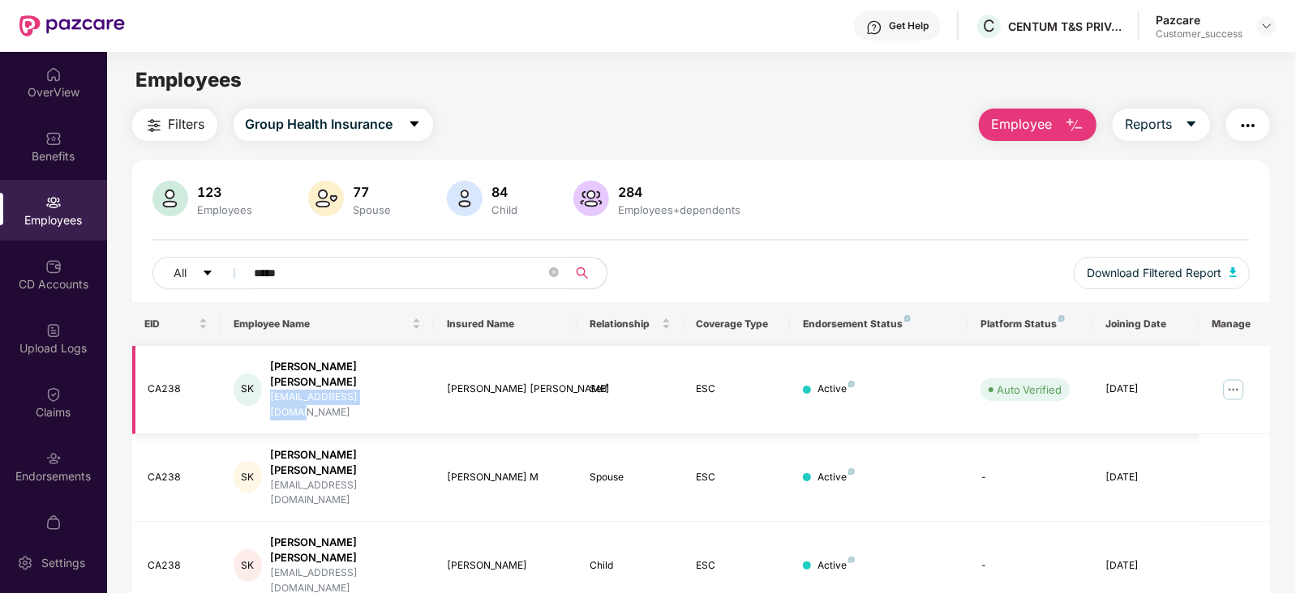
click at [413, 375] on div "SK Shirin Mirzi M K shirinm@centumtns.com" at bounding box center [326, 390] width 187 height 62
copy div "shirinm@centumtns.com"
click at [1232, 377] on img at bounding box center [1233, 390] width 26 height 26
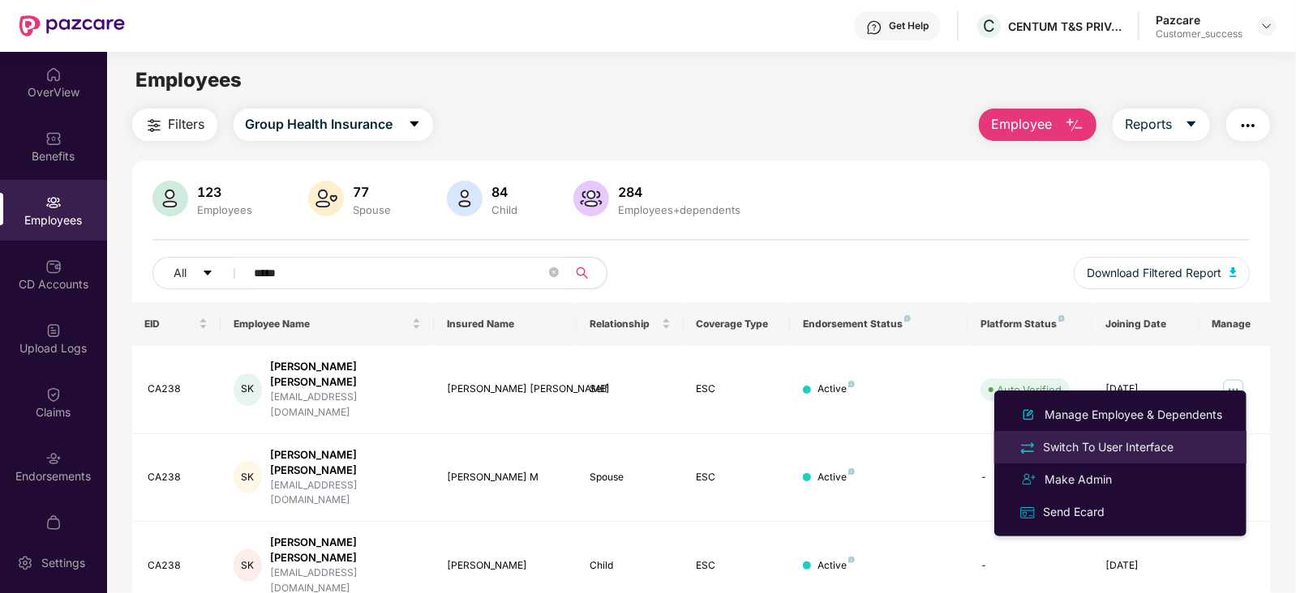
click at [1116, 448] on div "Switch To User Interface" at bounding box center [1107, 448] width 137 height 18
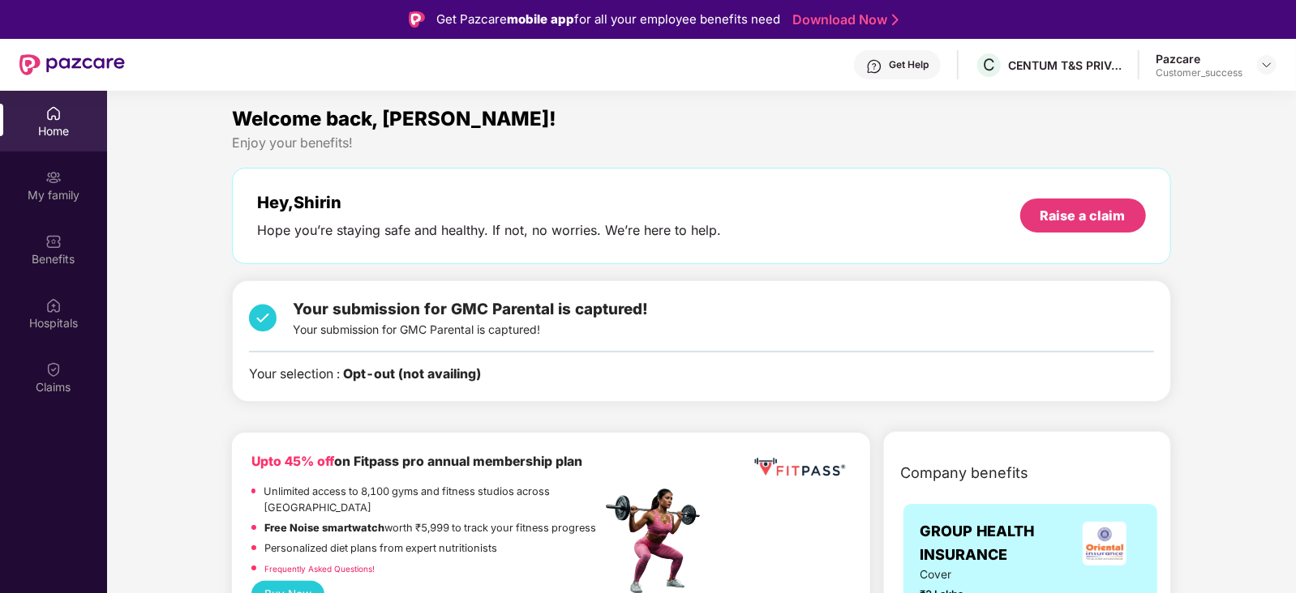
click at [597, 392] on div "Your submission for GMC Parental is captured! Your submission for GMC Parental …" at bounding box center [701, 342] width 938 height 122
click at [550, 373] on div "Your selection : Opt-out (not availing)" at bounding box center [701, 375] width 904 height 20
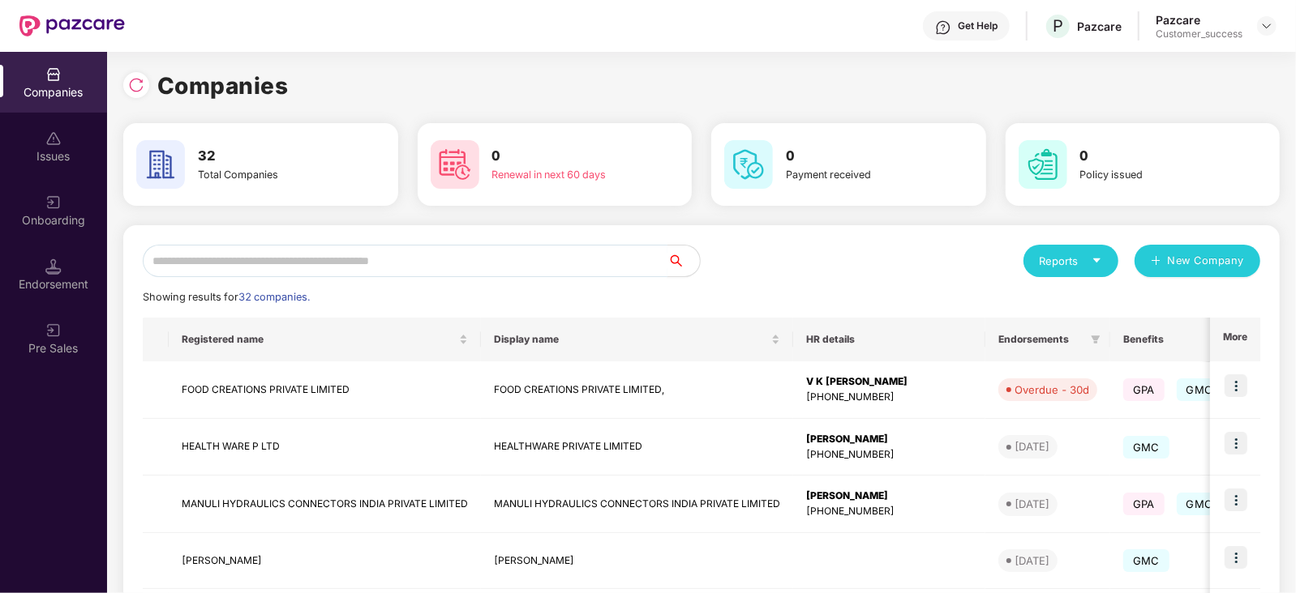
click at [211, 261] on input "text" at bounding box center [405, 261] width 525 height 32
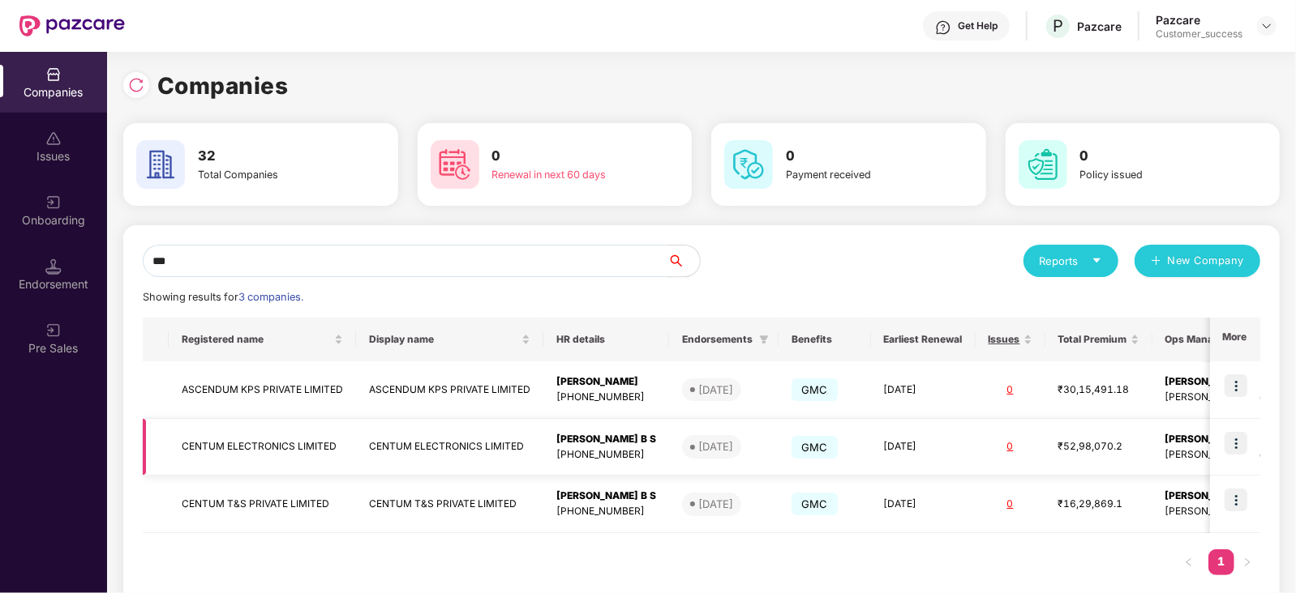
type input "***"
click at [1230, 441] on img at bounding box center [1235, 443] width 23 height 23
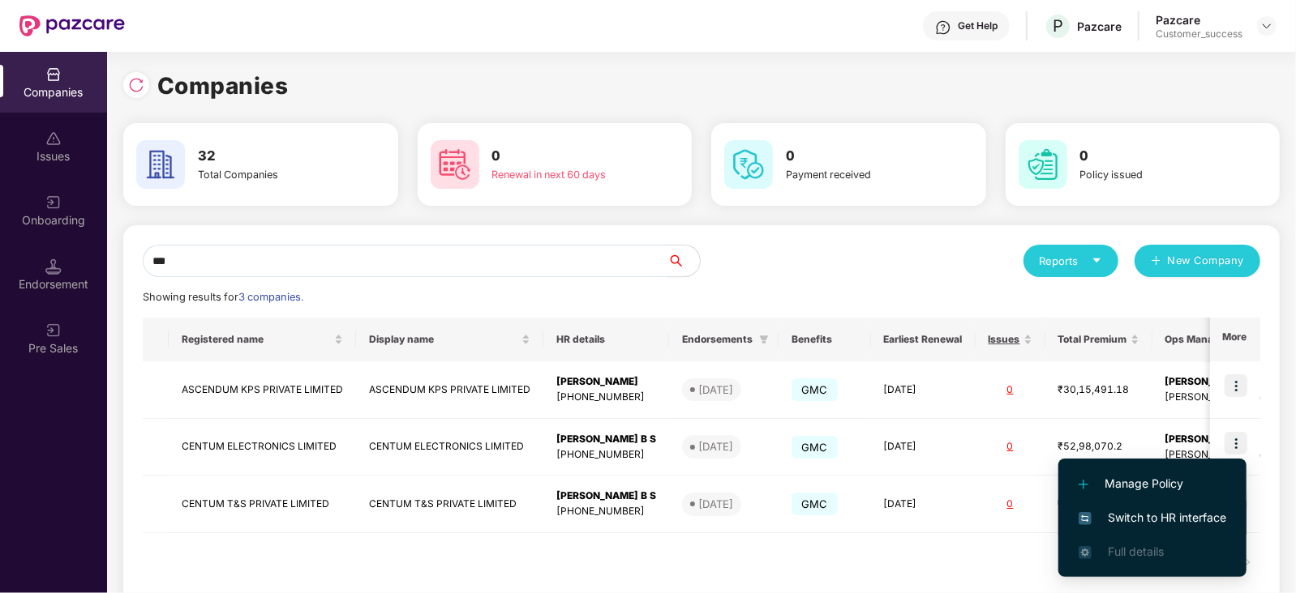
click at [1173, 517] on span "Switch to HR interface" at bounding box center [1152, 518] width 148 height 18
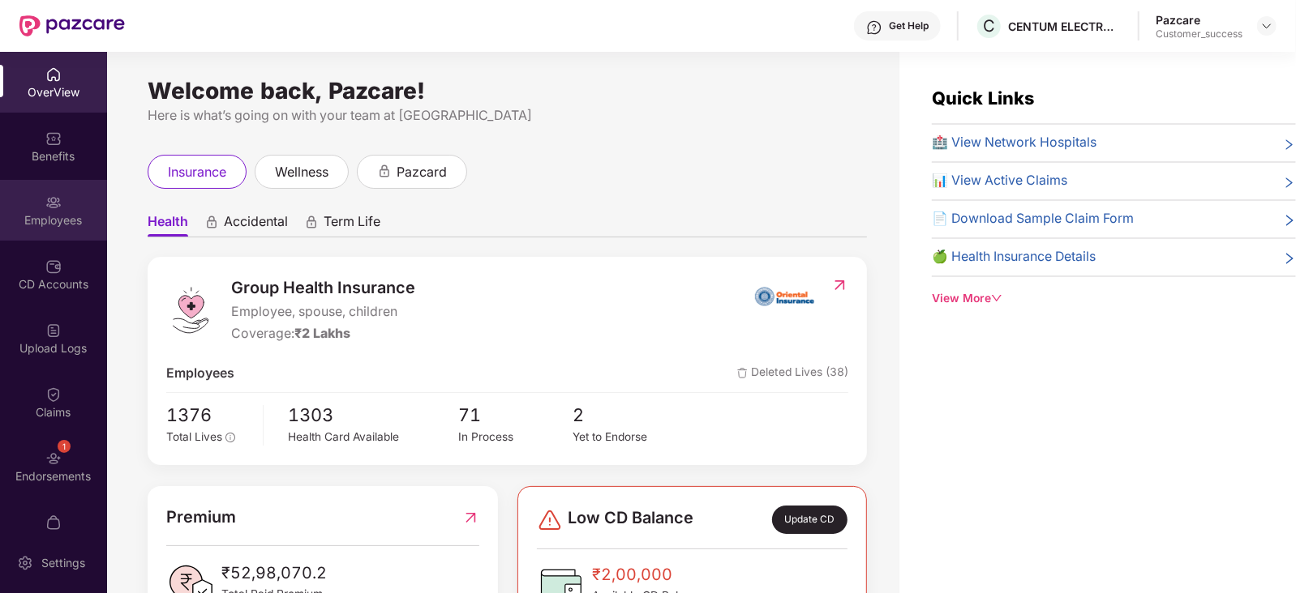
click at [33, 218] on div "Employees" at bounding box center [53, 220] width 107 height 16
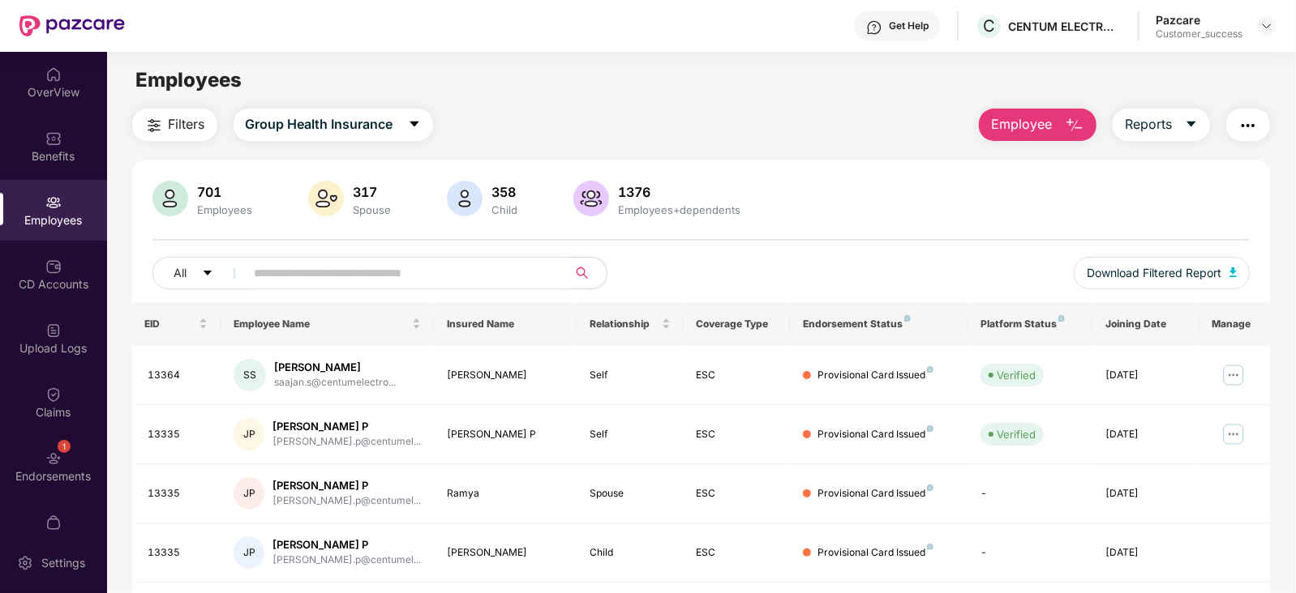
click at [296, 280] on input "text" at bounding box center [400, 273] width 291 height 24
paste input "**********"
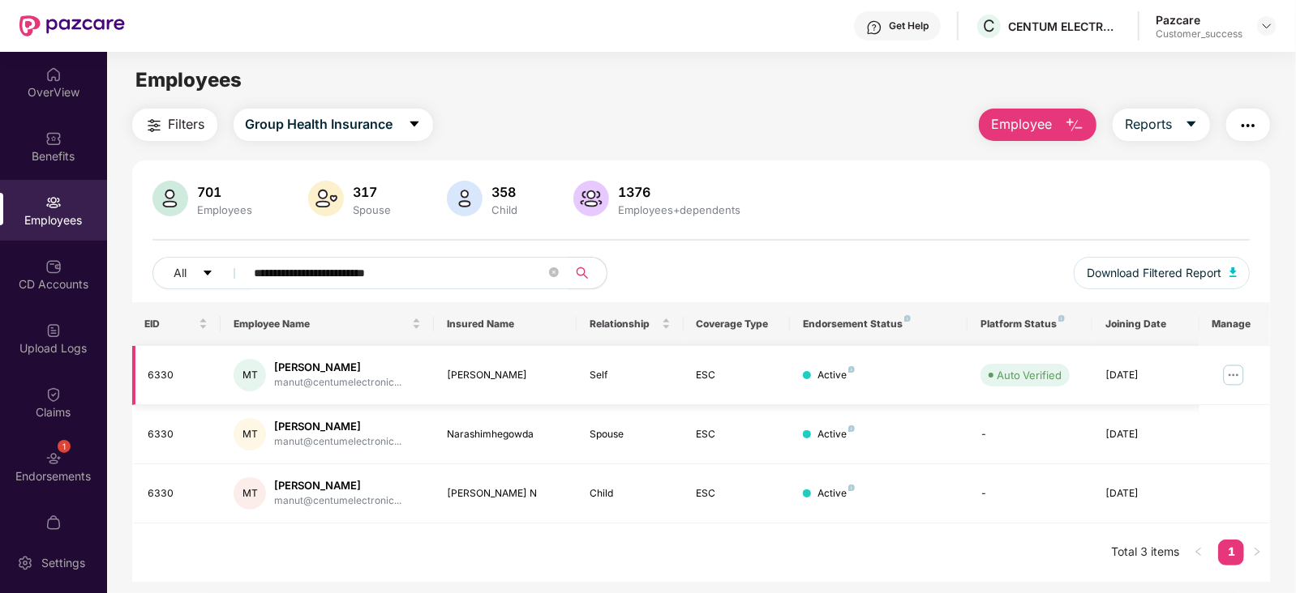
type input "**********"
click at [1232, 363] on img at bounding box center [1233, 375] width 26 height 26
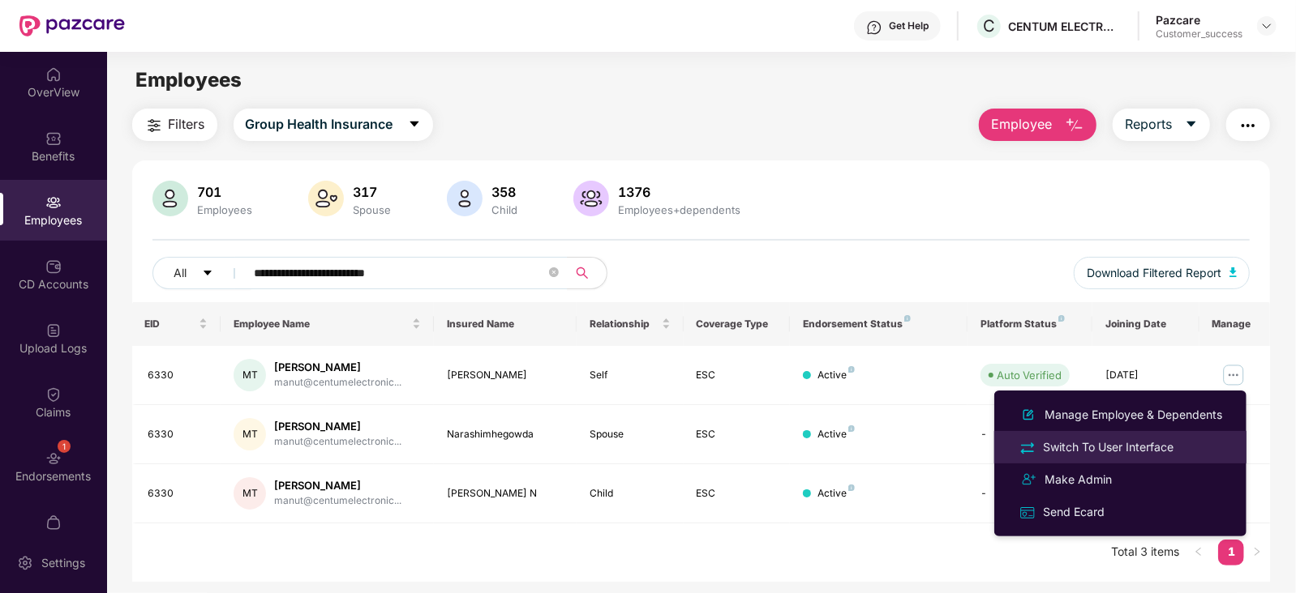
click at [1133, 448] on div "Switch To User Interface" at bounding box center [1107, 448] width 137 height 18
